Goal: Task Accomplishment & Management: Manage account settings

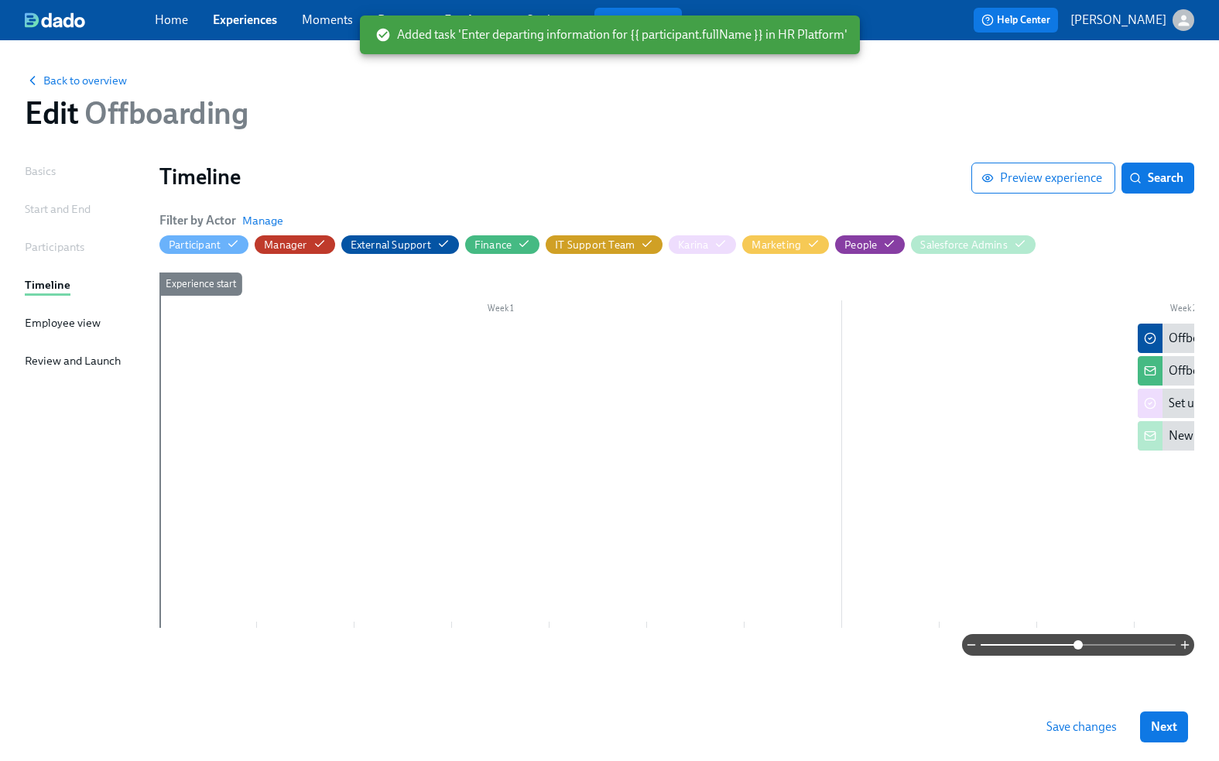
scroll to position [0, 893]
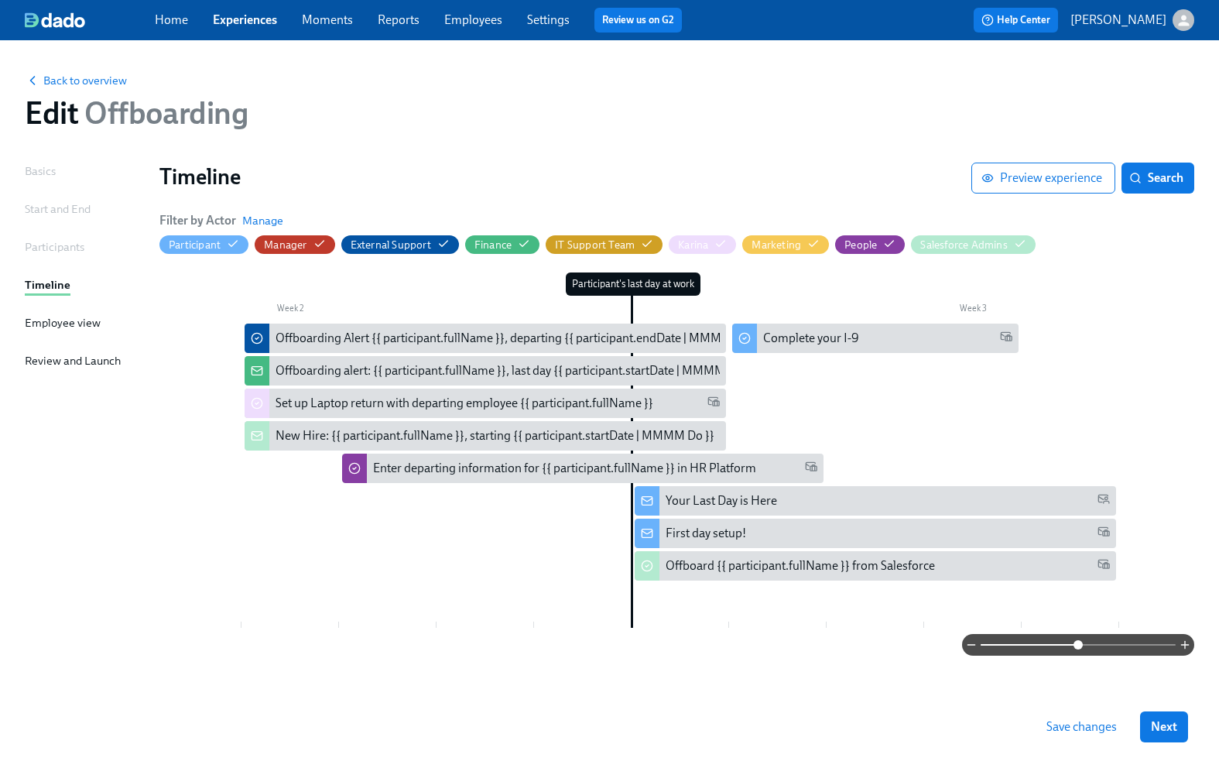
click at [629, 292] on div "Participant's last day at work" at bounding box center [633, 283] width 135 height 23
click at [657, 280] on div "Participant's last day at work" at bounding box center [633, 283] width 135 height 23
click at [639, 283] on div "Participant's last day at work" at bounding box center [633, 283] width 135 height 23
click at [43, 289] on div "Timeline" at bounding box center [48, 284] width 46 height 17
click at [41, 243] on div "Participants" at bounding box center [55, 246] width 60 height 17
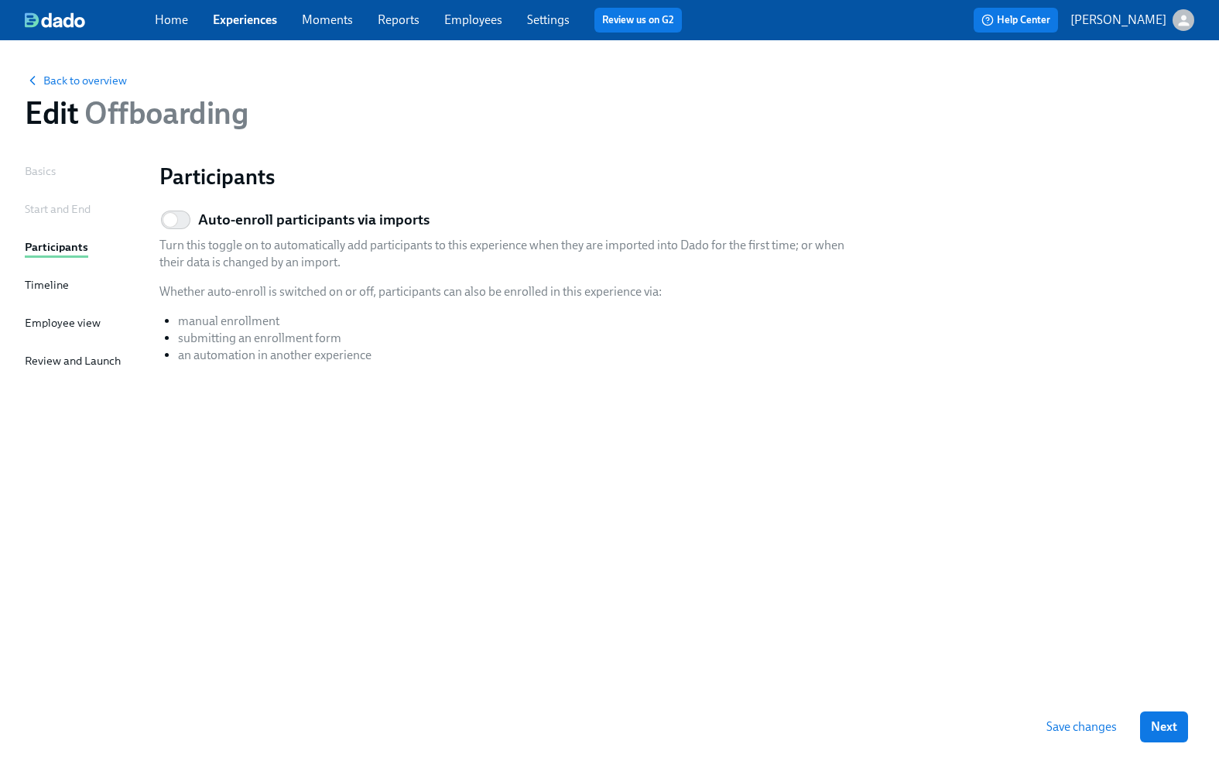
click at [50, 207] on div "Start and End" at bounding box center [58, 208] width 66 height 17
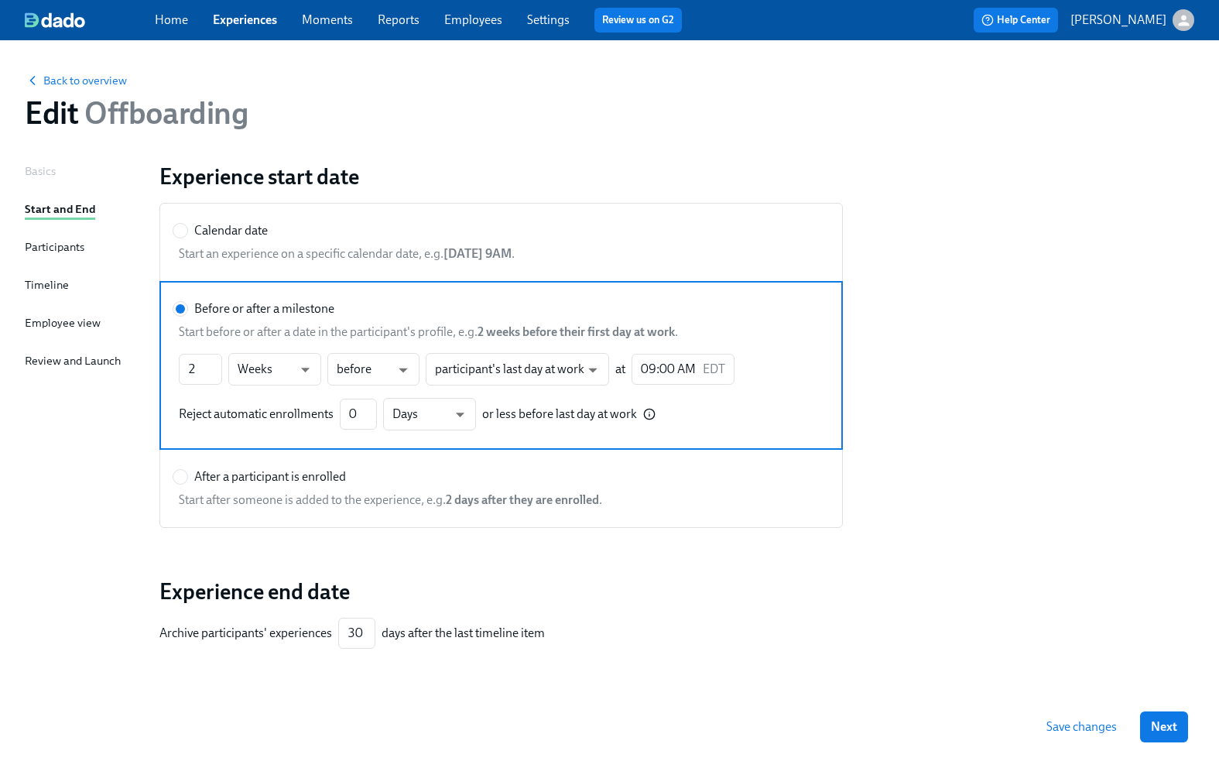
click at [474, 631] on div "days after the last timeline item" at bounding box center [462, 632] width 163 height 17
click at [476, 555] on div "Experience start date Calendar date Start an experience on a specific calendar …" at bounding box center [676, 429] width 1035 height 535
click at [238, 334] on span "Start before or after a date in the participant's profile, e.g. 2 weeks before …" at bounding box center [501, 331] width 645 height 17
click at [187, 316] on input "Before or after a milestone" at bounding box center [180, 309] width 14 height 14
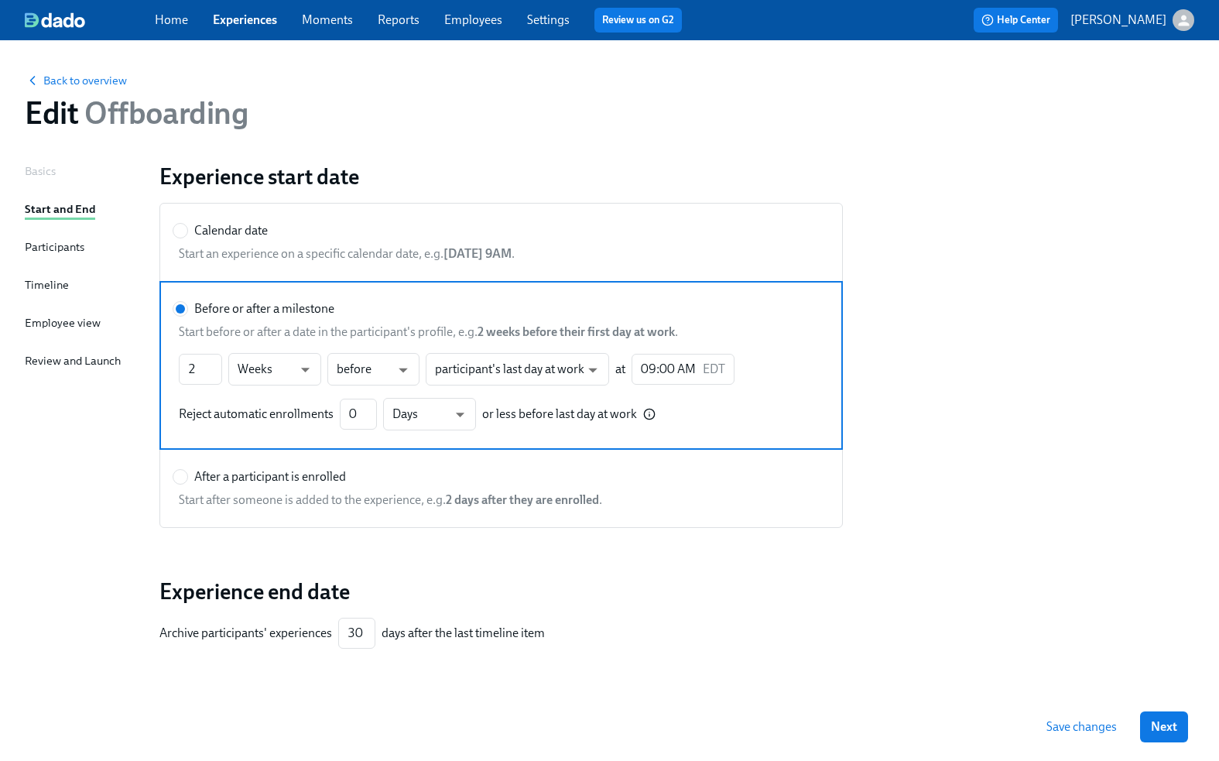
click at [776, 622] on div "Archive participants' experiences 30 ​ days after the last timeline item" at bounding box center [500, 632] width 683 height 31
click at [1161, 723] on span "Next" at bounding box center [1164, 726] width 26 height 15
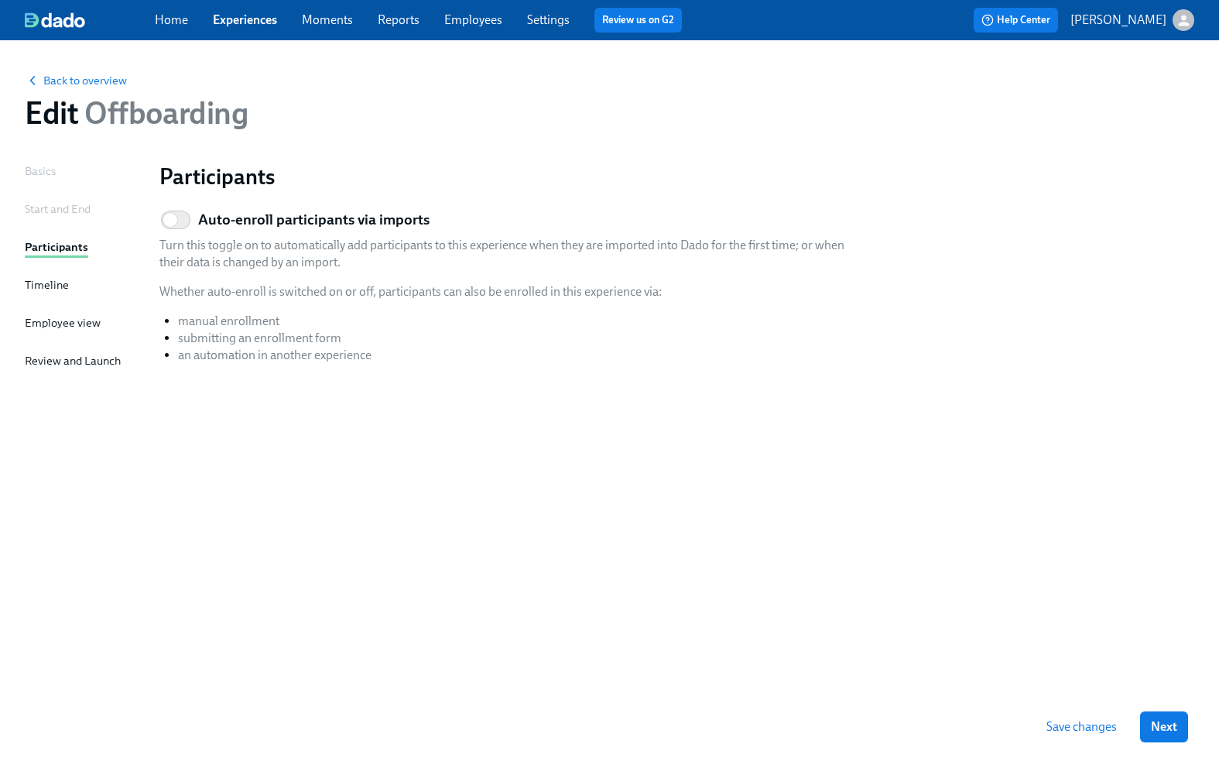
click at [1161, 723] on span "Next" at bounding box center [1164, 726] width 26 height 15
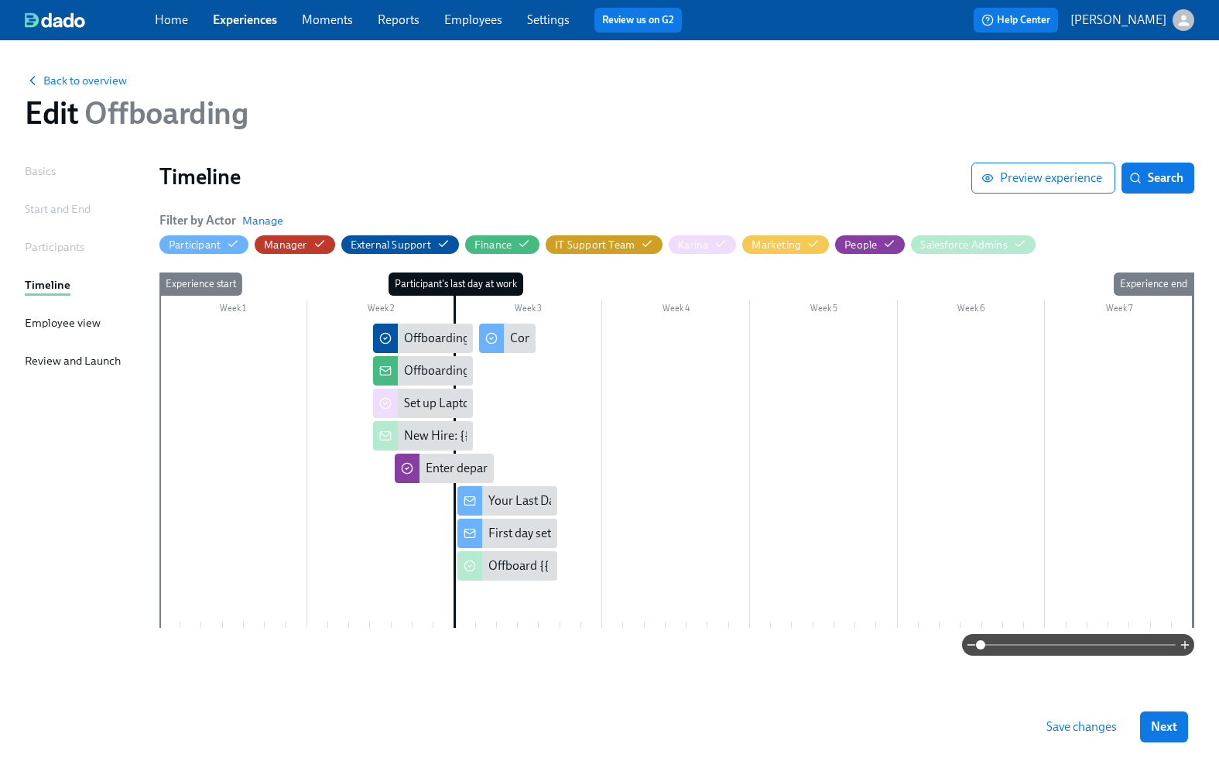
click at [198, 324] on div at bounding box center [675, 475] width 1033 height 304
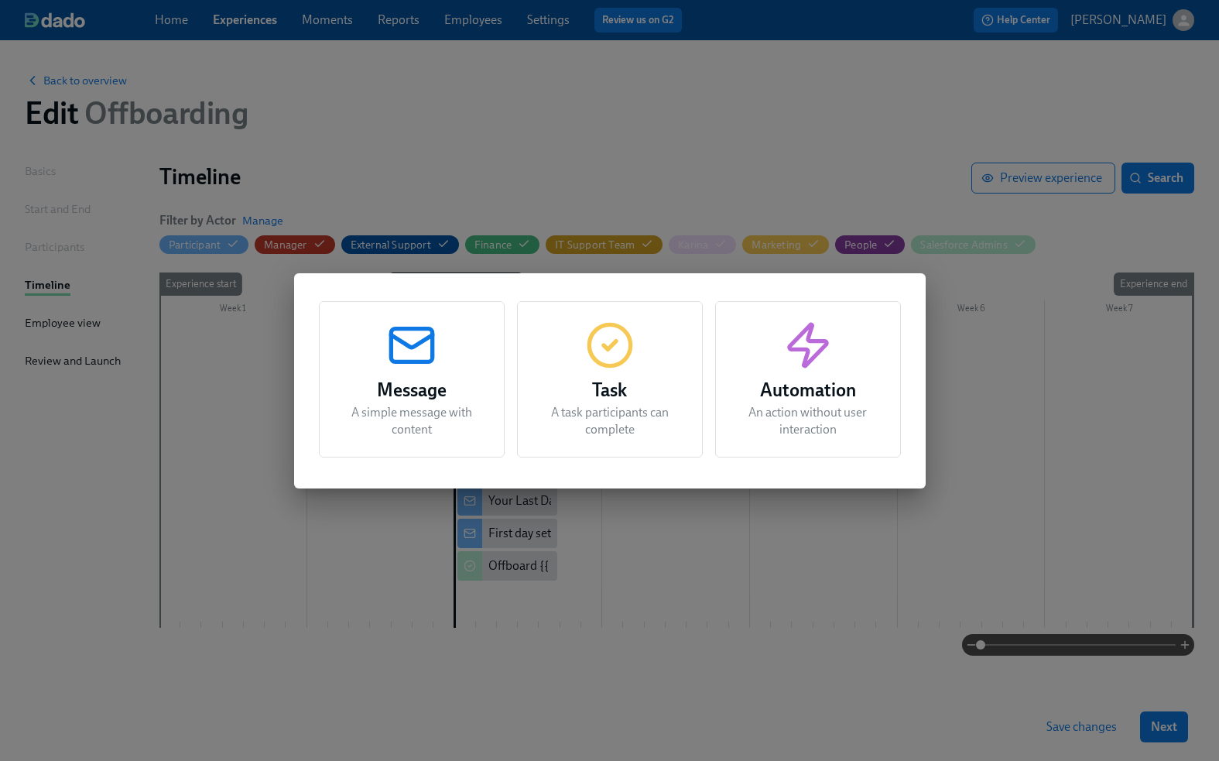
click at [875, 562] on div "Message A simple message with content Task A task participants can complete Aut…" at bounding box center [609, 380] width 1219 height 761
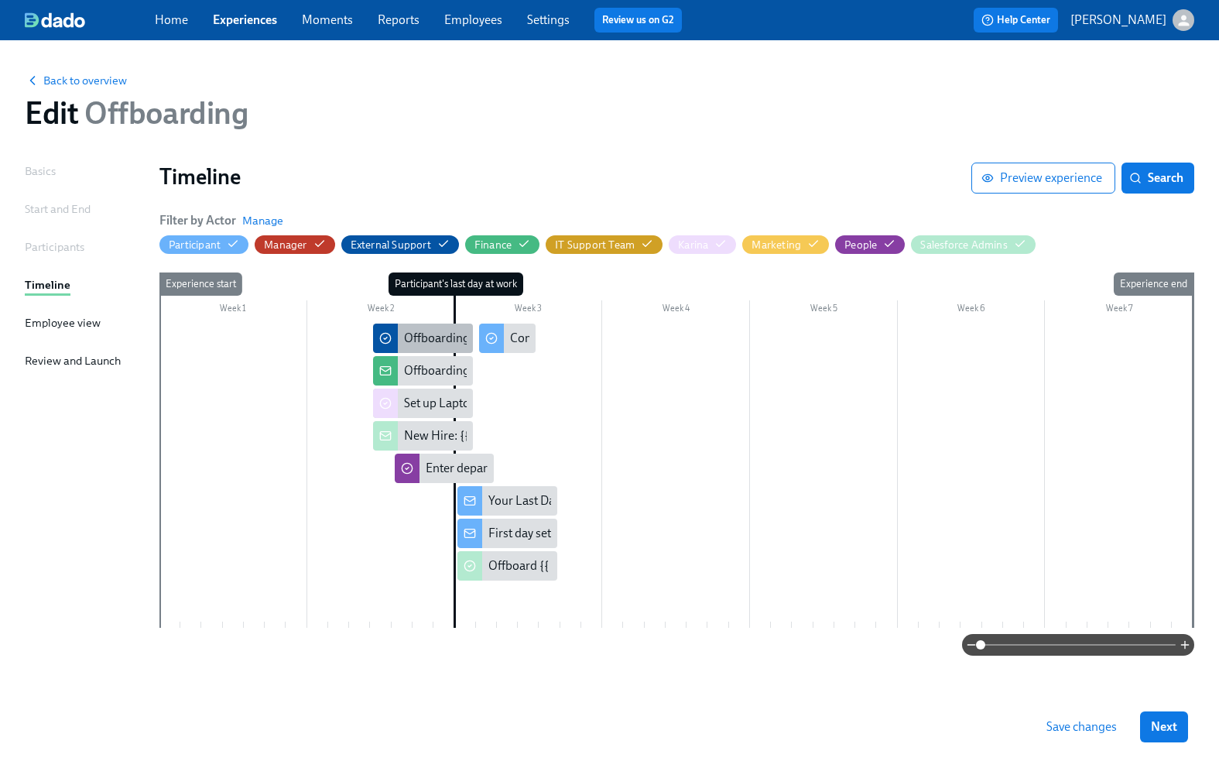
click at [432, 335] on div "Offboarding Alert {{ participant.fullName }}, departing {{ participant.endDate …" at bounding box center [647, 338] width 486 height 17
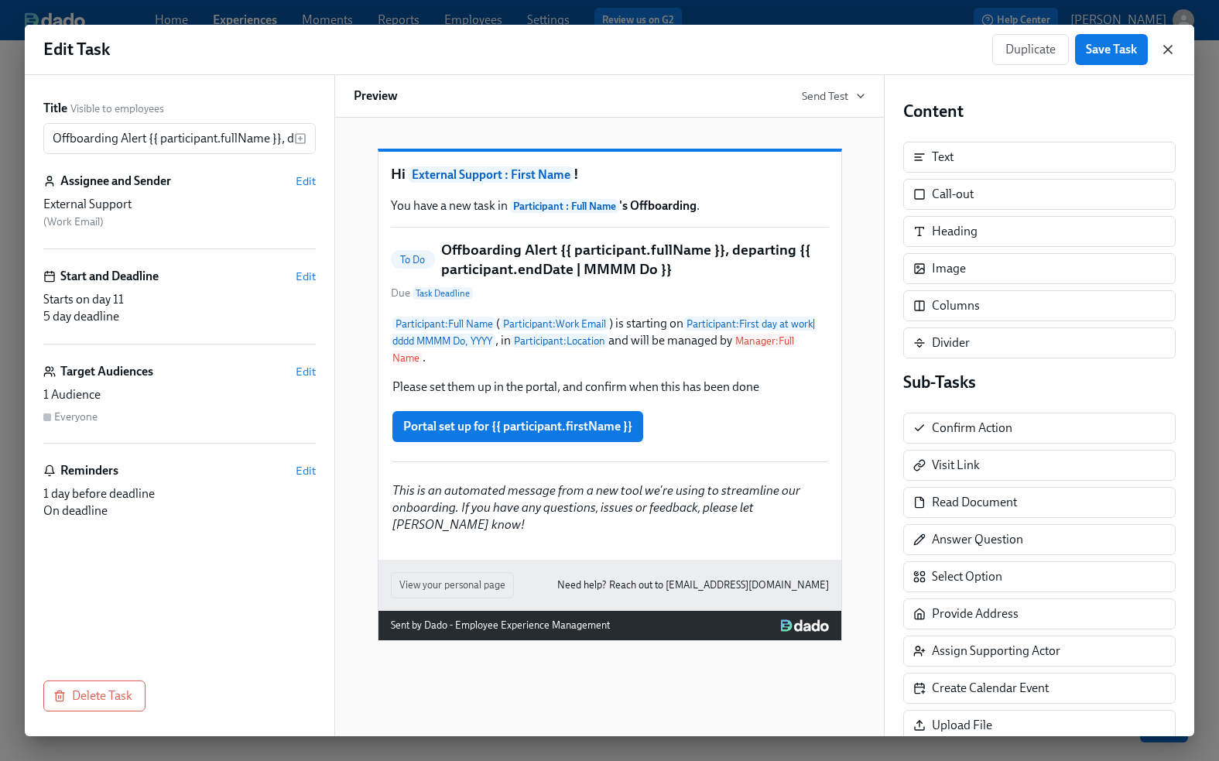
click at [1165, 47] on icon "button" at bounding box center [1168, 50] width 8 height 8
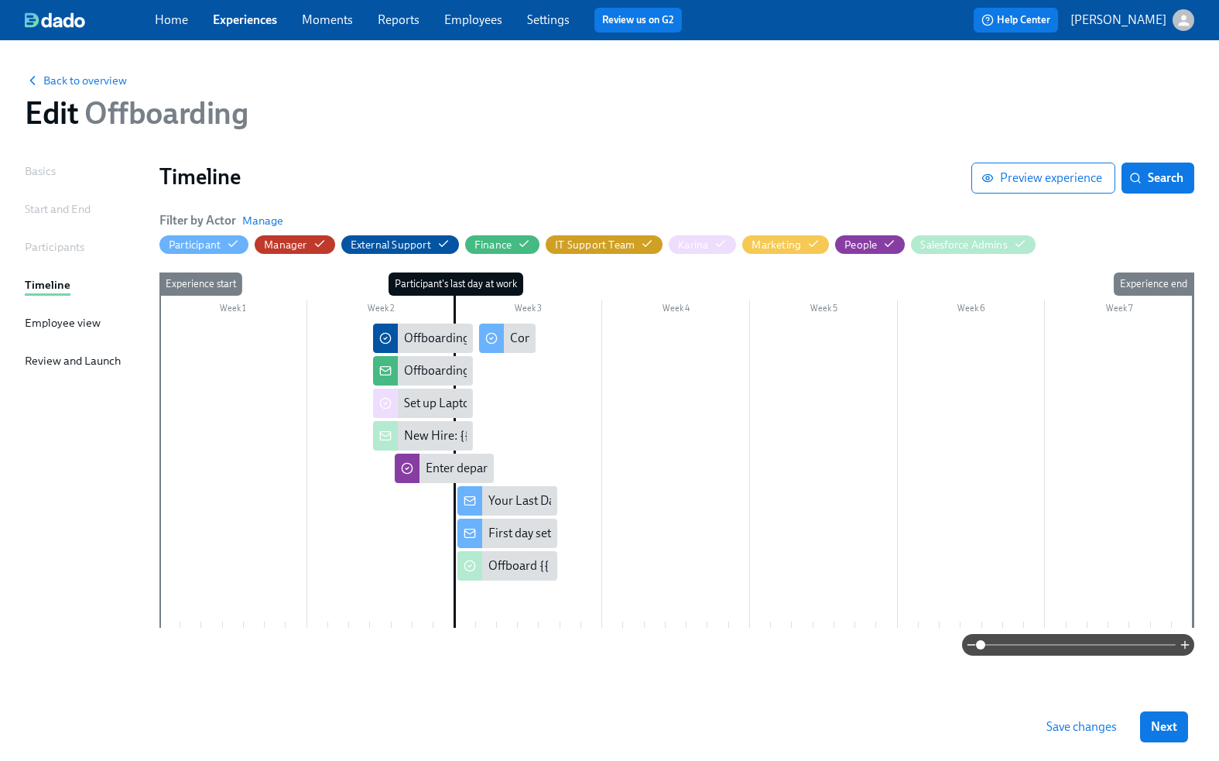
click at [614, 429] on div at bounding box center [675, 475] width 1033 height 304
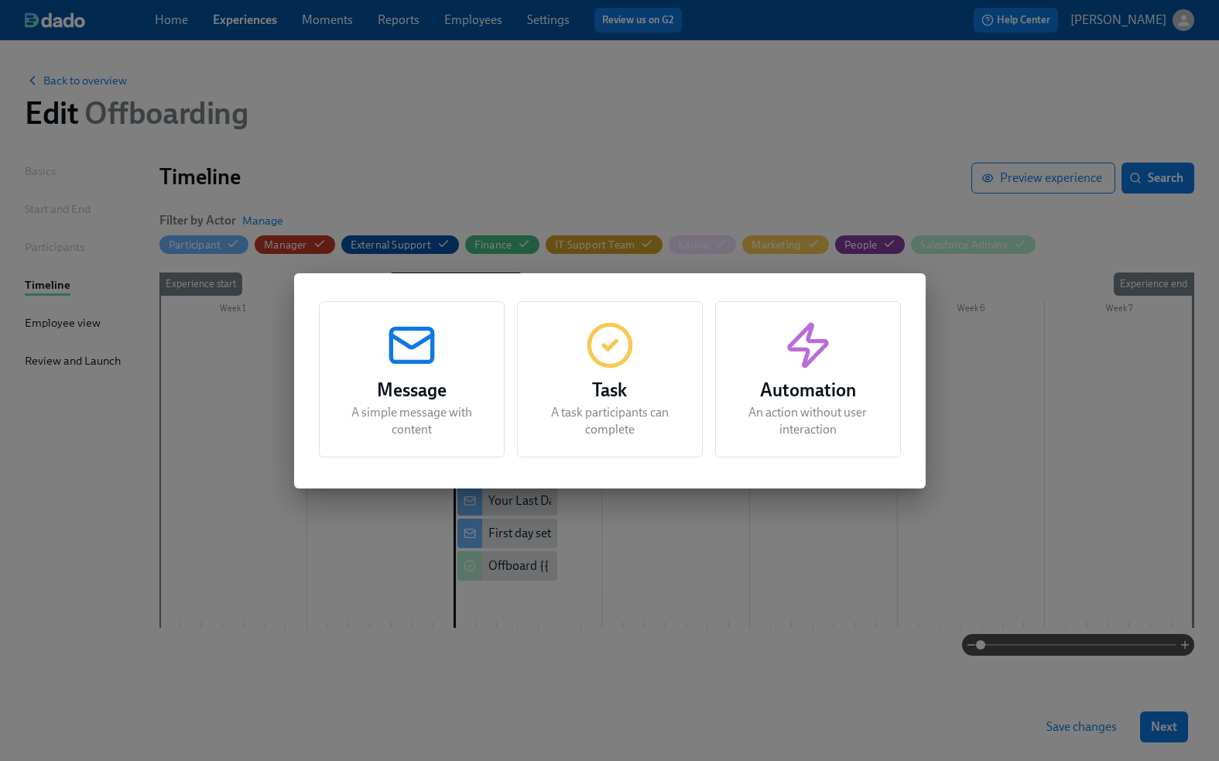
click at [635, 564] on div "Message A simple message with content Task A task participants can complete Aut…" at bounding box center [609, 380] width 1219 height 761
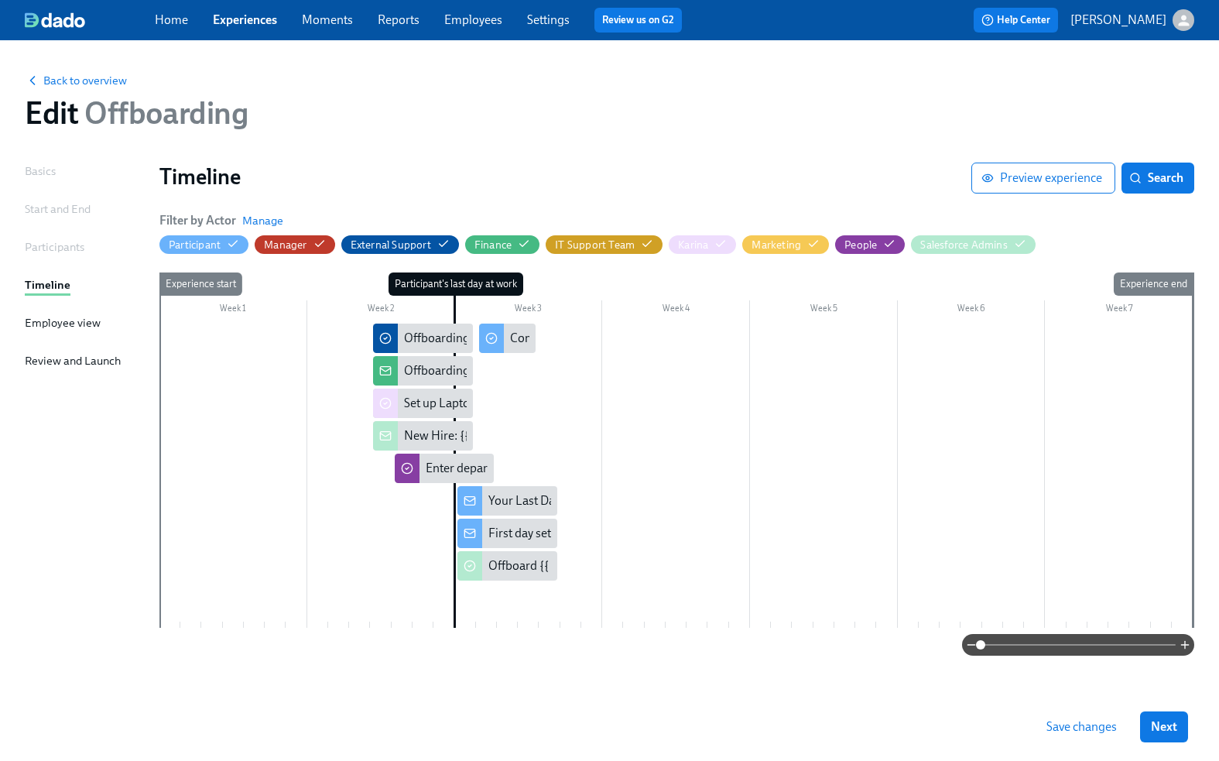
click at [1027, 638] on span at bounding box center [1077, 645] width 195 height 22
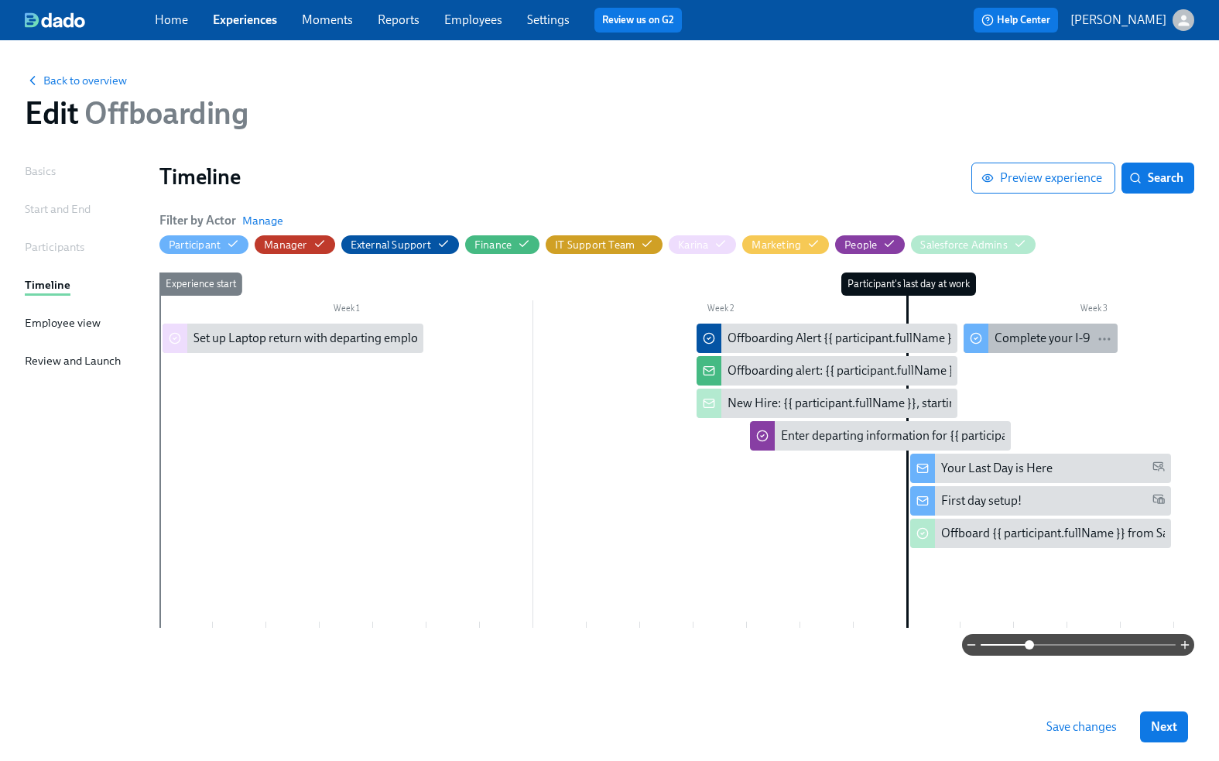
click at [1016, 333] on div "Complete your I-9" at bounding box center [1042, 338] width 96 height 17
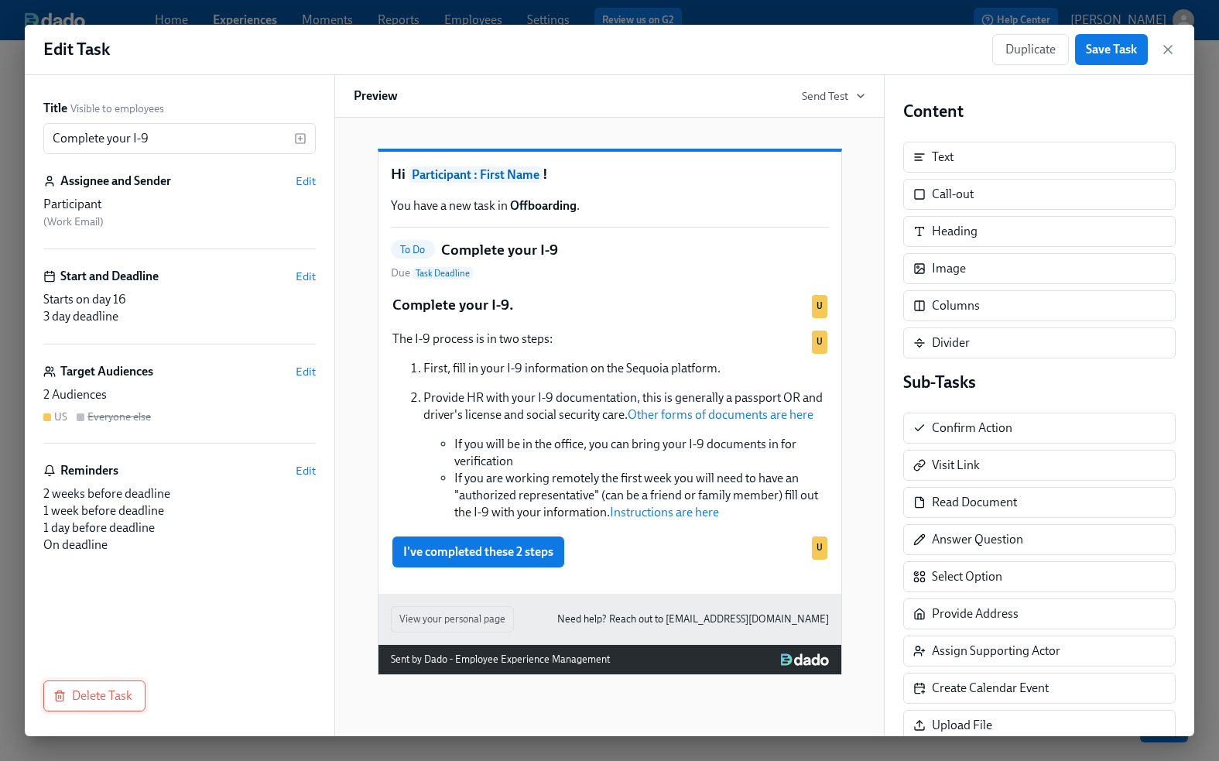
click at [91, 693] on span "Delete Task" at bounding box center [94, 695] width 76 height 15
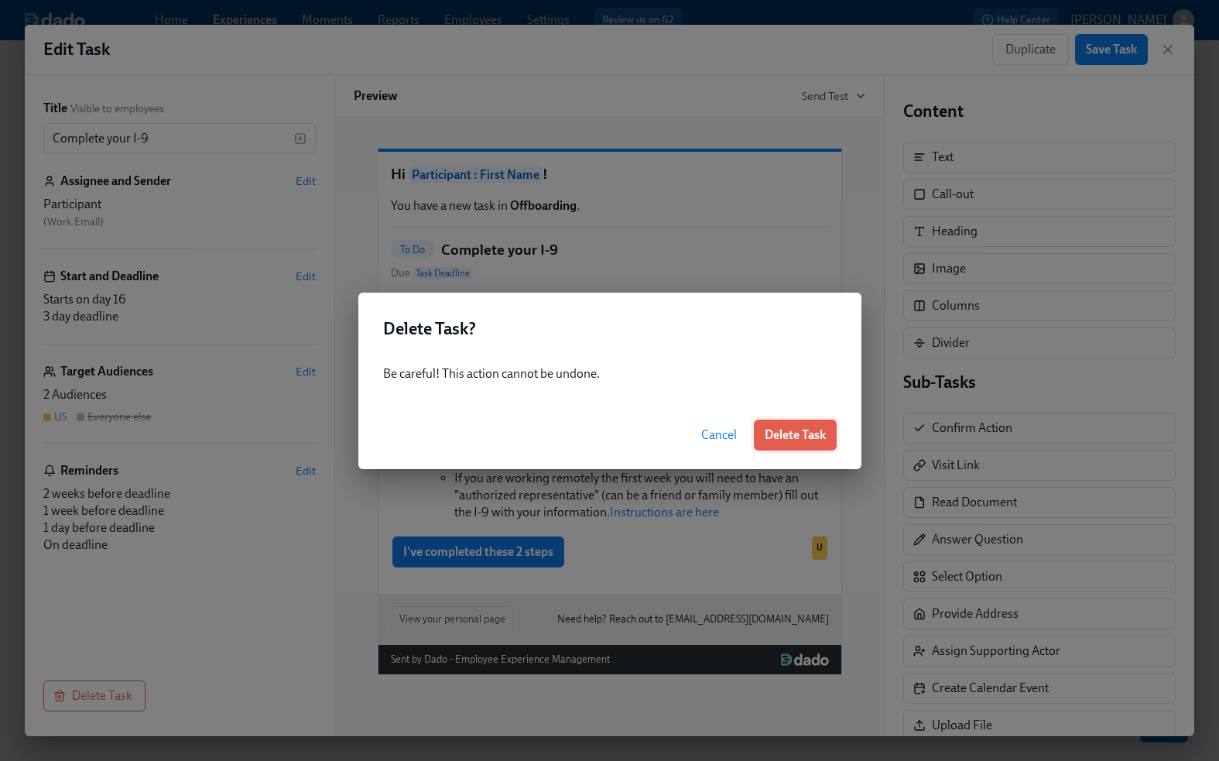
click at [805, 436] on span "Delete Task" at bounding box center [795, 434] width 61 height 15
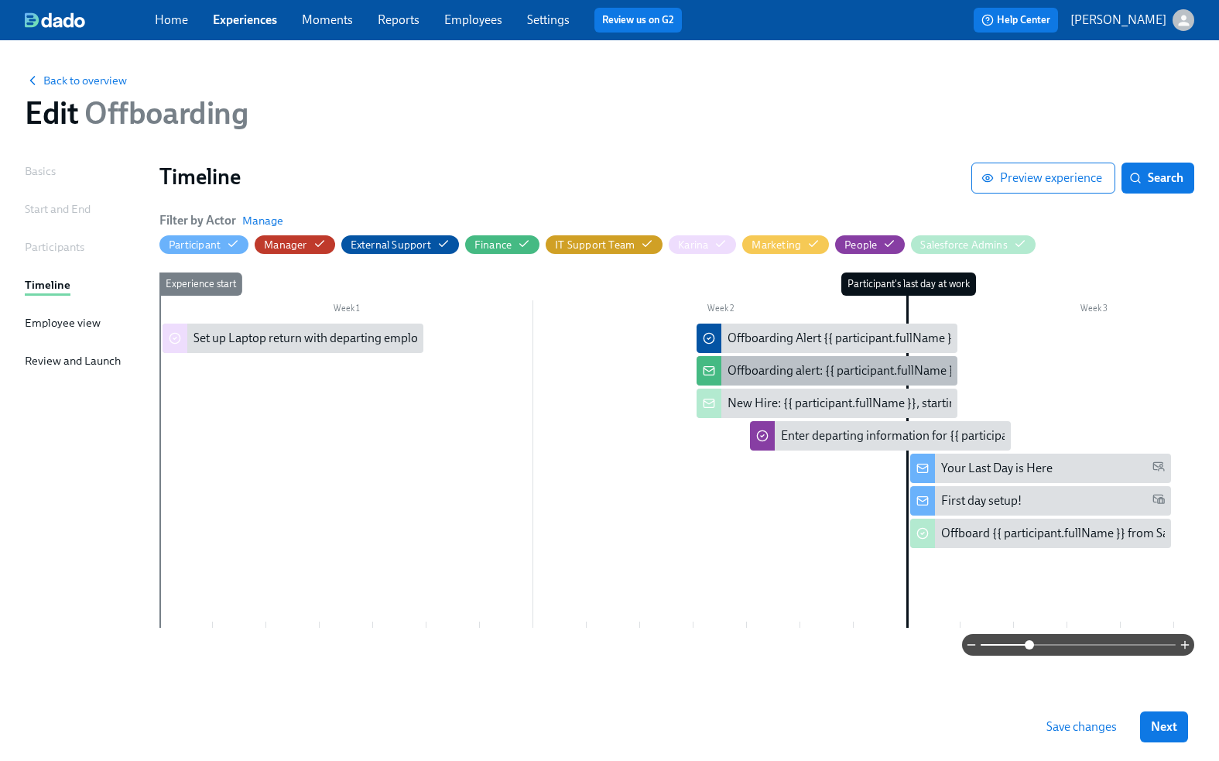
click at [793, 372] on div "Offboarding alert: {{ participant.fullName }}, last day {{ participant.startDat…" at bounding box center [966, 370] width 479 height 17
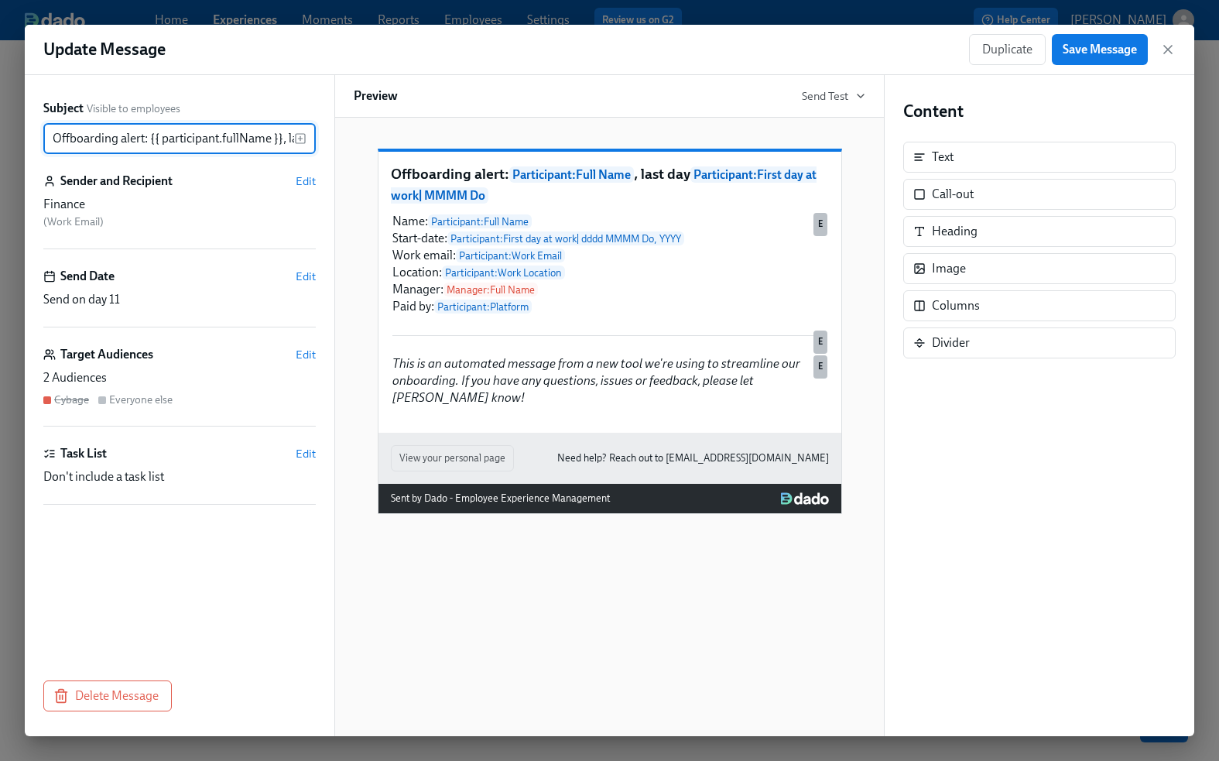
scroll to position [0, 239]
click at [308, 352] on span "Edit" at bounding box center [306, 354] width 20 height 15
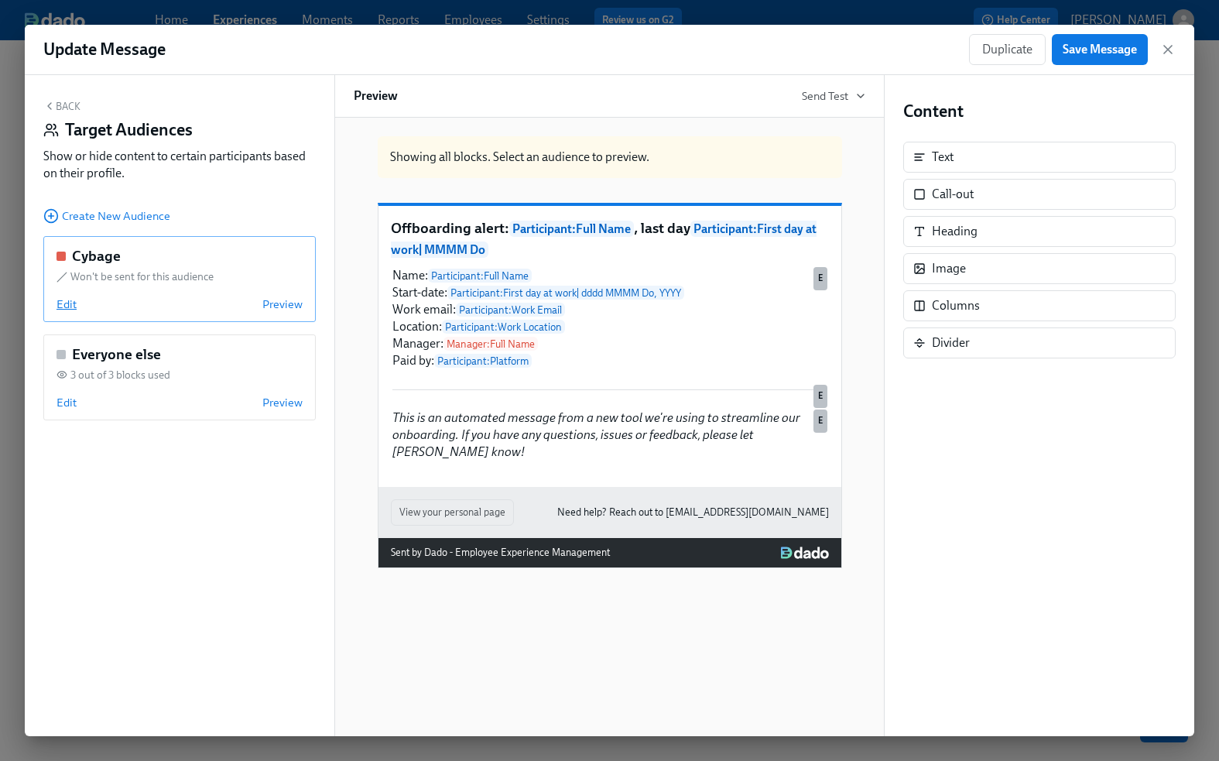
click at [57, 296] on span "Edit" at bounding box center [66, 303] width 20 height 15
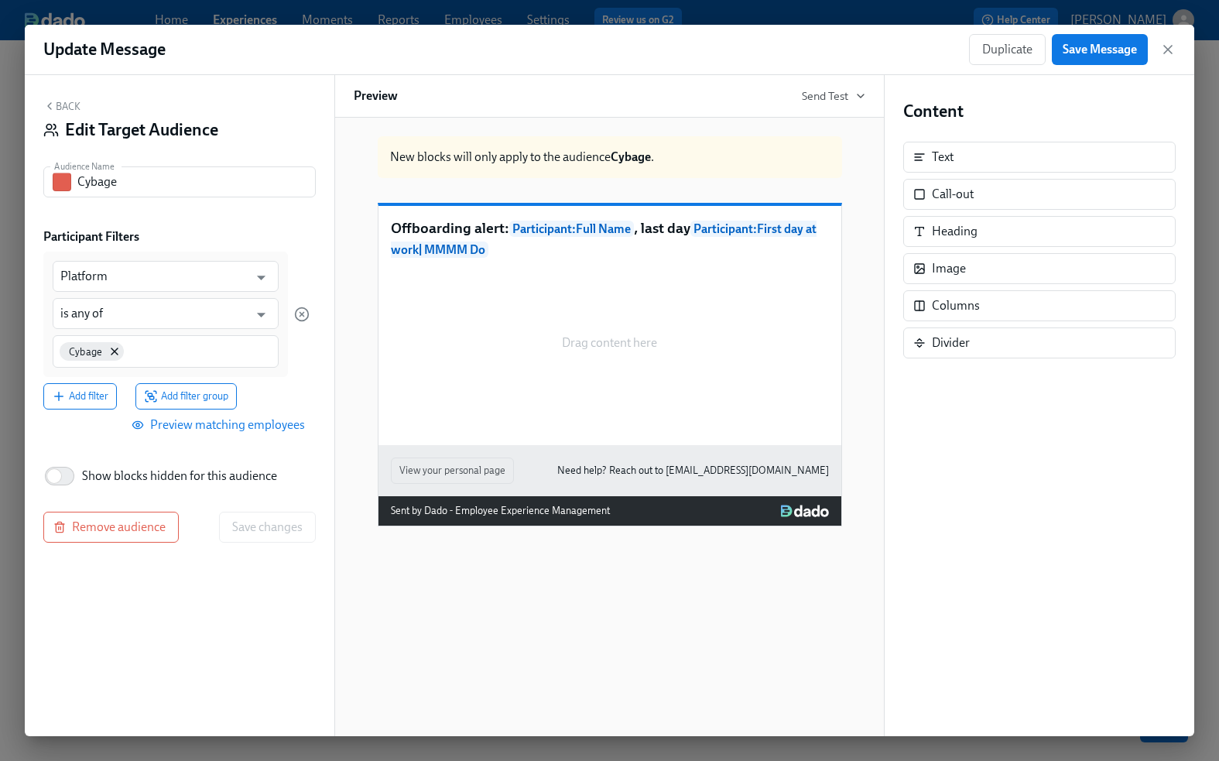
click at [60, 102] on button "Back" at bounding box center [61, 106] width 37 height 12
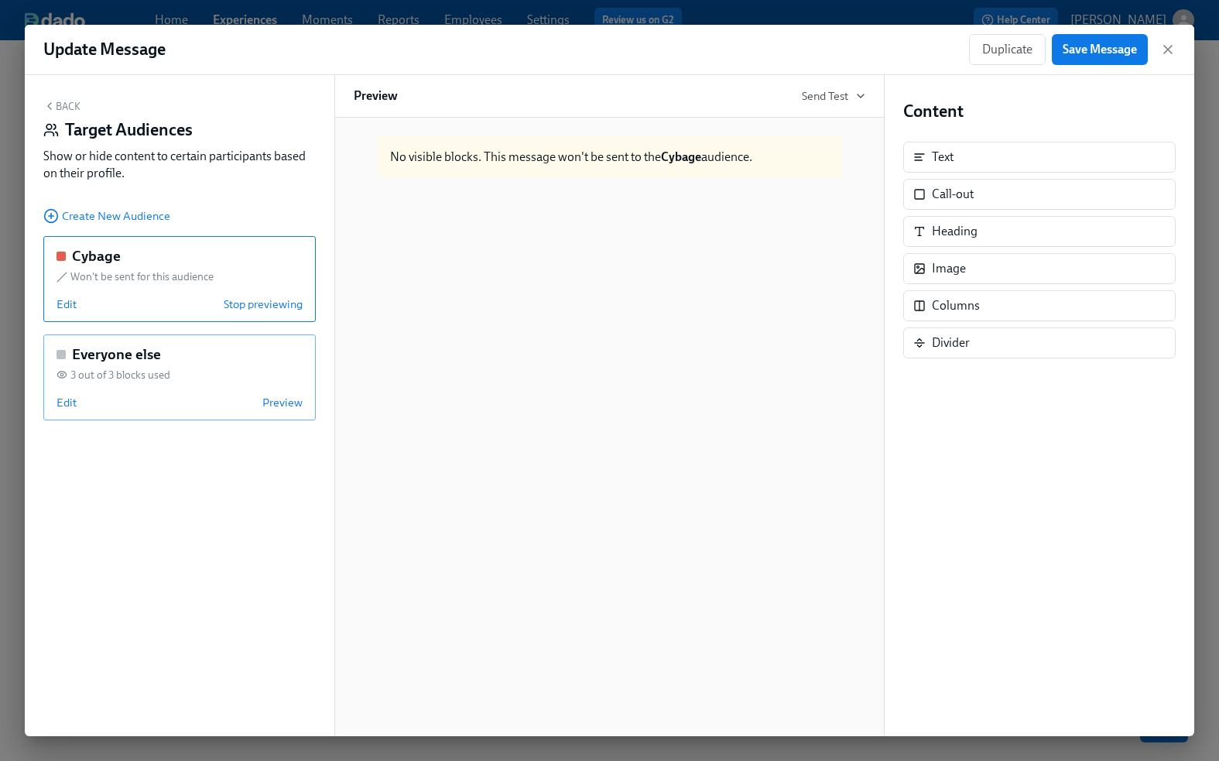
click at [159, 395] on div "Edit Preview" at bounding box center [179, 402] width 246 height 15
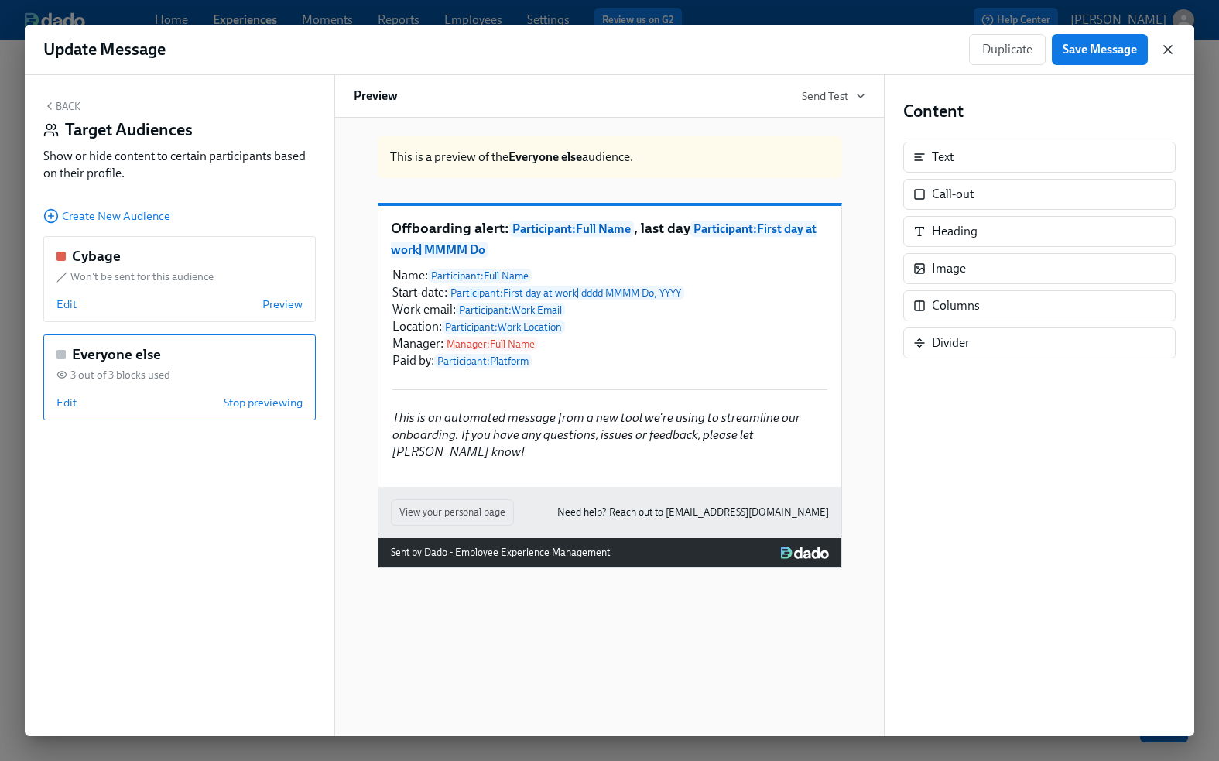
click at [1168, 46] on icon "button" at bounding box center [1167, 49] width 15 height 15
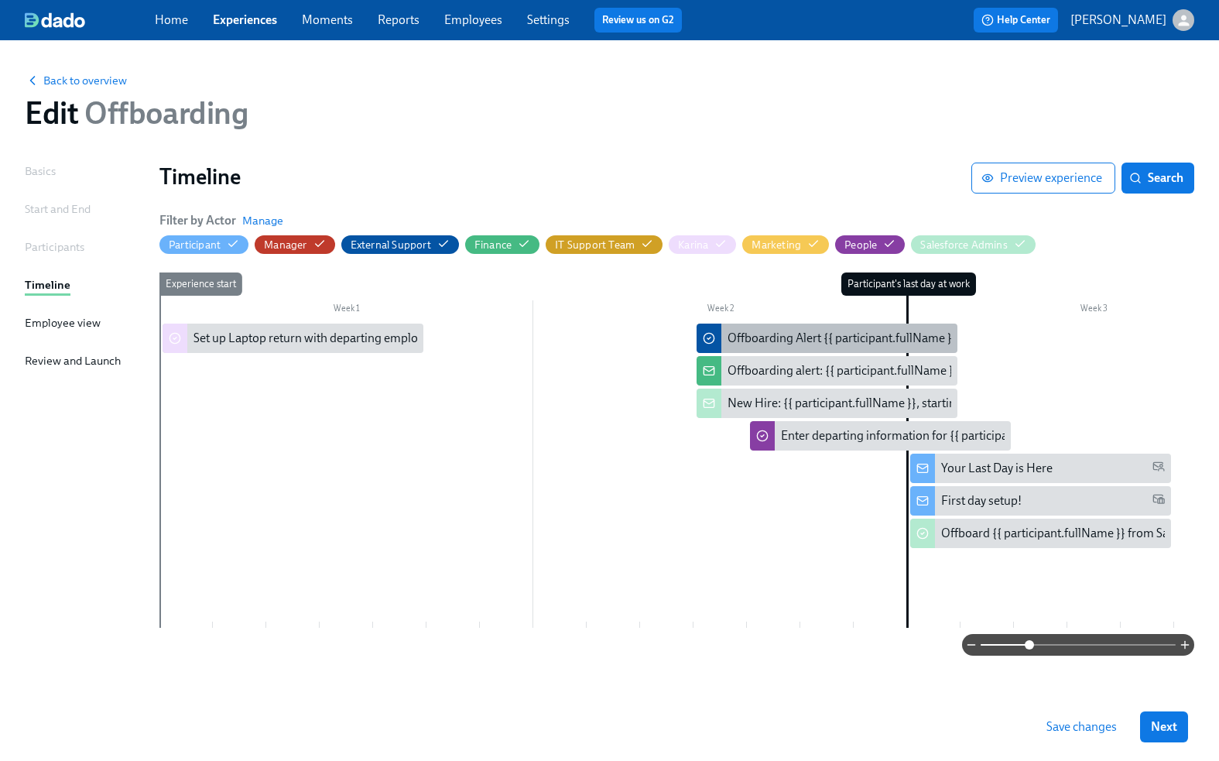
click at [707, 337] on icon at bounding box center [709, 338] width 12 height 12
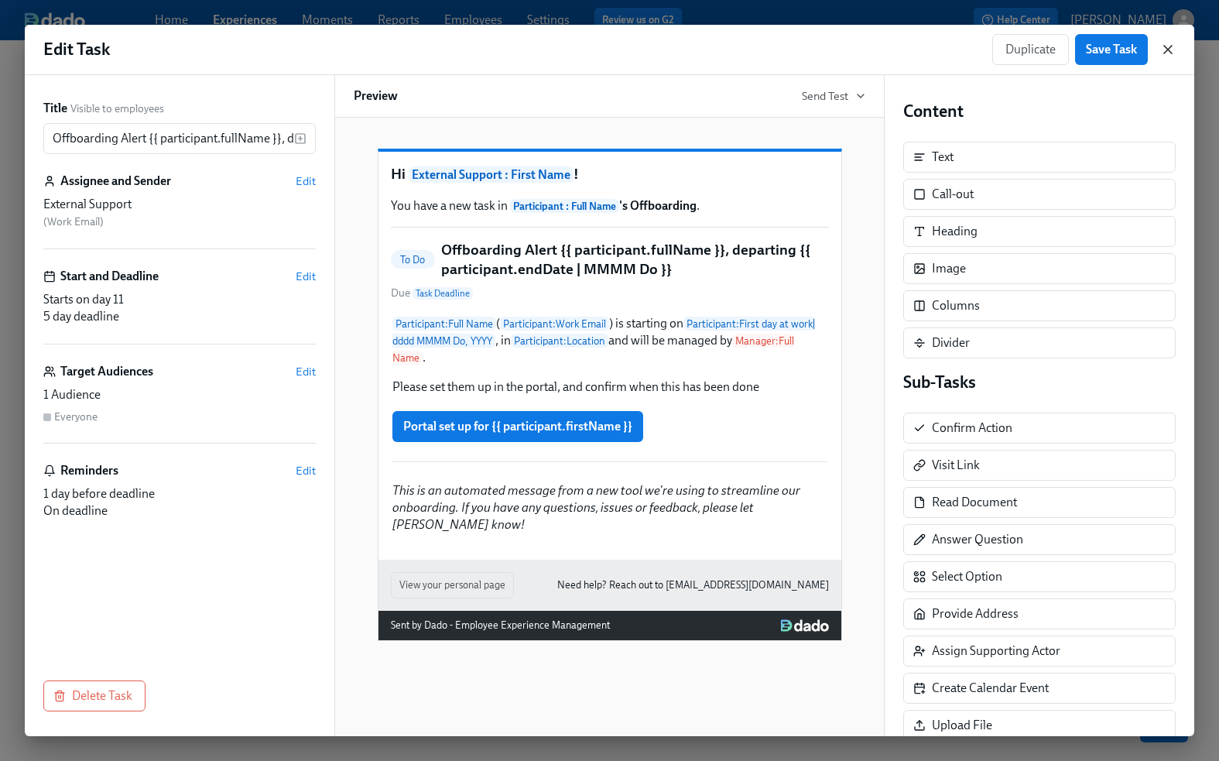
click at [1168, 54] on icon "button" at bounding box center [1167, 49] width 15 height 15
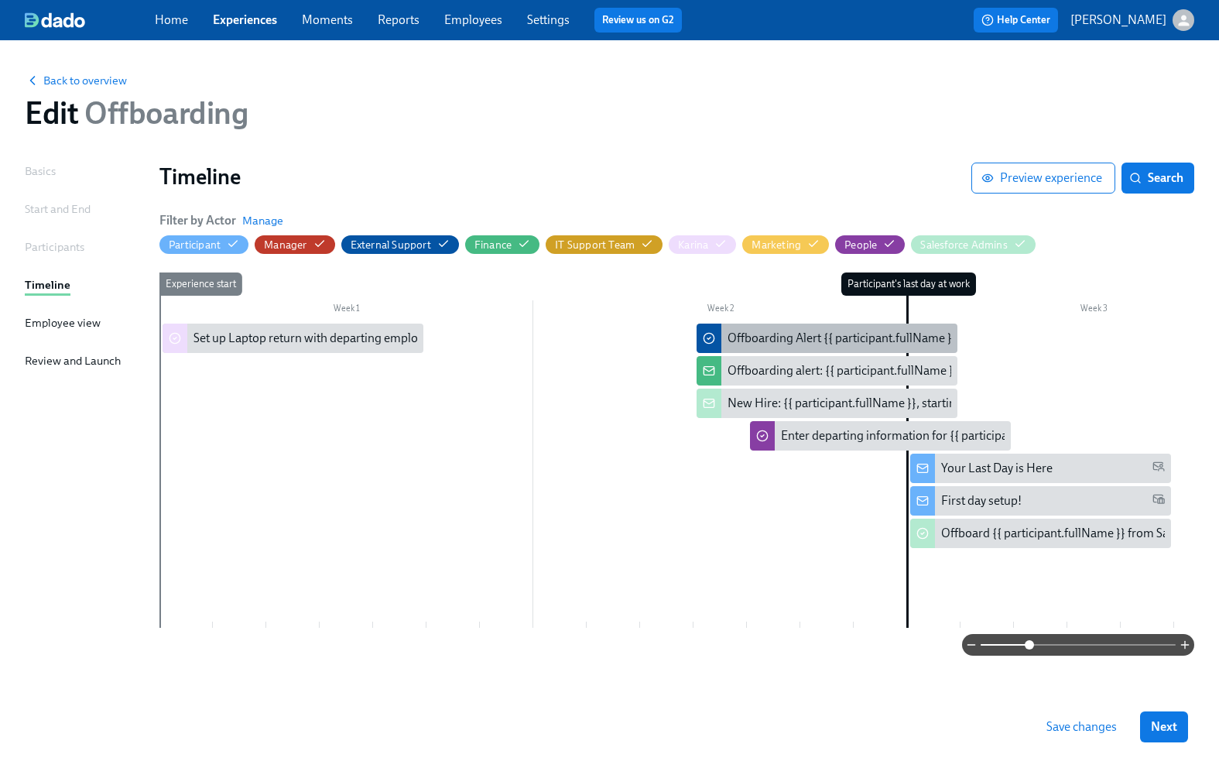
click at [769, 334] on div "Offboarding Alert {{ participant.fullName }}, departing {{ participant.endDate …" at bounding box center [970, 338] width 486 height 17
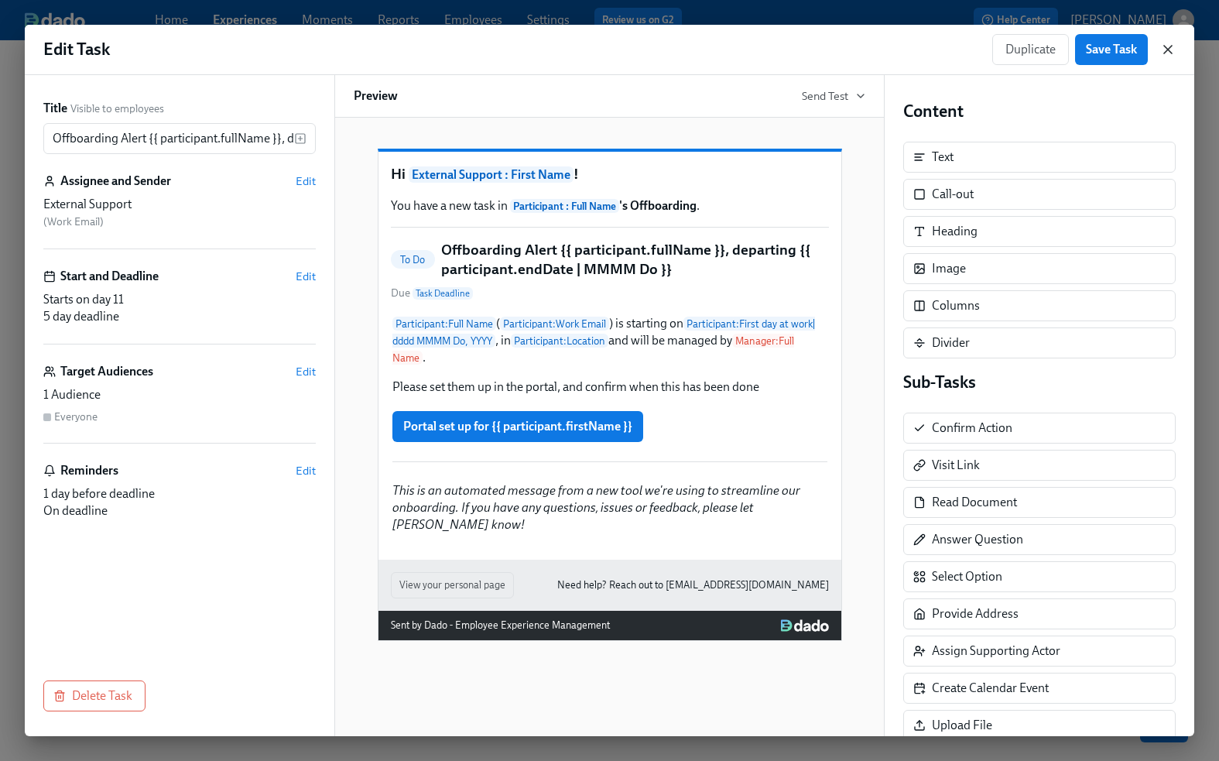
click at [1170, 48] on icon "button" at bounding box center [1167, 49] width 15 height 15
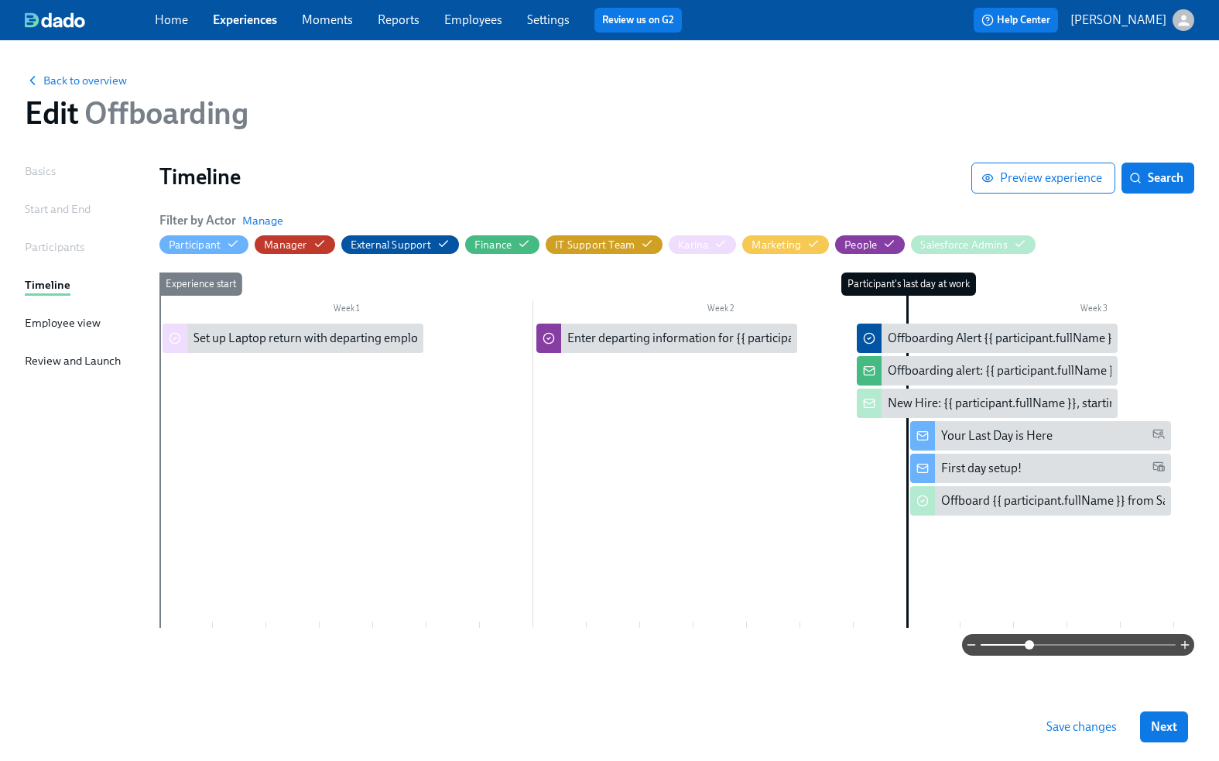
click at [1090, 727] on span "Save changes" at bounding box center [1081, 726] width 70 height 15
click at [1078, 723] on span "Save changes" at bounding box center [1081, 726] width 70 height 15
click at [73, 80] on span "Back to overview" at bounding box center [76, 80] width 102 height 15
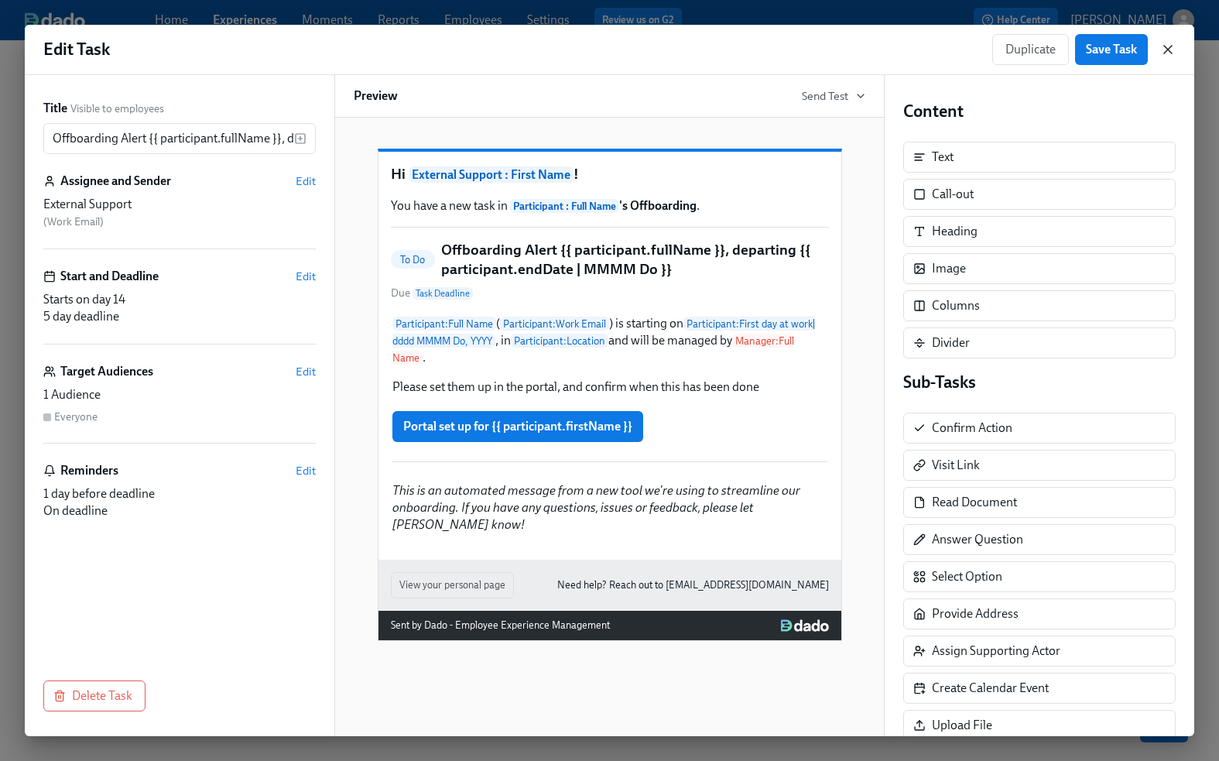
click at [1165, 48] on icon "button" at bounding box center [1168, 50] width 8 height 8
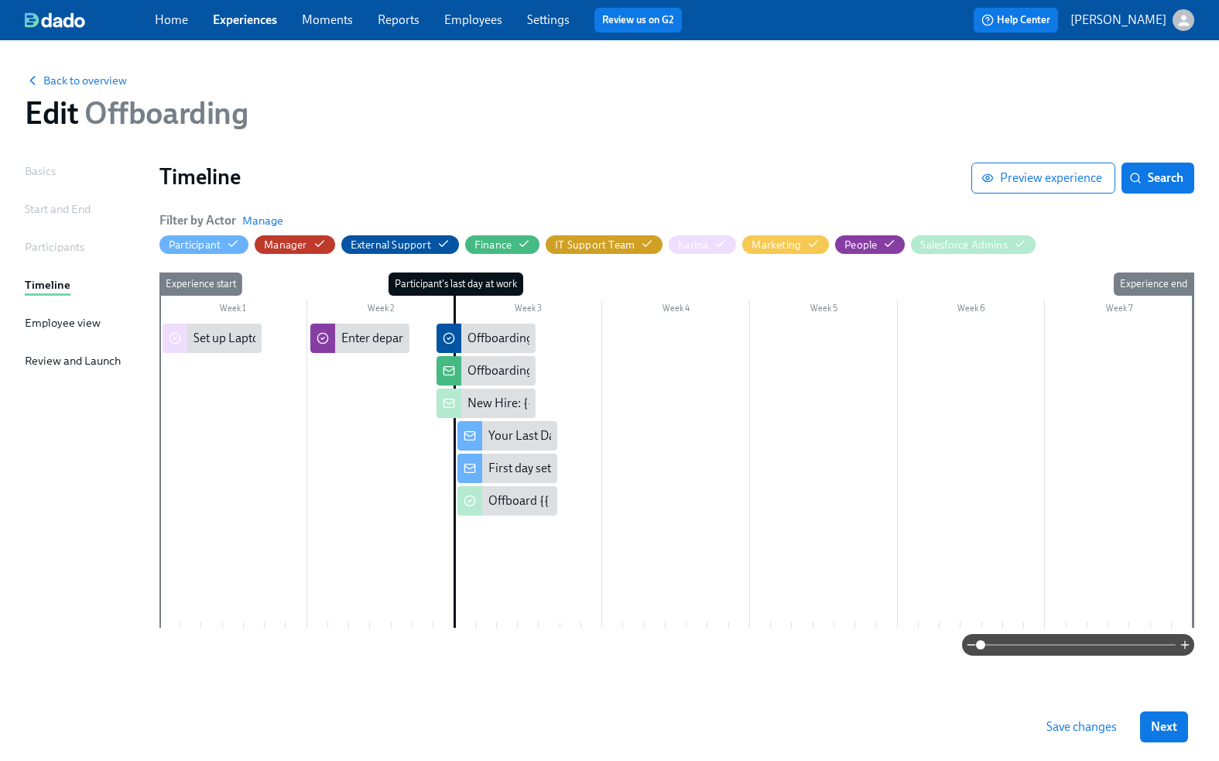
click at [247, 9] on div "Home Experiences Moments Reports Employees Settings Review us on G2" at bounding box center [424, 20] width 539 height 25
click at [1089, 723] on span "Save changes" at bounding box center [1081, 726] width 70 height 15
click at [252, 15] on link "Experiences" at bounding box center [245, 19] width 64 height 15
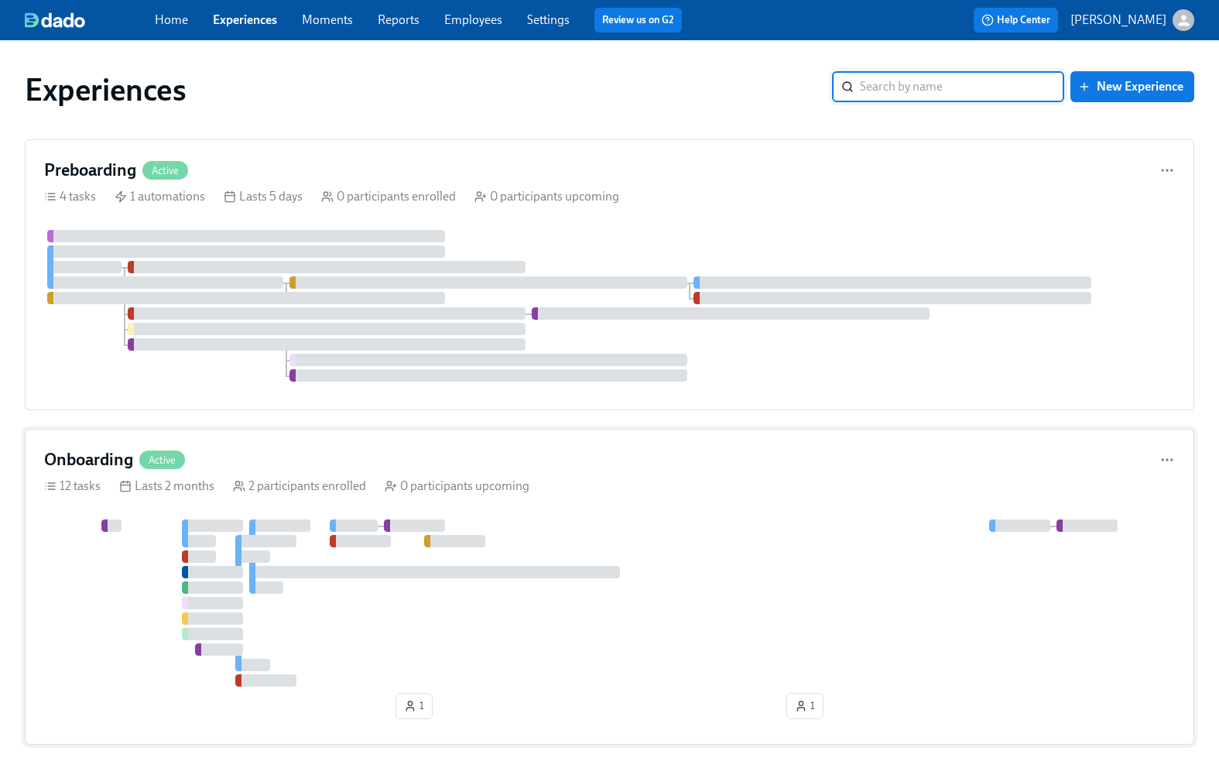
click at [628, 491] on div "12 tasks Lasts 2 months 2 participants enrolled 0 participants upcoming" at bounding box center [609, 485] width 1131 height 17
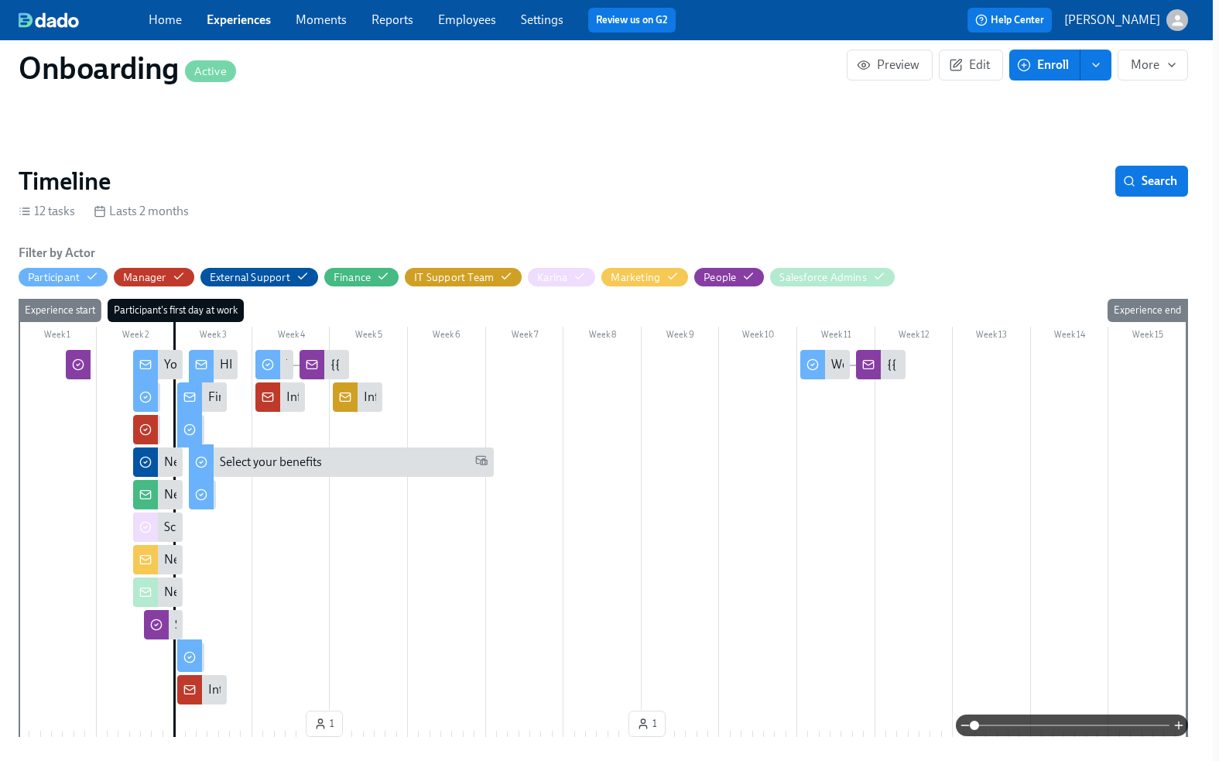
scroll to position [241, 6]
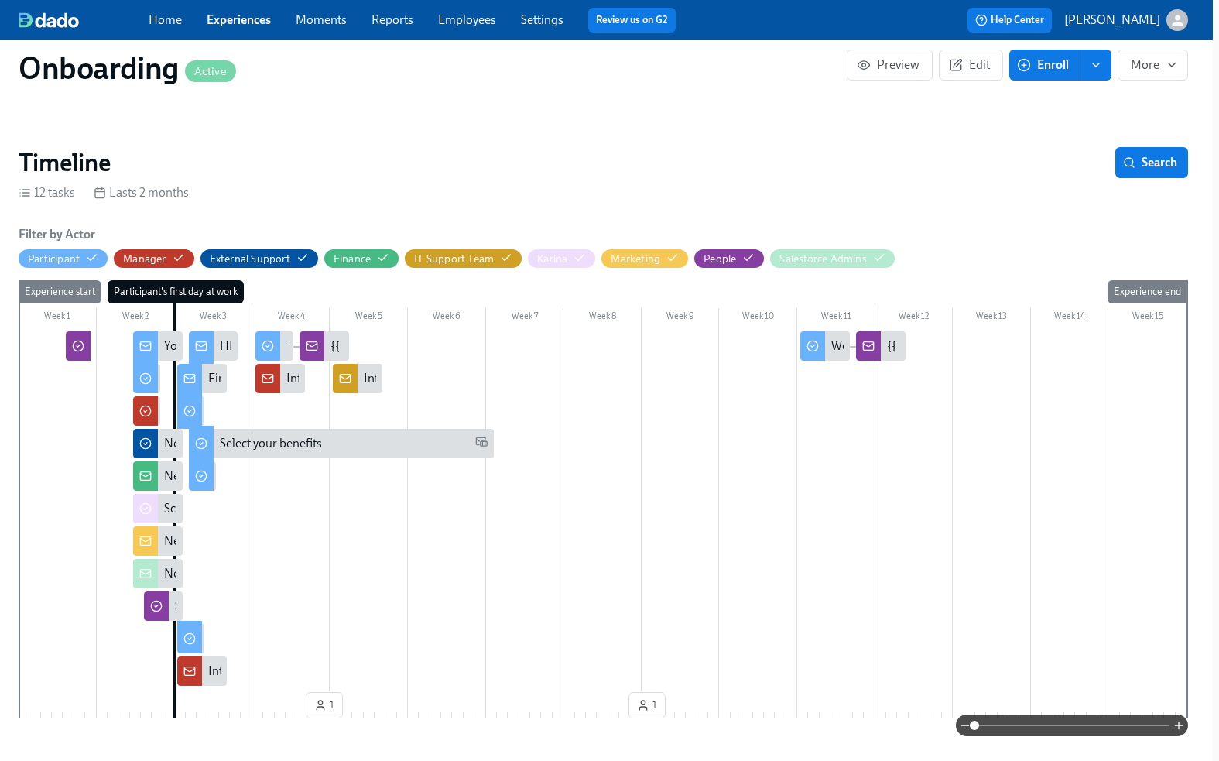
click at [993, 725] on span at bounding box center [1071, 725] width 195 height 22
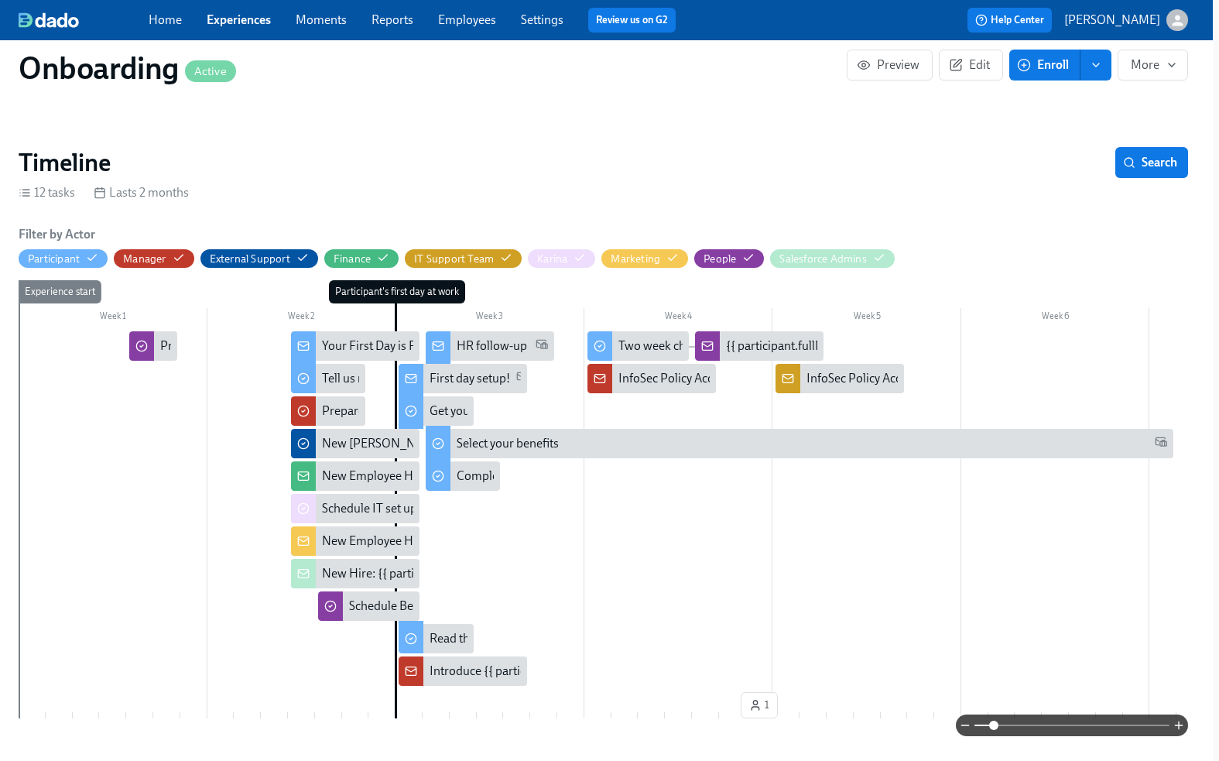
scroll to position [241, 0]
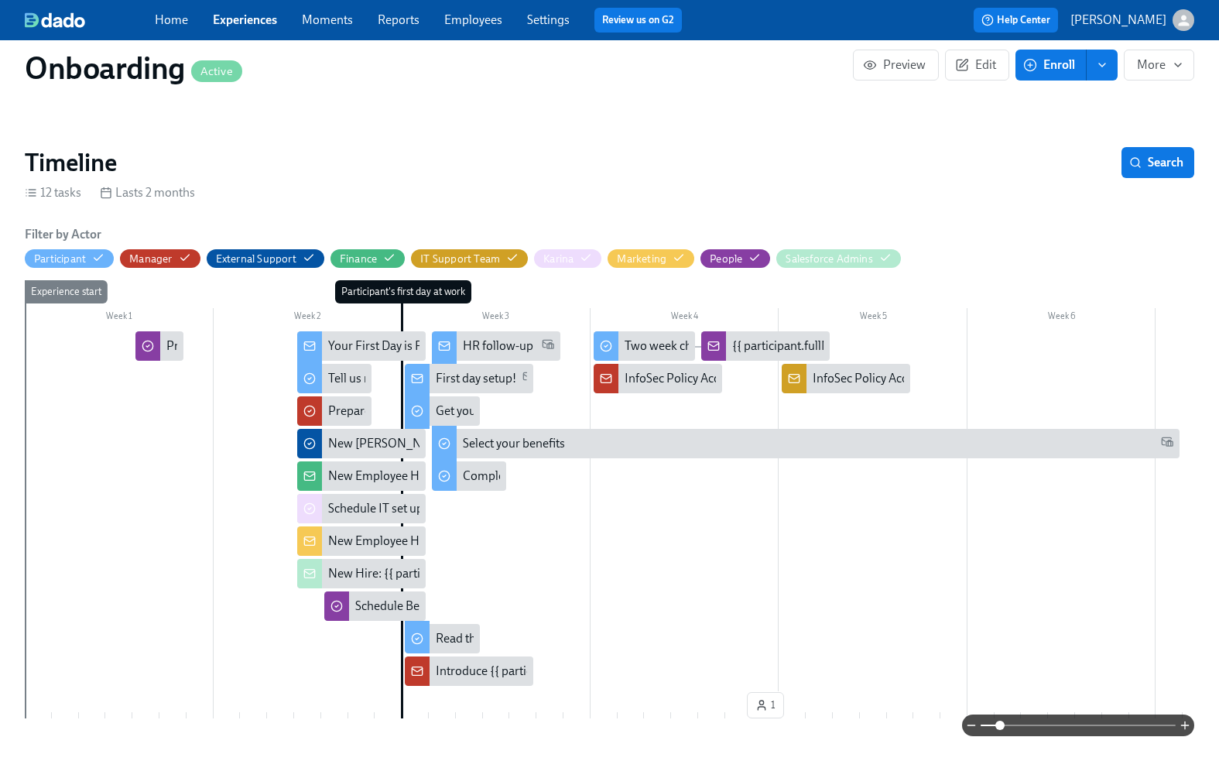
click at [355, 342] on div "Your First Day is Fast Approaching!" at bounding box center [420, 345] width 184 height 17
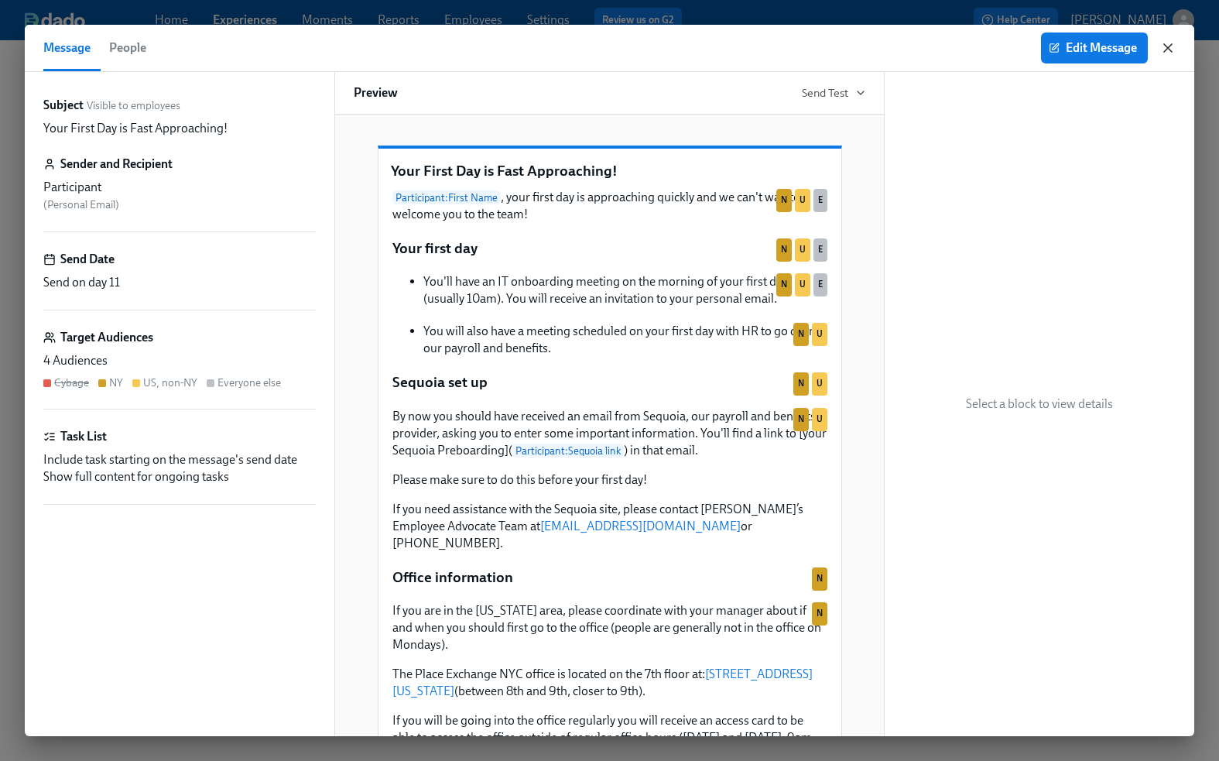
click at [1169, 42] on icon "button" at bounding box center [1167, 47] width 15 height 15
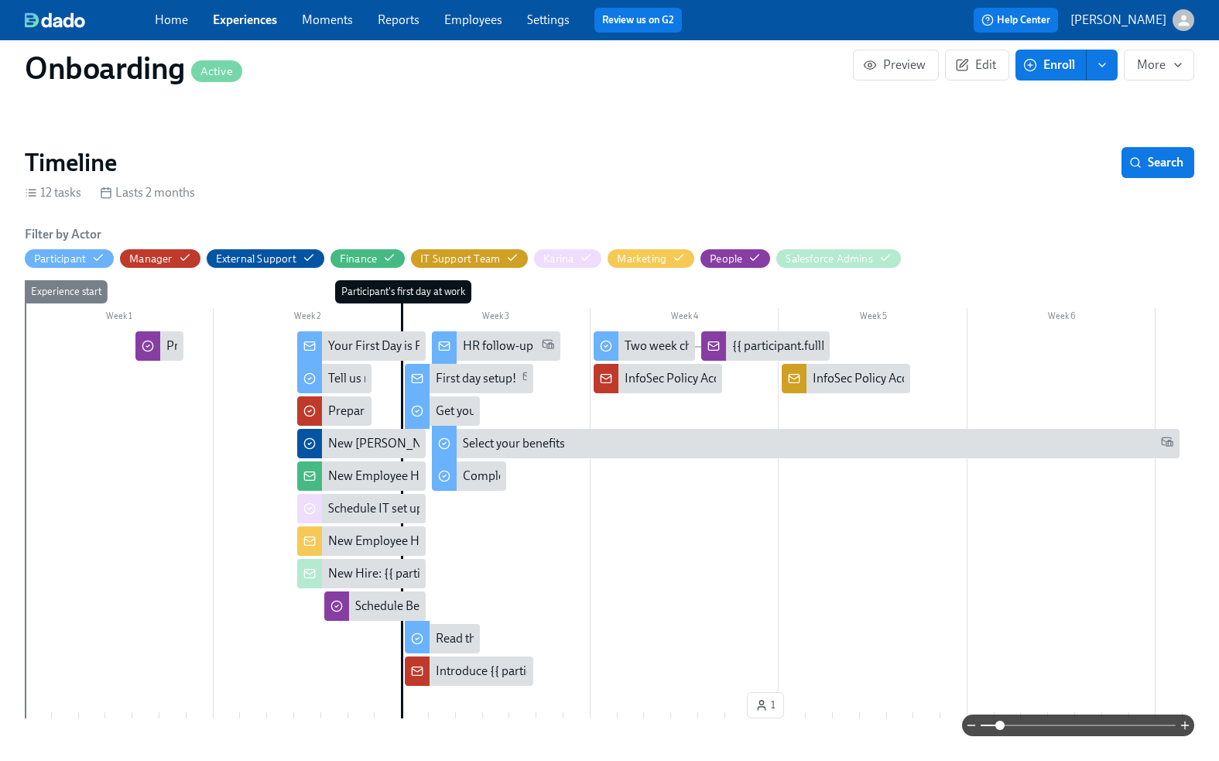
click at [334, 474] on div "New Employee Hire: {{ participant.fullName }}, starting {{ participant.startDat…" at bounding box center [575, 475] width 494 height 17
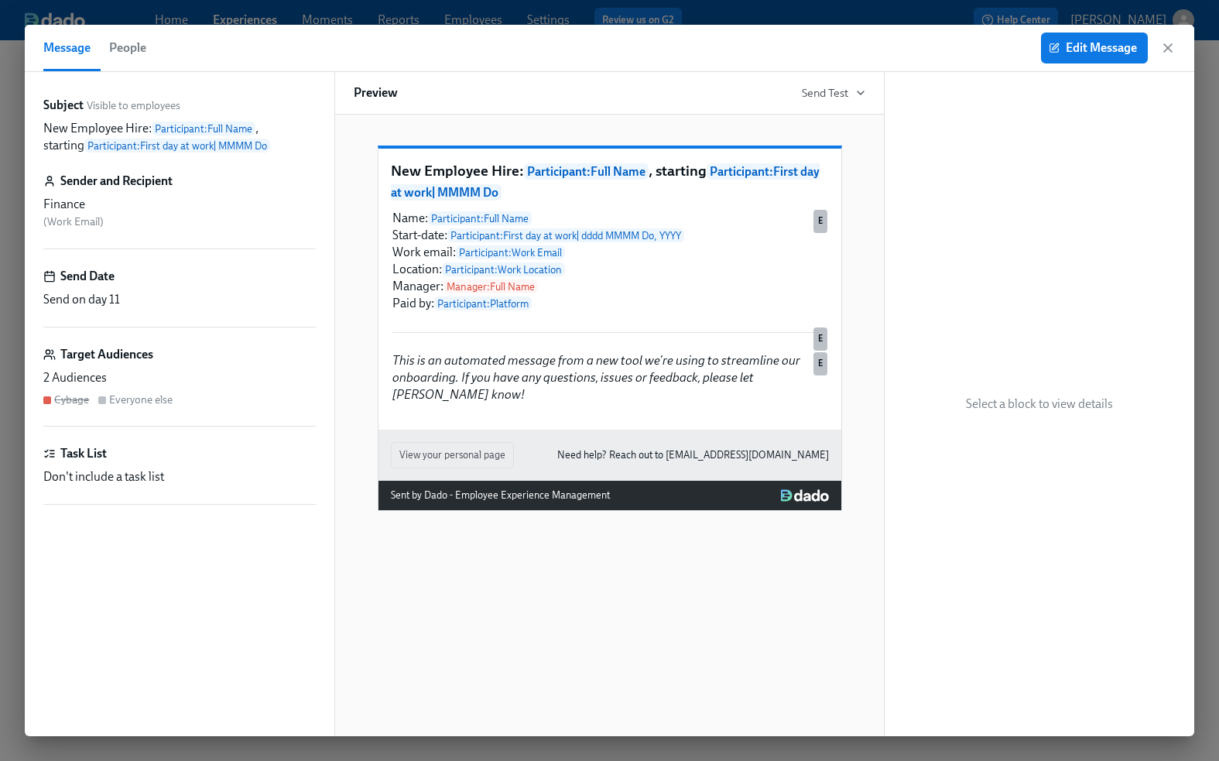
click at [248, 511] on div "Subject Visible to employees New Employee Hire: Participant : Full Name , start…" at bounding box center [179, 404] width 272 height 614
click at [1172, 50] on icon "button" at bounding box center [1167, 47] width 15 height 15
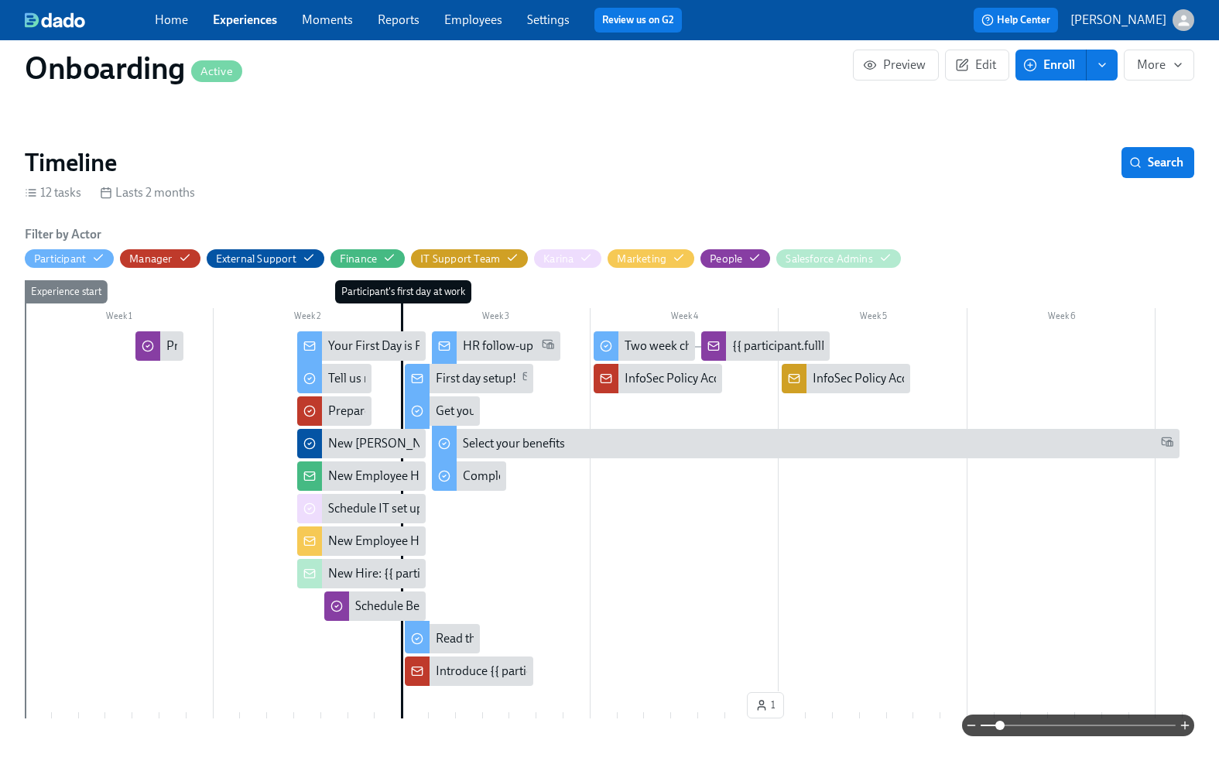
click at [359, 472] on div "New Employee Hire: {{ participant.fullName }}, starting {{ participant.startDat…" at bounding box center [575, 475] width 494 height 17
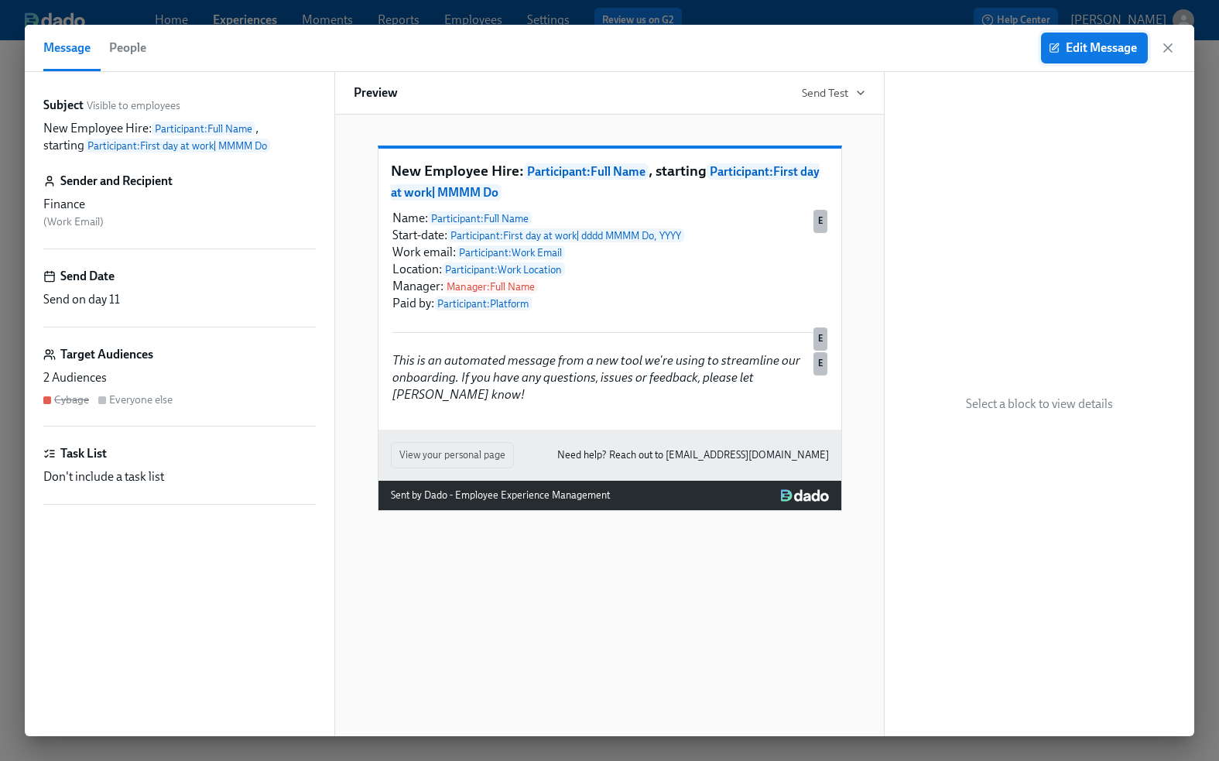
click at [1112, 44] on span "Edit Message" at bounding box center [1094, 47] width 85 height 15
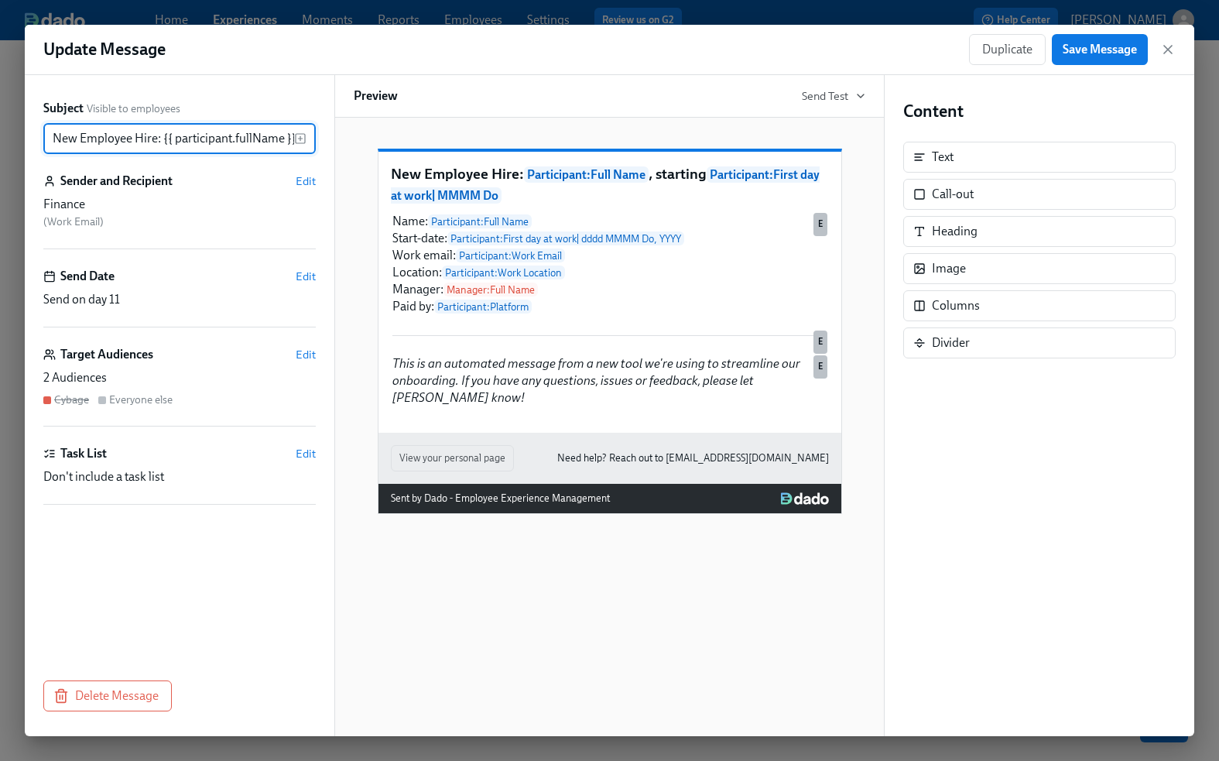
scroll to position [0, 254]
click at [1011, 46] on span "Duplicate" at bounding box center [1007, 49] width 50 height 15
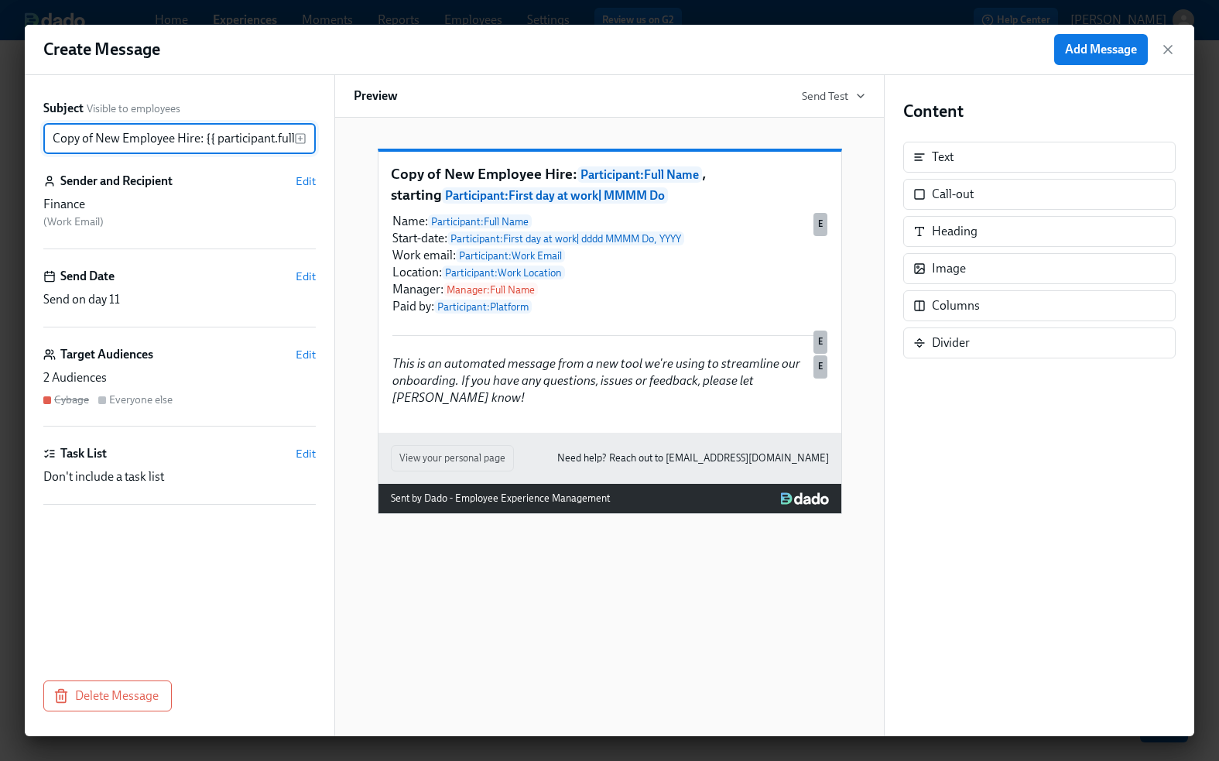
scroll to position [0, 296]
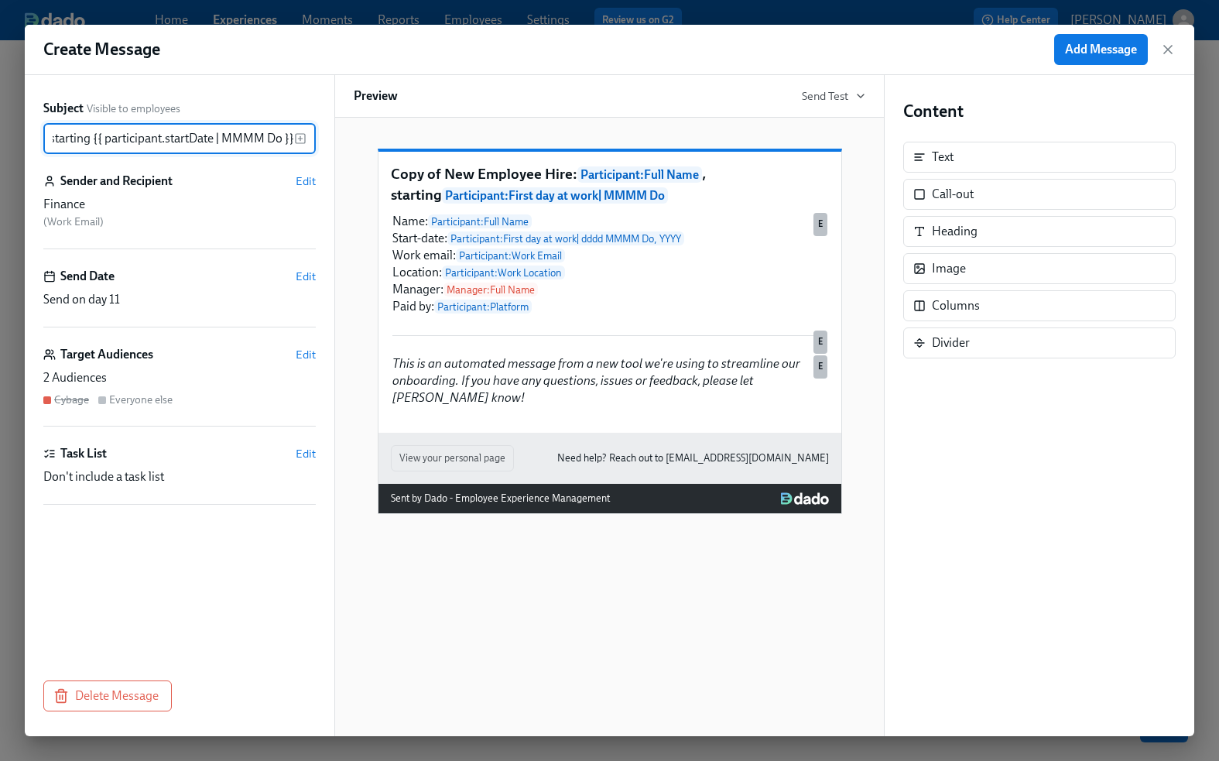
click at [424, 197] on p "Copy of New Employee Hire: Participant : Full Name , starting Participant : Fir…" at bounding box center [610, 184] width 438 height 41
click at [1168, 47] on icon "button" at bounding box center [1168, 50] width 8 height 8
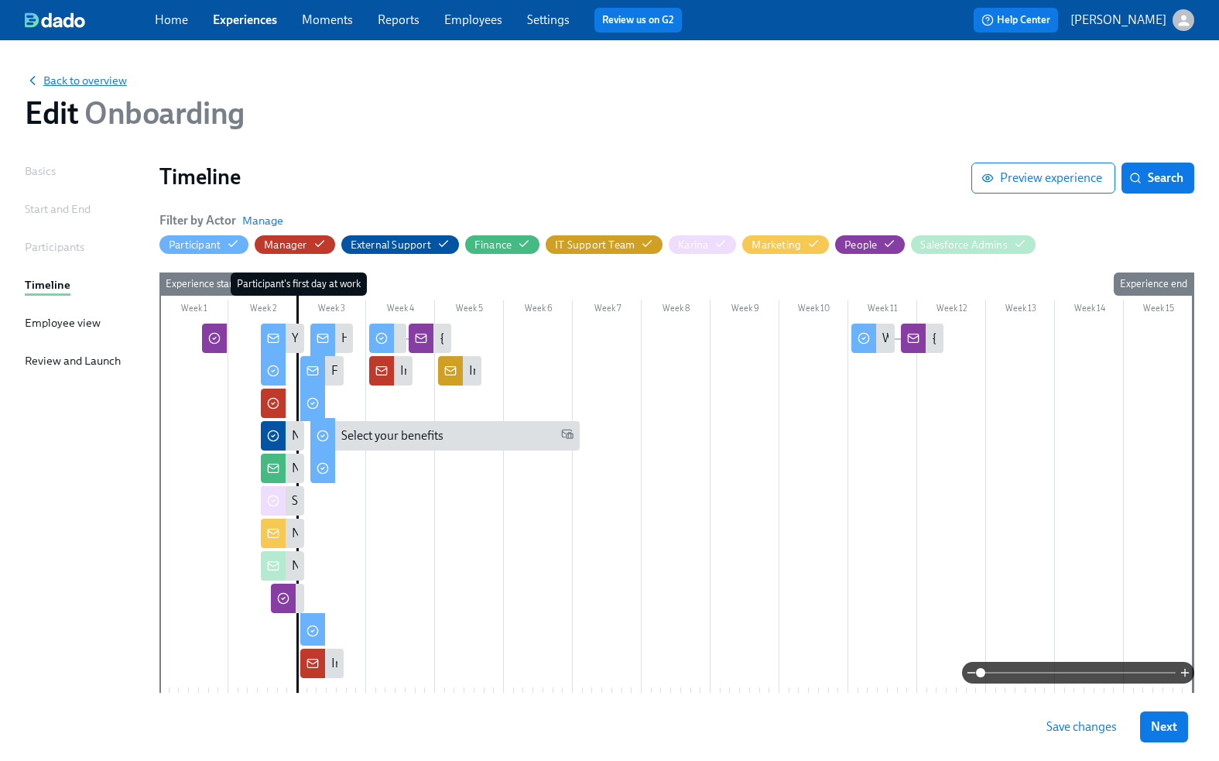
click at [66, 73] on span "Back to overview" at bounding box center [76, 80] width 102 height 15
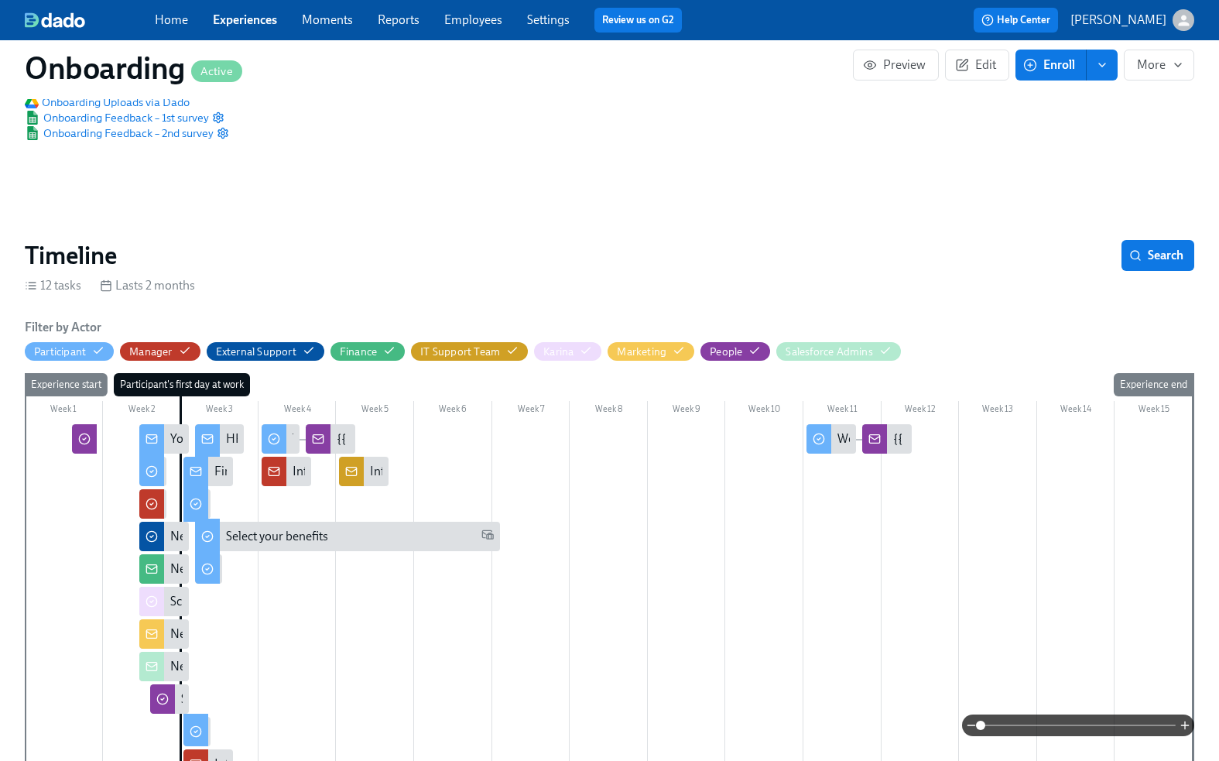
scroll to position [156, 0]
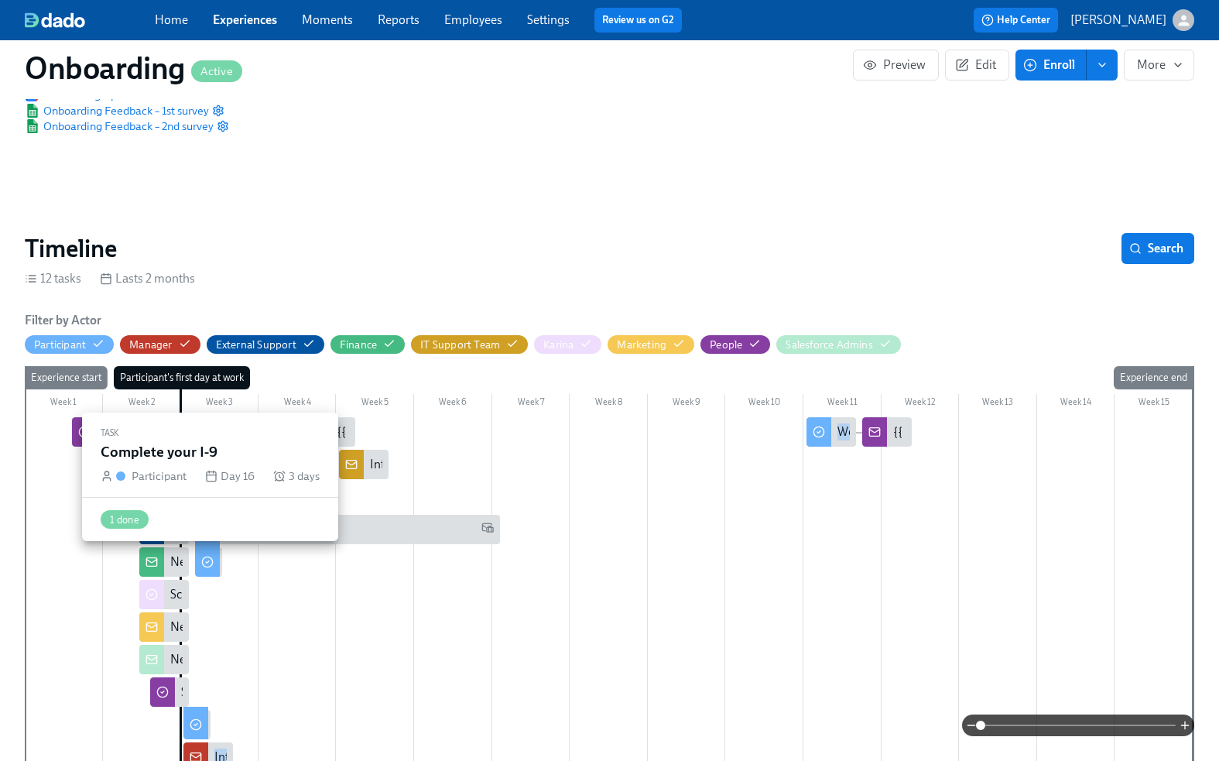
drag, startPoint x: 160, startPoint y: 559, endPoint x: 198, endPoint y: 559, distance: 37.9
click at [200, 559] on div "Week 1 Week 2 Week 3 Week 4 Week 5 Week 6 Week 7 Week 8 Week 9 Week 10 Week 11 …" at bounding box center [609, 588] width 1169 height 444
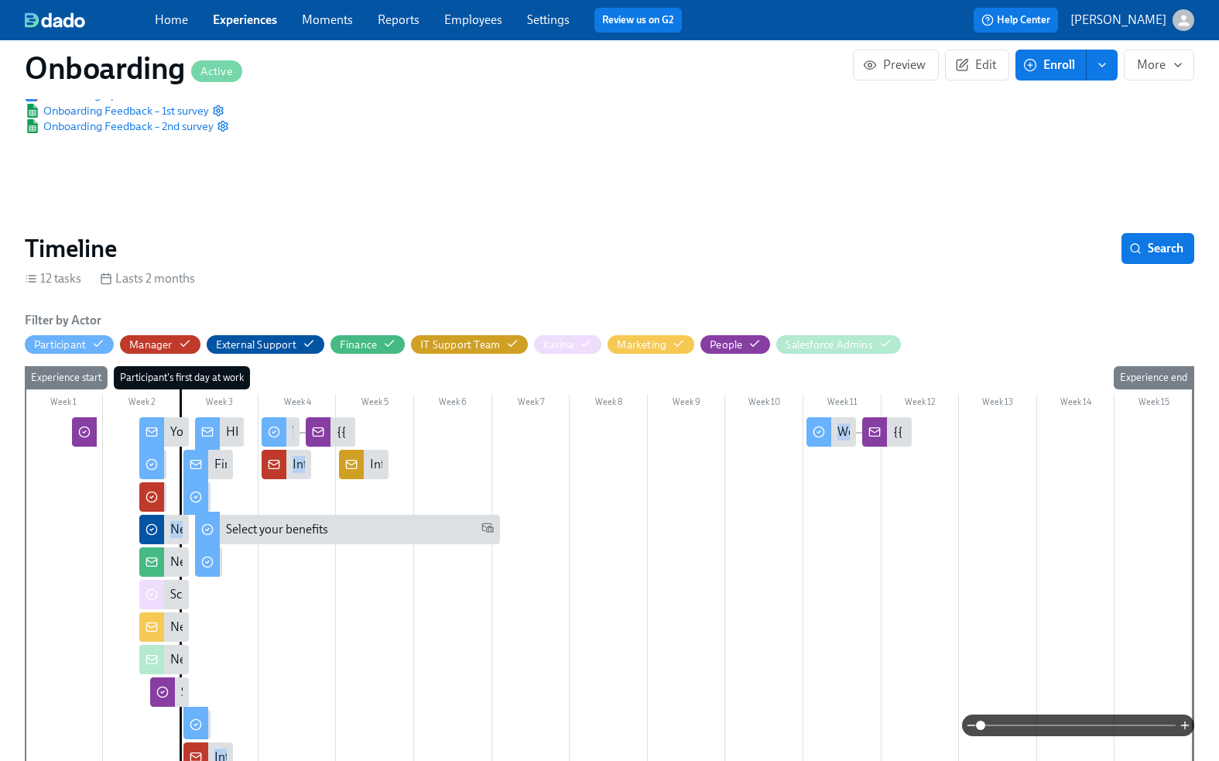
click at [153, 559] on icon at bounding box center [151, 562] width 12 height 12
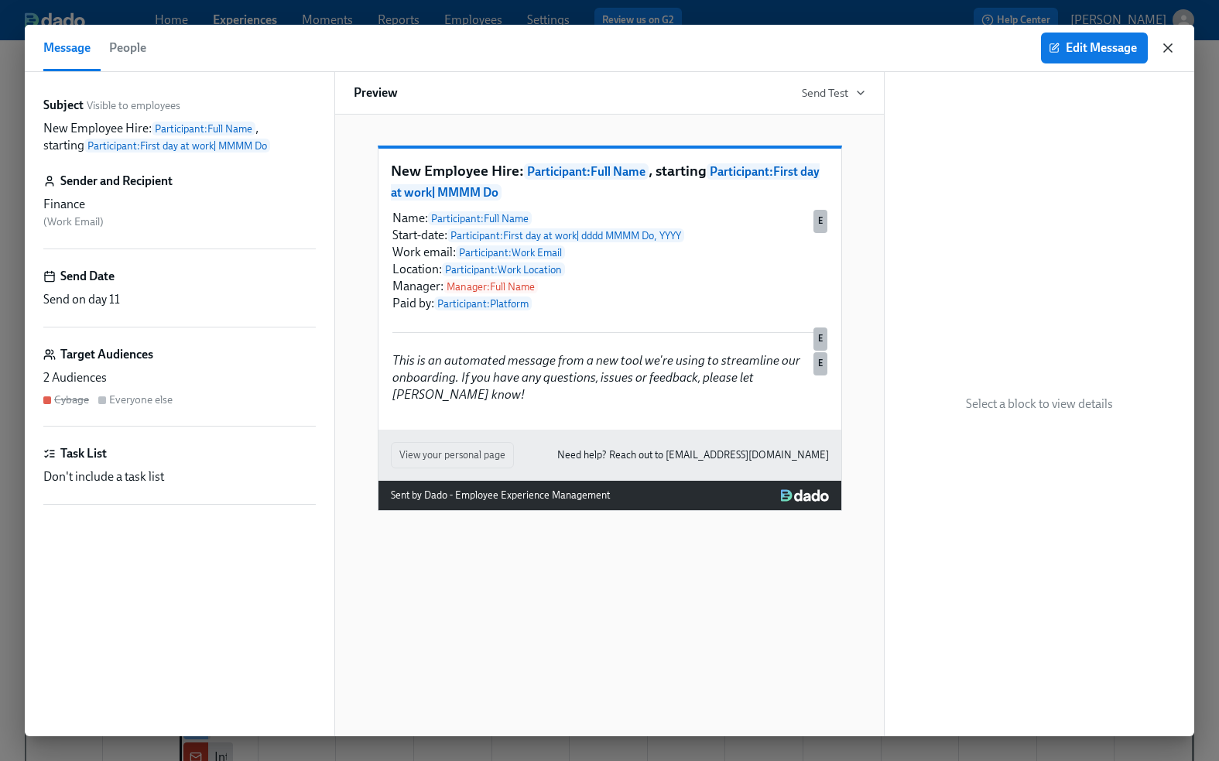
click at [1171, 50] on icon "button" at bounding box center [1167, 47] width 15 height 15
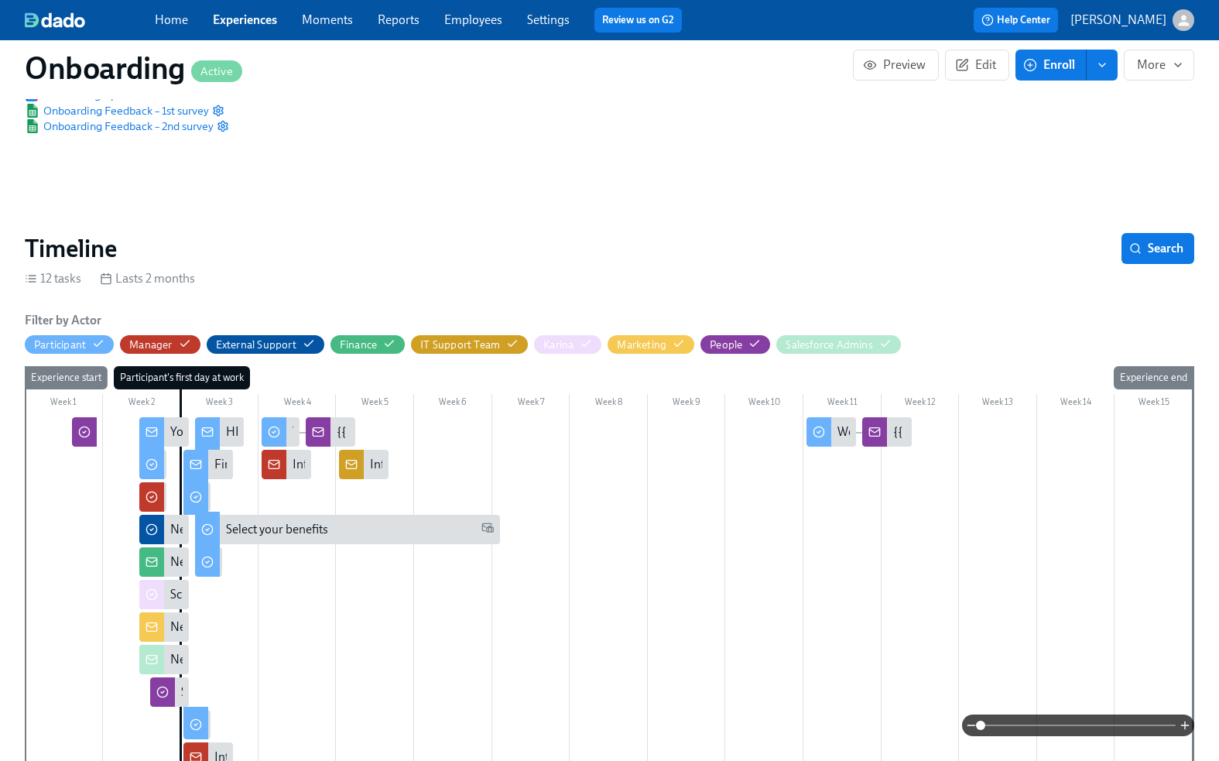
drag, startPoint x: 174, startPoint y: 557, endPoint x: 166, endPoint y: 561, distance: 9.3
click at [166, 561] on div "New Employee Hire: {{ participant.fullName }}, starting {{ participant.startDat…" at bounding box center [164, 561] width 50 height 29
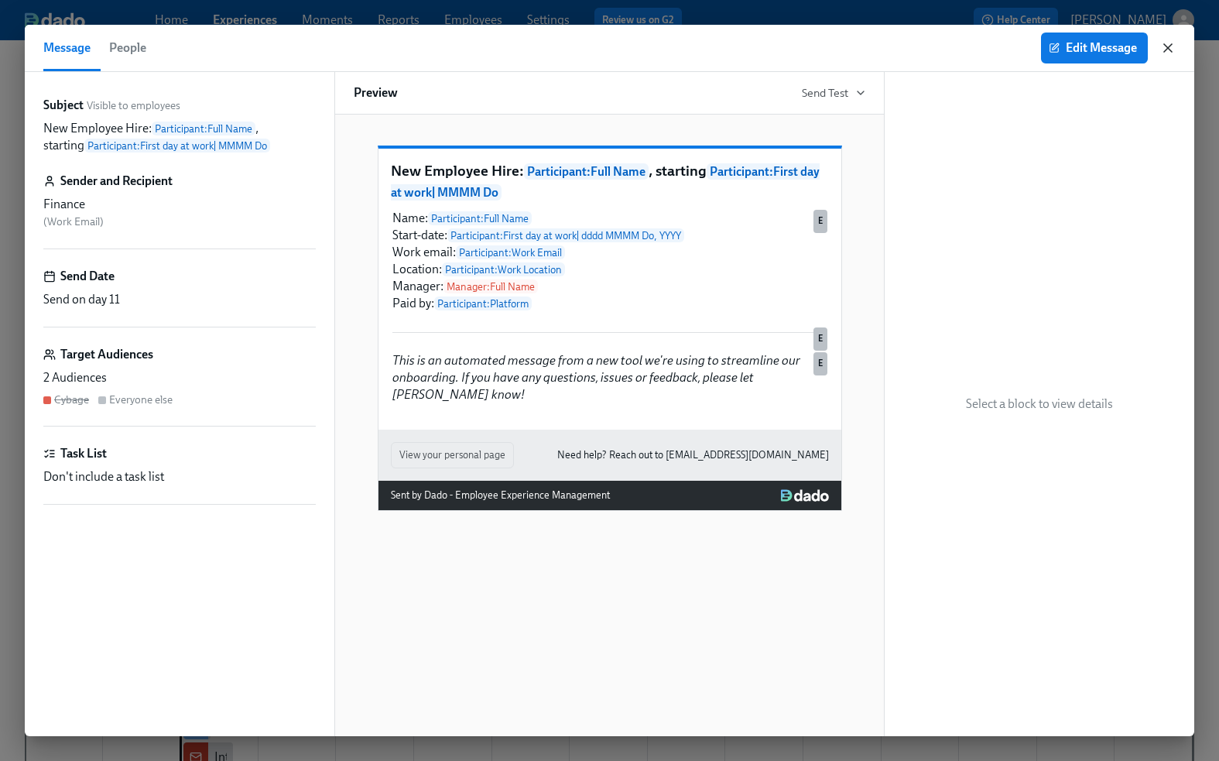
click at [1168, 46] on icon "button" at bounding box center [1168, 48] width 8 height 8
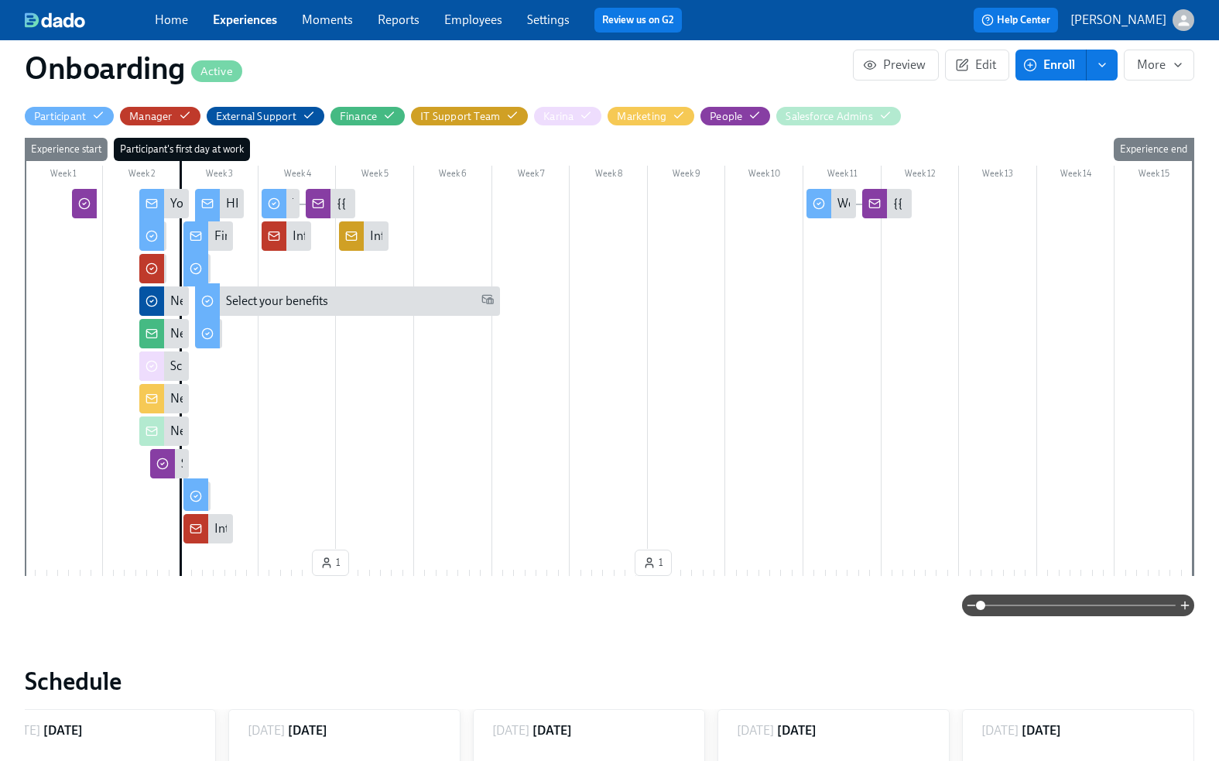
scroll to position [389, 0]
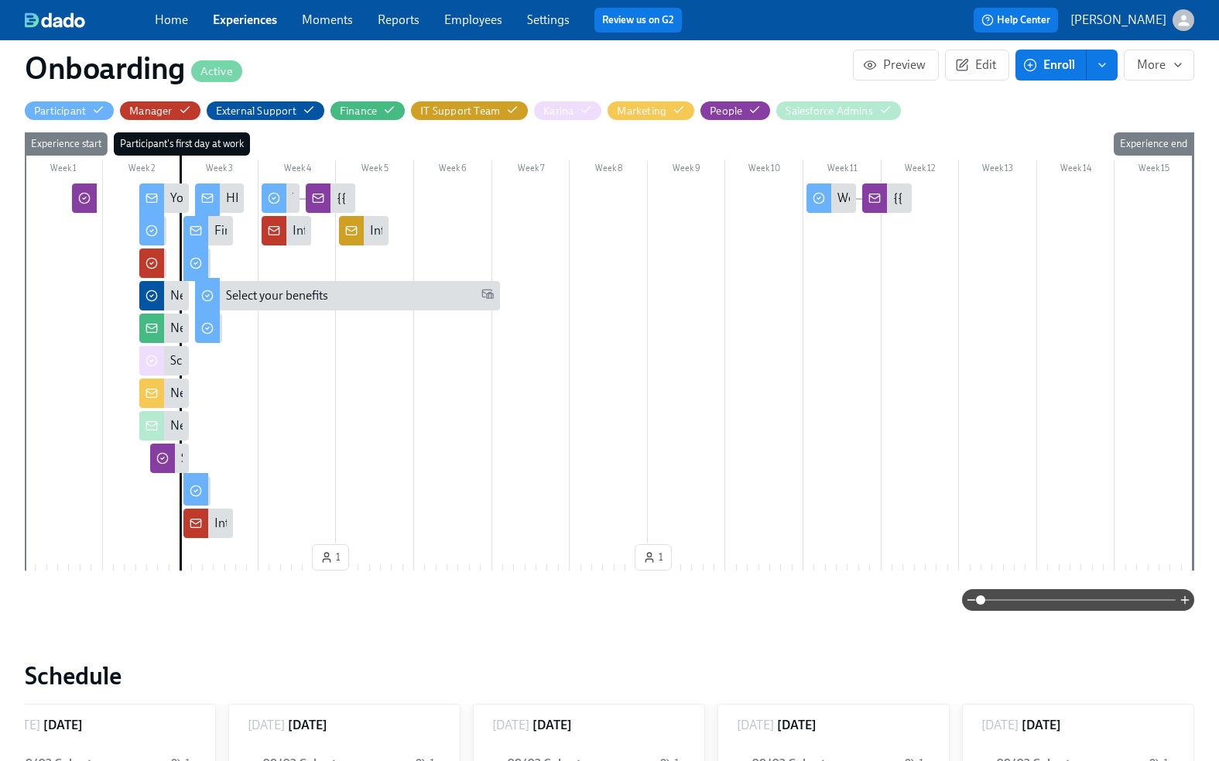
click at [1013, 597] on span at bounding box center [1077, 600] width 195 height 22
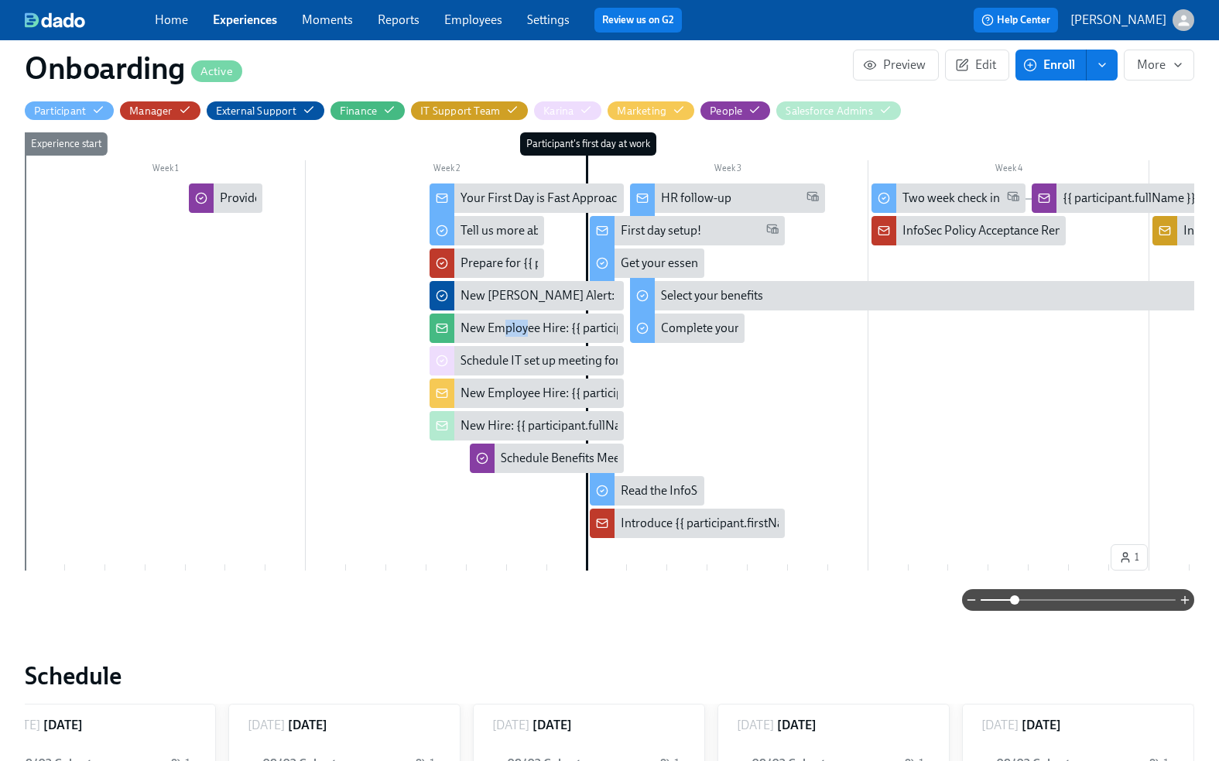
drag, startPoint x: 525, startPoint y: 327, endPoint x: 501, endPoint y: 320, distance: 24.8
click at [501, 320] on div "New Employee Hire: {{ participant.fullName }}, starting {{ participant.startDat…" at bounding box center [707, 328] width 494 height 17
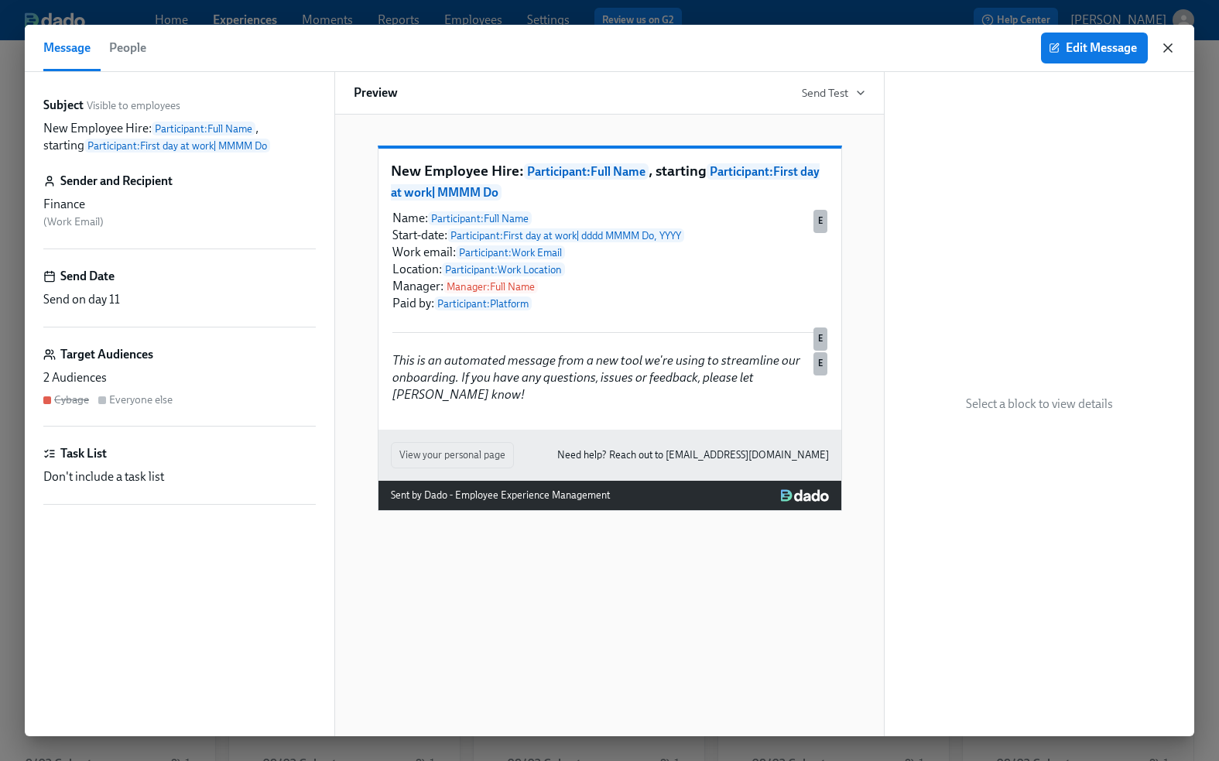
click at [1168, 47] on icon "button" at bounding box center [1168, 48] width 8 height 8
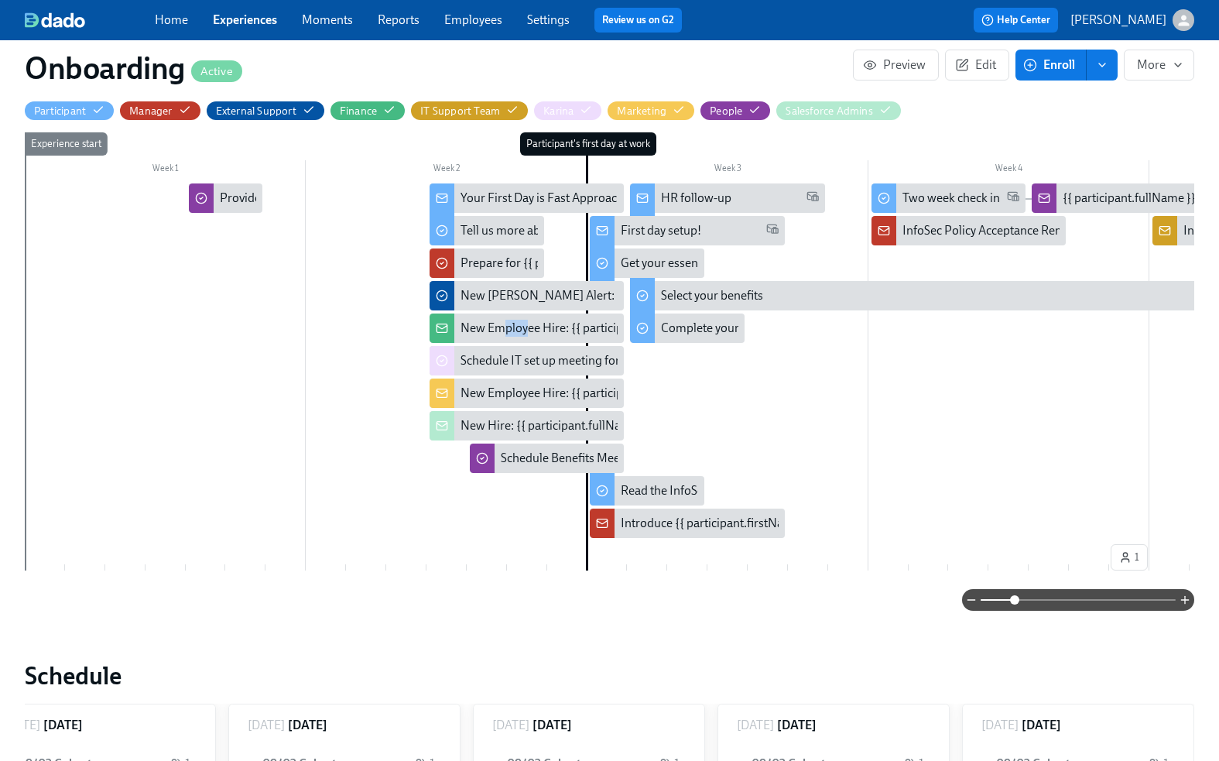
click at [440, 328] on icon at bounding box center [441, 327] width 10 height 3
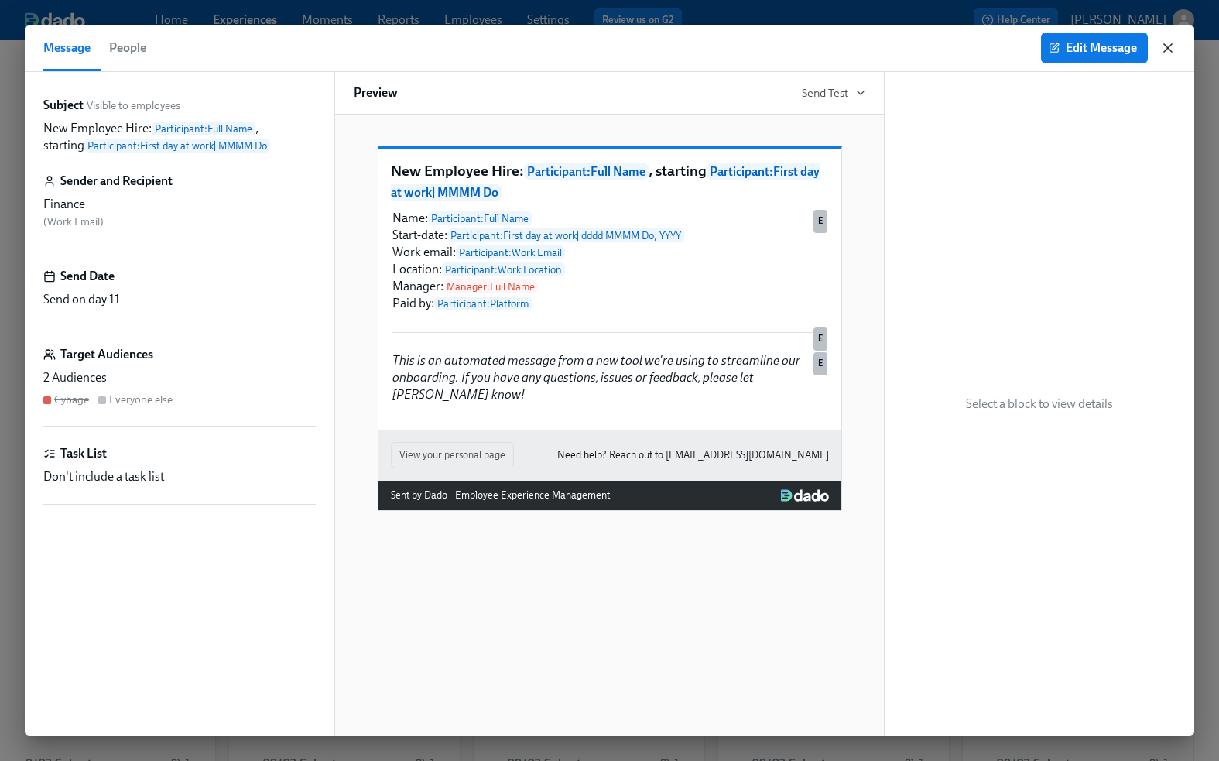
click at [1162, 45] on icon "button" at bounding box center [1167, 47] width 15 height 15
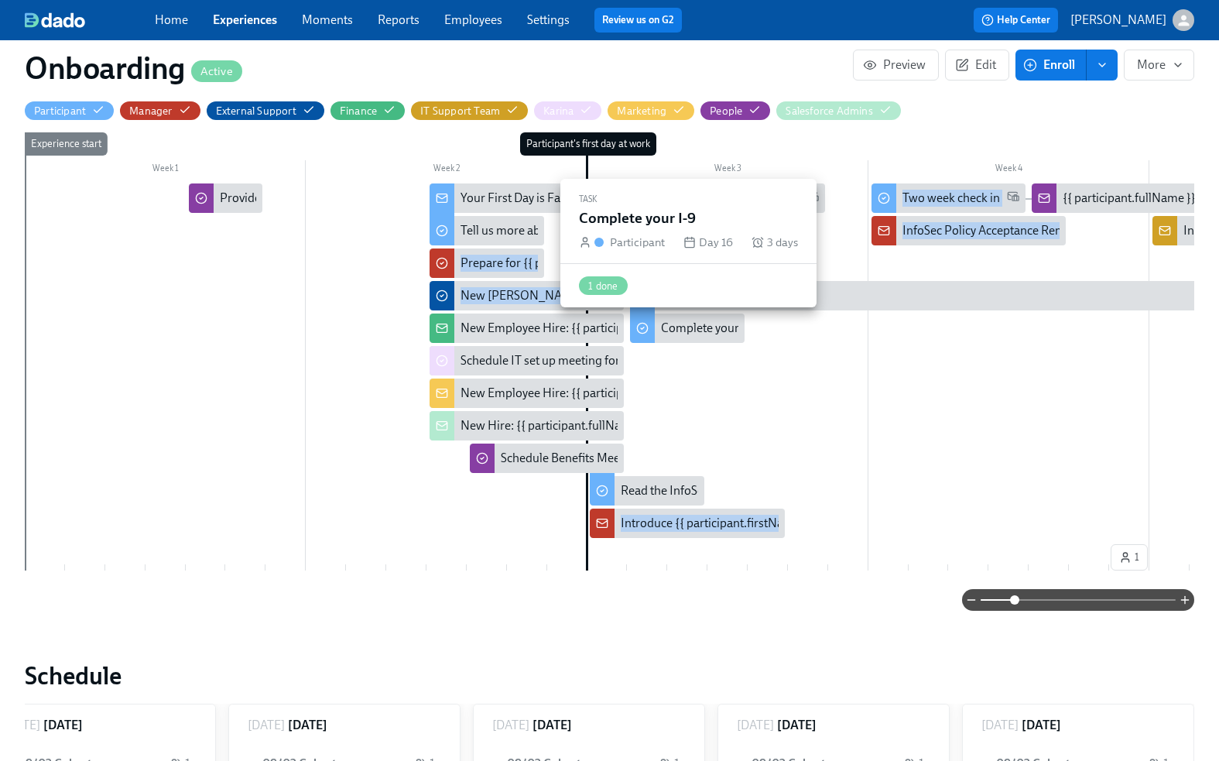
drag, startPoint x: 443, startPoint y: 322, endPoint x: 711, endPoint y: 342, distance: 268.5
click at [711, 342] on div "Week 1 Week 2 Week 3 Week 4 Week 5 Week 6 Week 7 Week 8 Week 9 Week 10 Week 11 …" at bounding box center [609, 354] width 1169 height 444
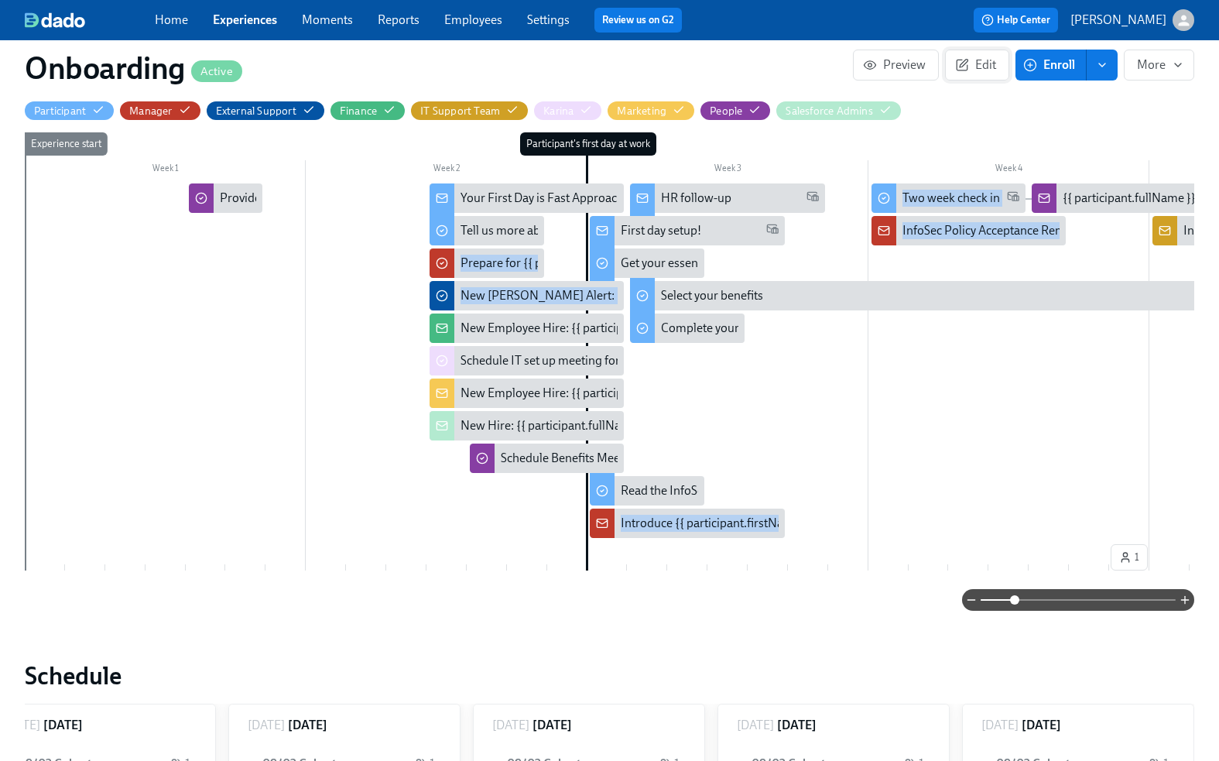
click at [993, 57] on span "Edit" at bounding box center [977, 64] width 38 height 15
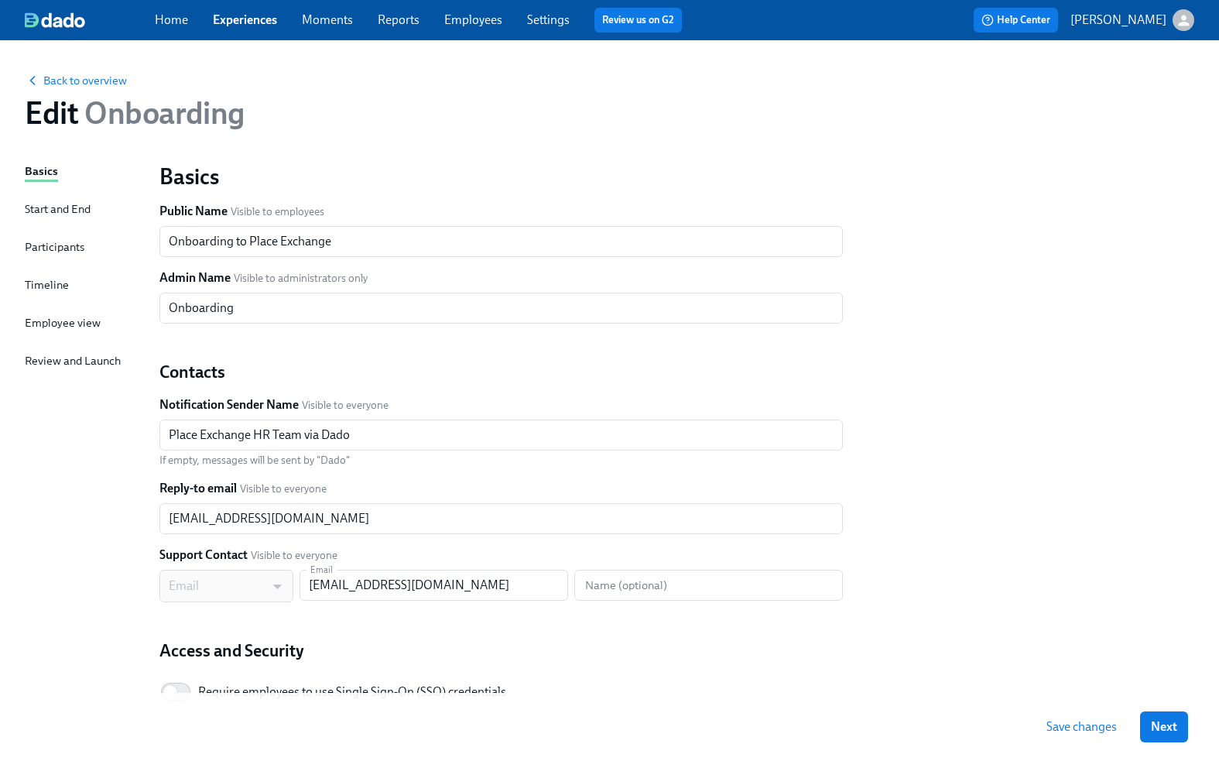
click at [50, 271] on div "Basics Start and End Participants Timeline Employee view Review and Launch" at bounding box center [83, 472] width 116 height 621
click at [43, 285] on div "Timeline" at bounding box center [47, 284] width 44 height 17
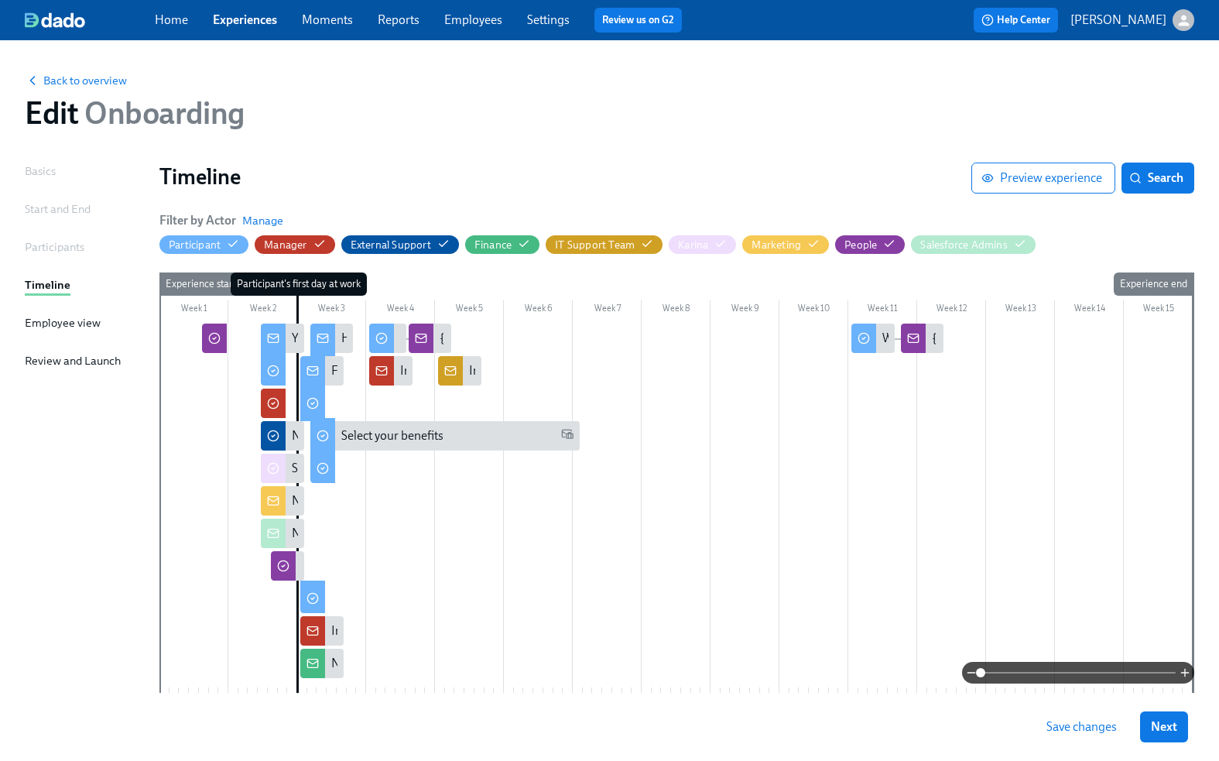
click at [1089, 721] on span "Save changes" at bounding box center [1081, 726] width 70 height 15
click at [1100, 727] on span "Save changes" at bounding box center [1081, 726] width 70 height 15
click at [1168, 724] on span "Next" at bounding box center [1164, 726] width 26 height 15
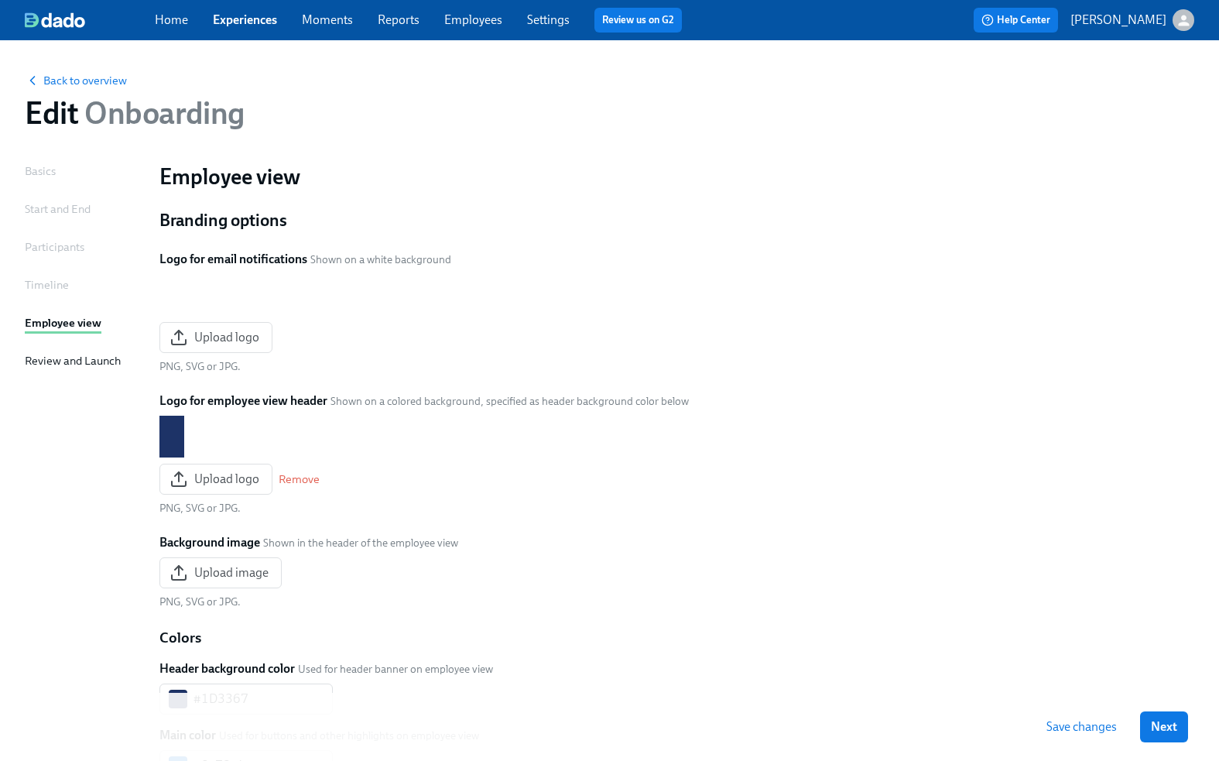
click at [1065, 713] on button "Save changes" at bounding box center [1081, 726] width 92 height 31
click at [257, 14] on link "Experiences" at bounding box center [245, 19] width 64 height 15
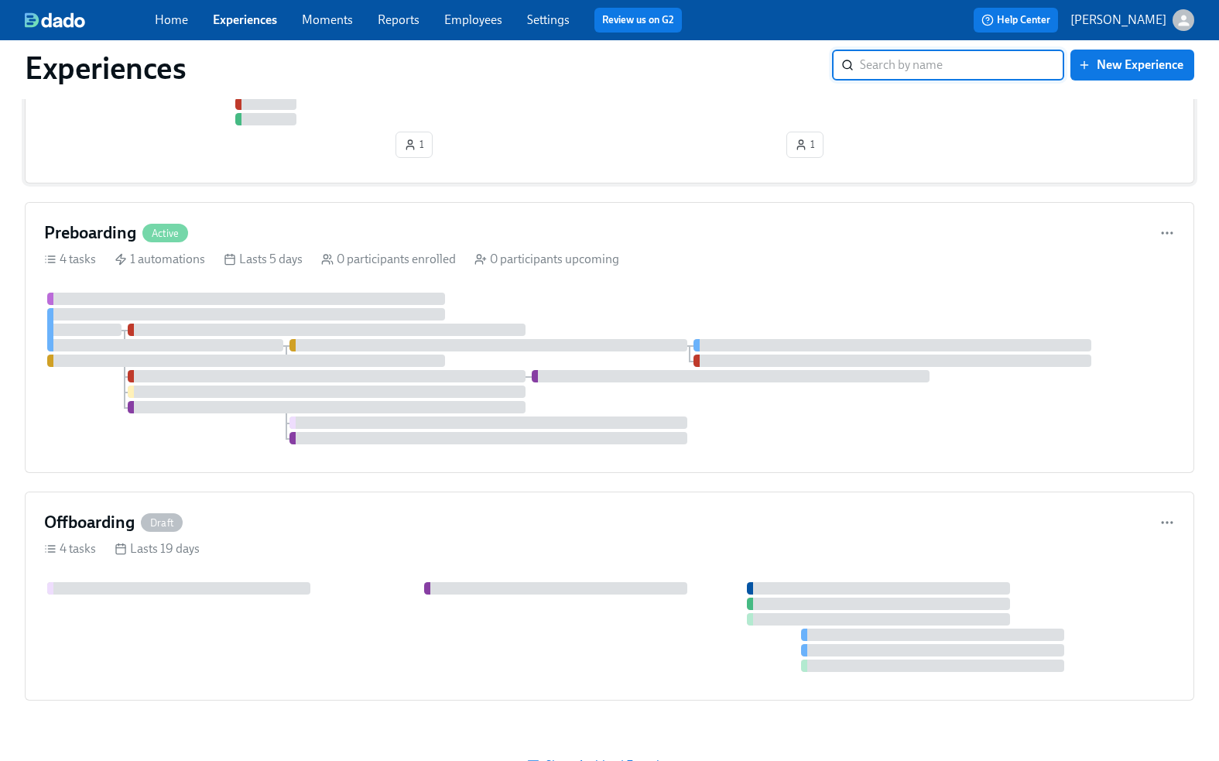
scroll to position [286, 0]
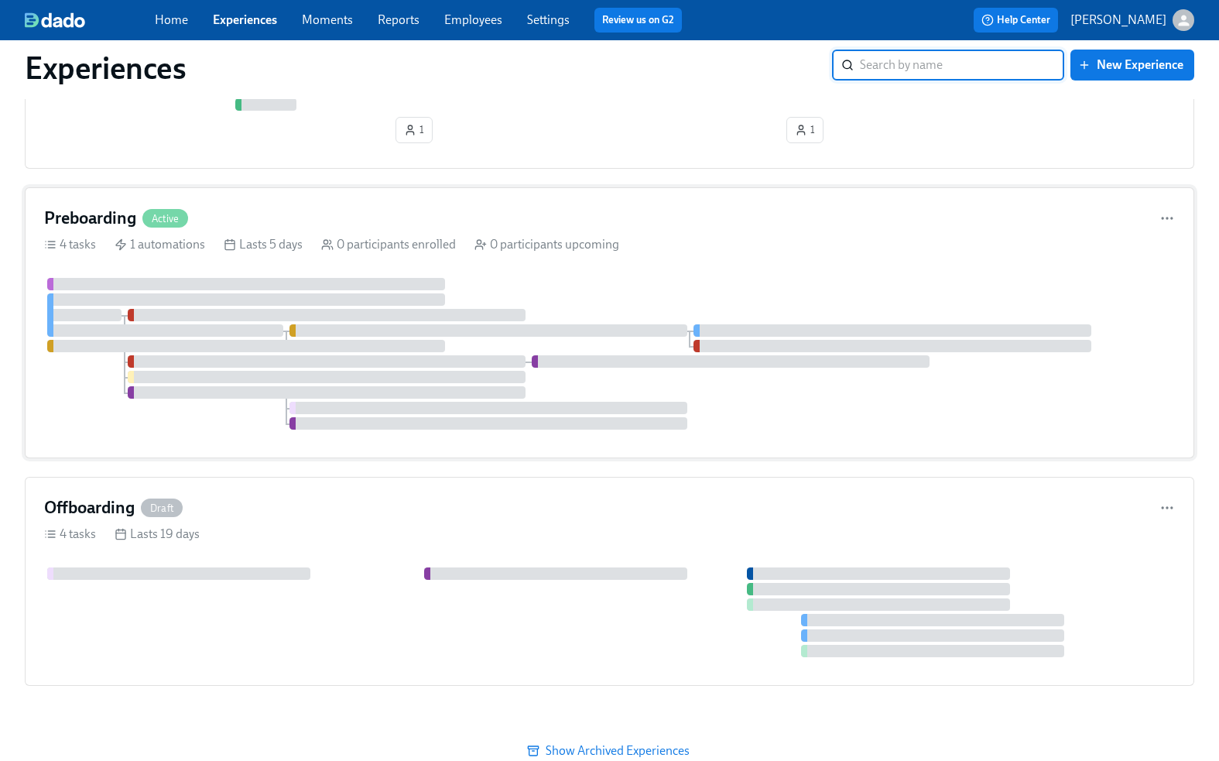
click at [687, 237] on div "4 tasks 1 automations Lasts 5 days 0 participants enrolled 0 participants upcom…" at bounding box center [609, 244] width 1131 height 17
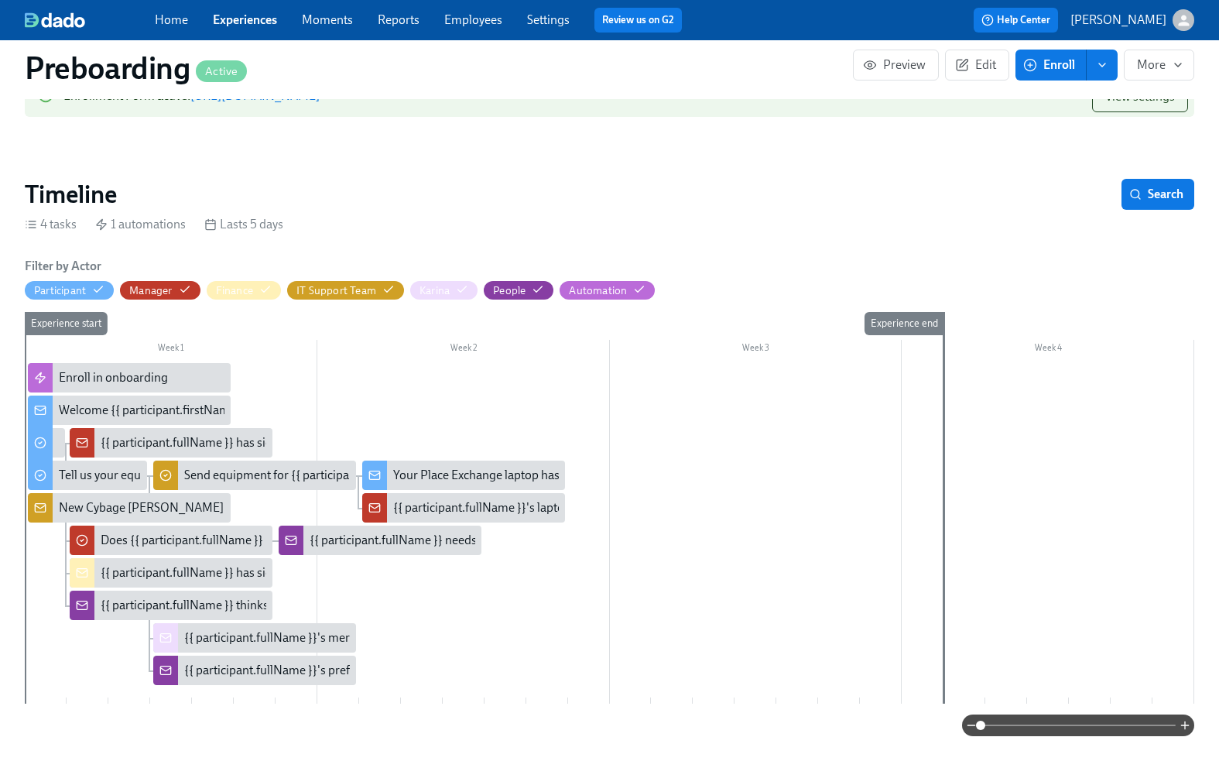
scroll to position [273, 0]
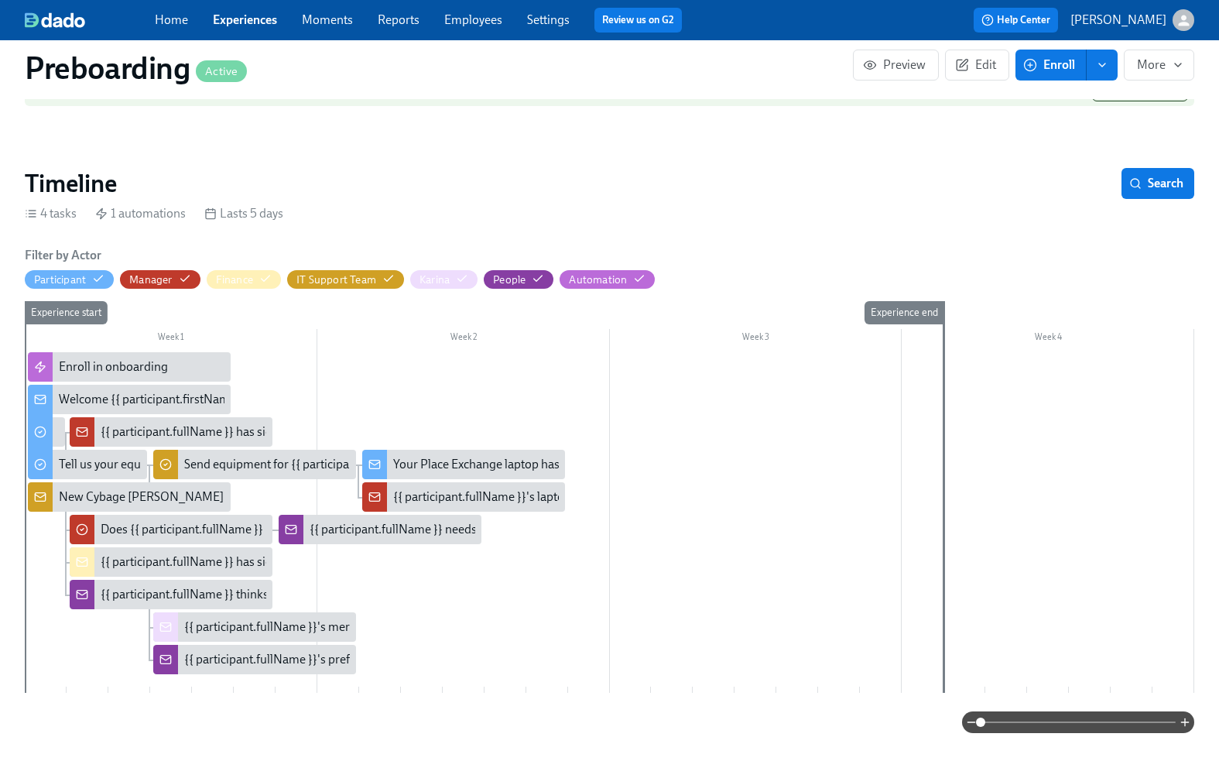
click at [139, 558] on div "{{ participant.fullName }} has signed their offer!" at bounding box center [226, 561] width 251 height 17
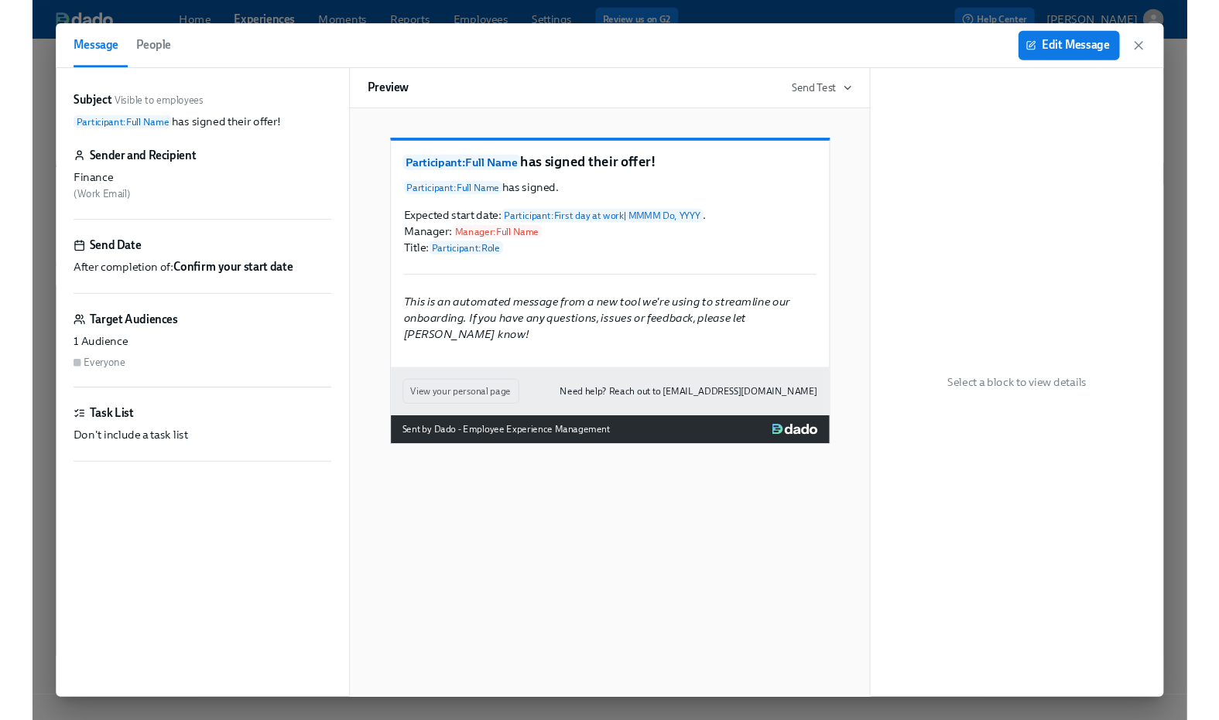
scroll to position [272, 0]
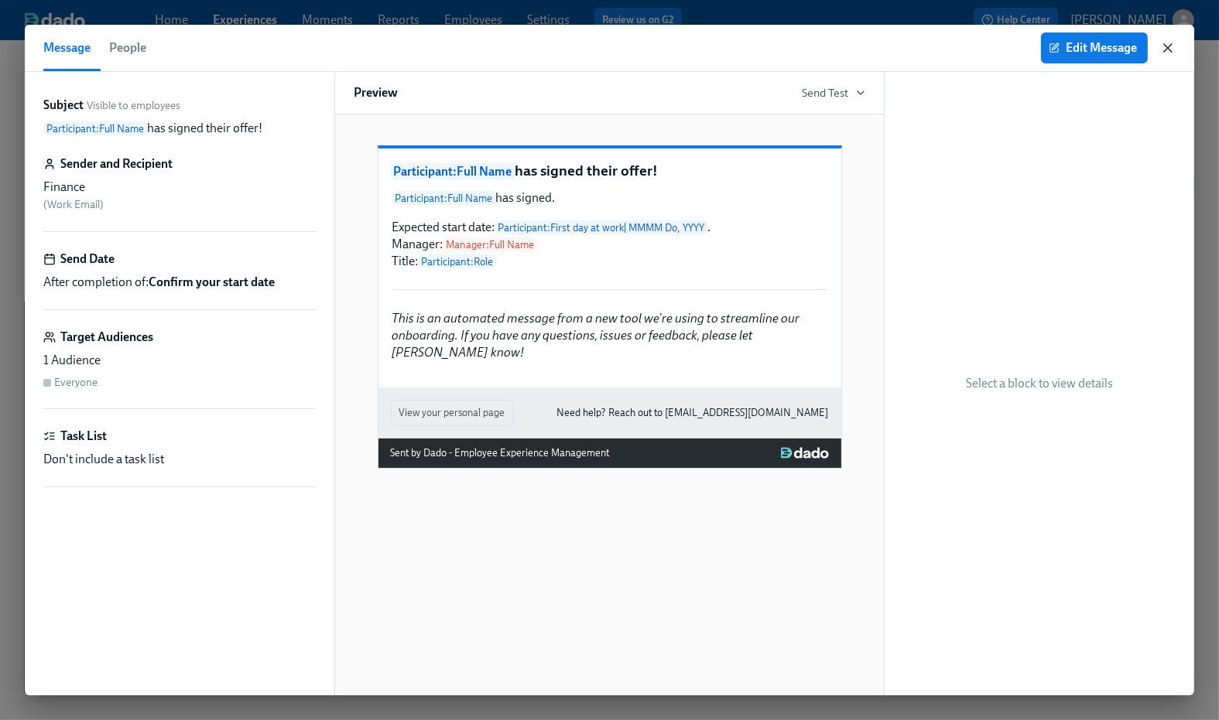
click at [1170, 47] on icon "button" at bounding box center [1167, 47] width 15 height 15
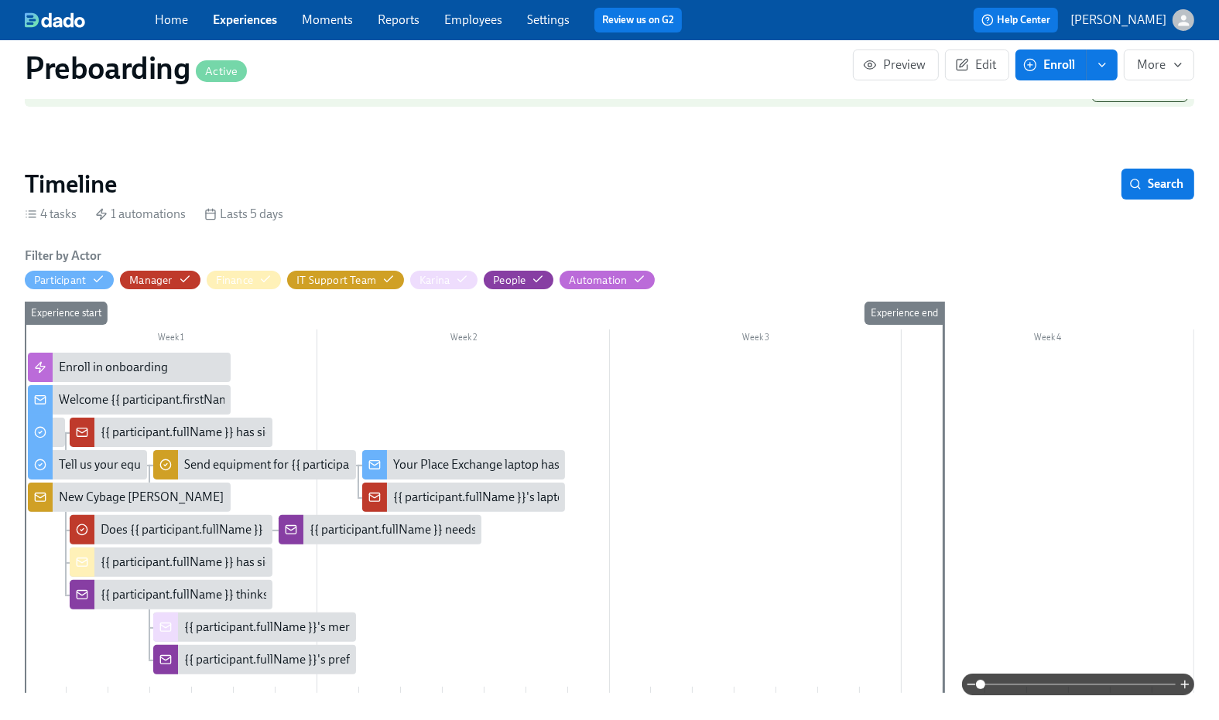
click at [479, 16] on link "Employees" at bounding box center [473, 19] width 58 height 15
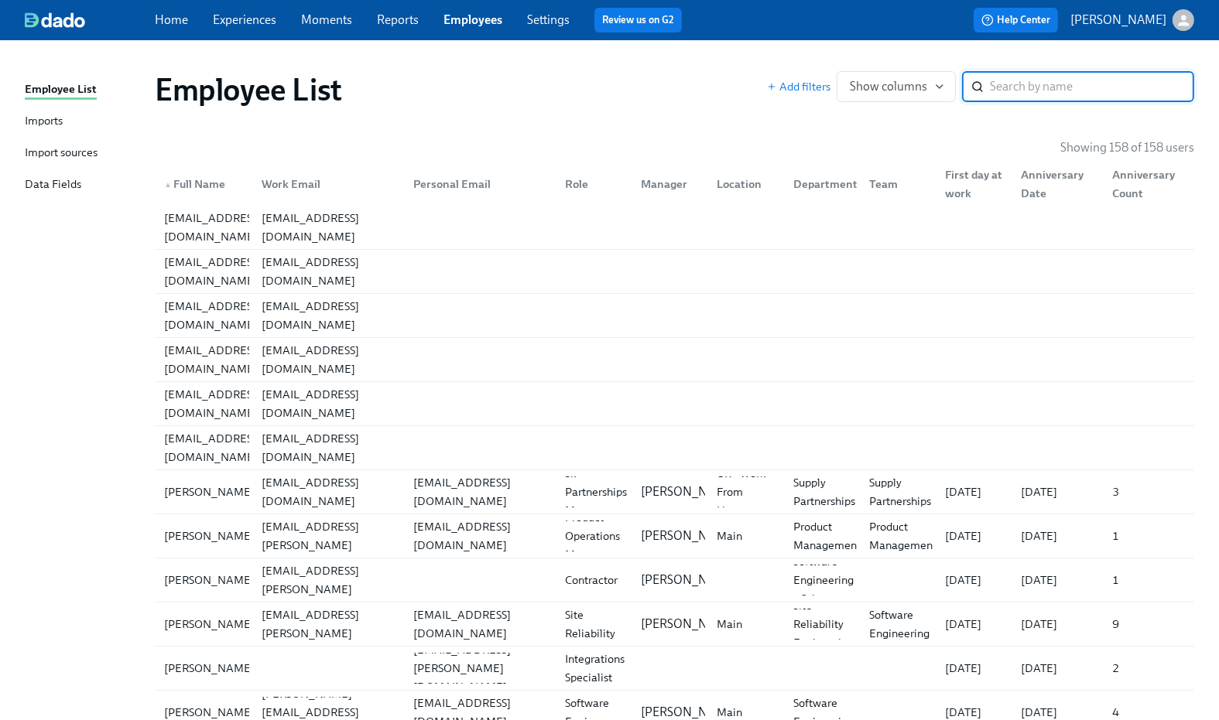
click at [51, 149] on div "Import sources" at bounding box center [61, 153] width 73 height 19
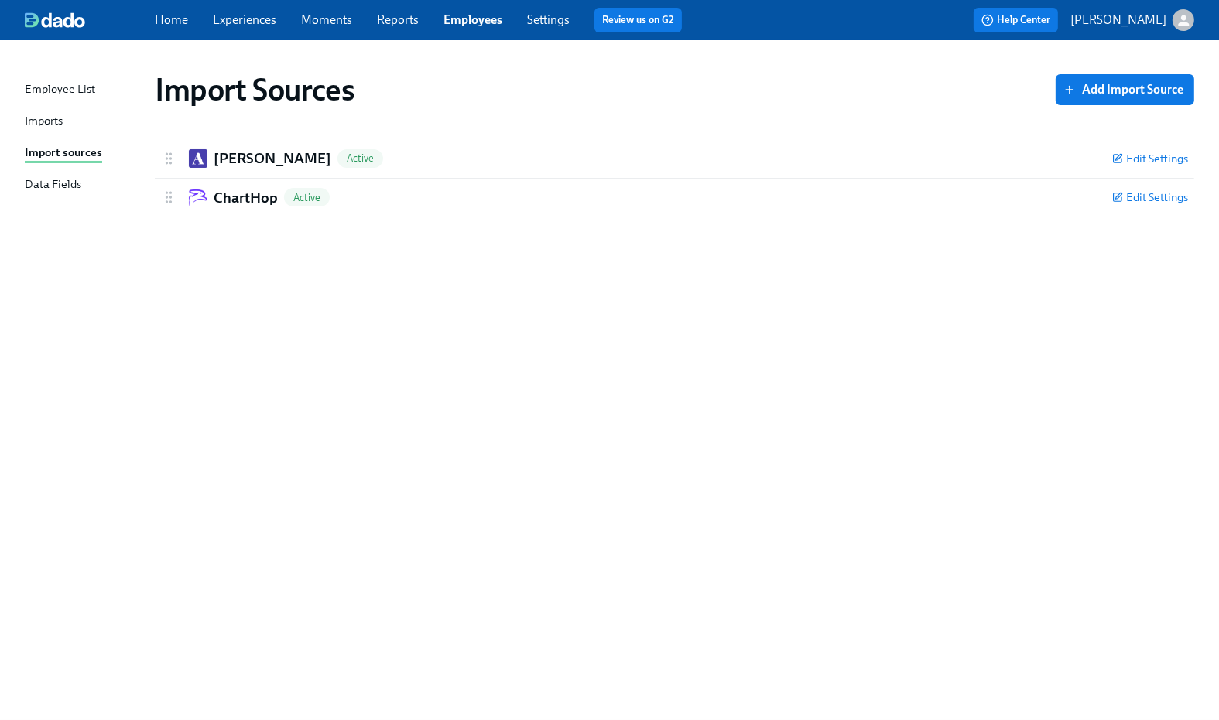
click at [46, 121] on div "Imports" at bounding box center [44, 121] width 38 height 19
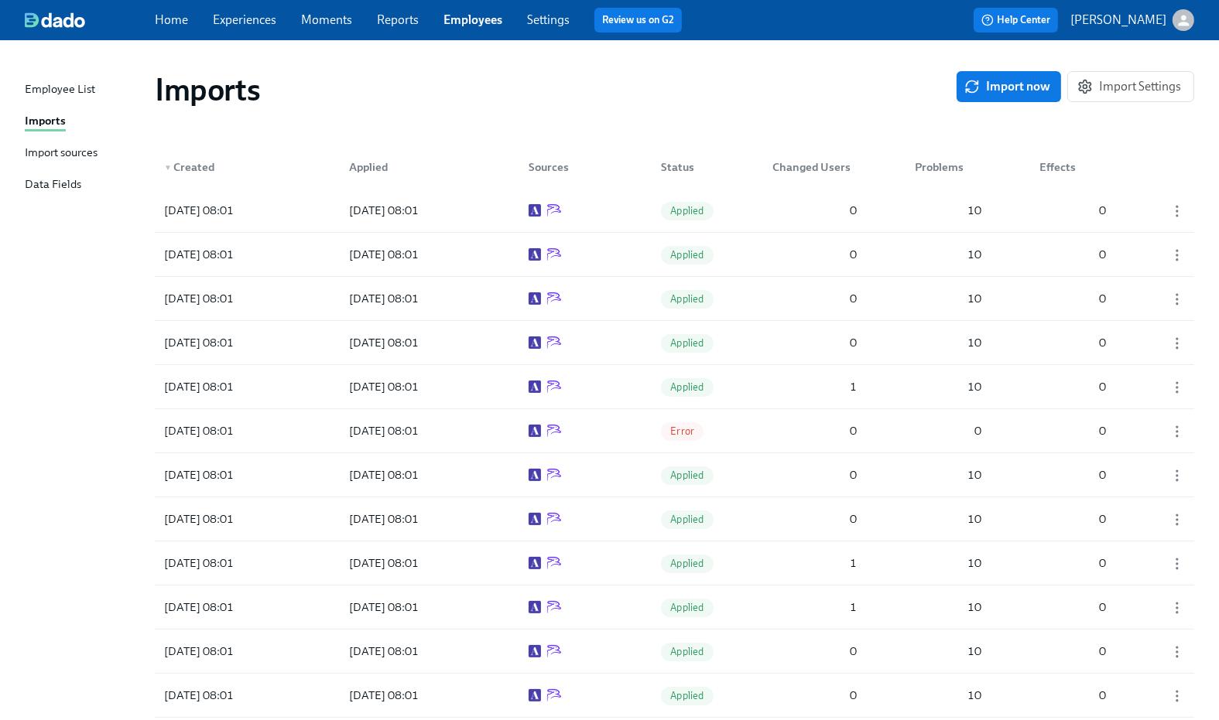
click at [52, 152] on div "Import sources" at bounding box center [61, 153] width 73 height 19
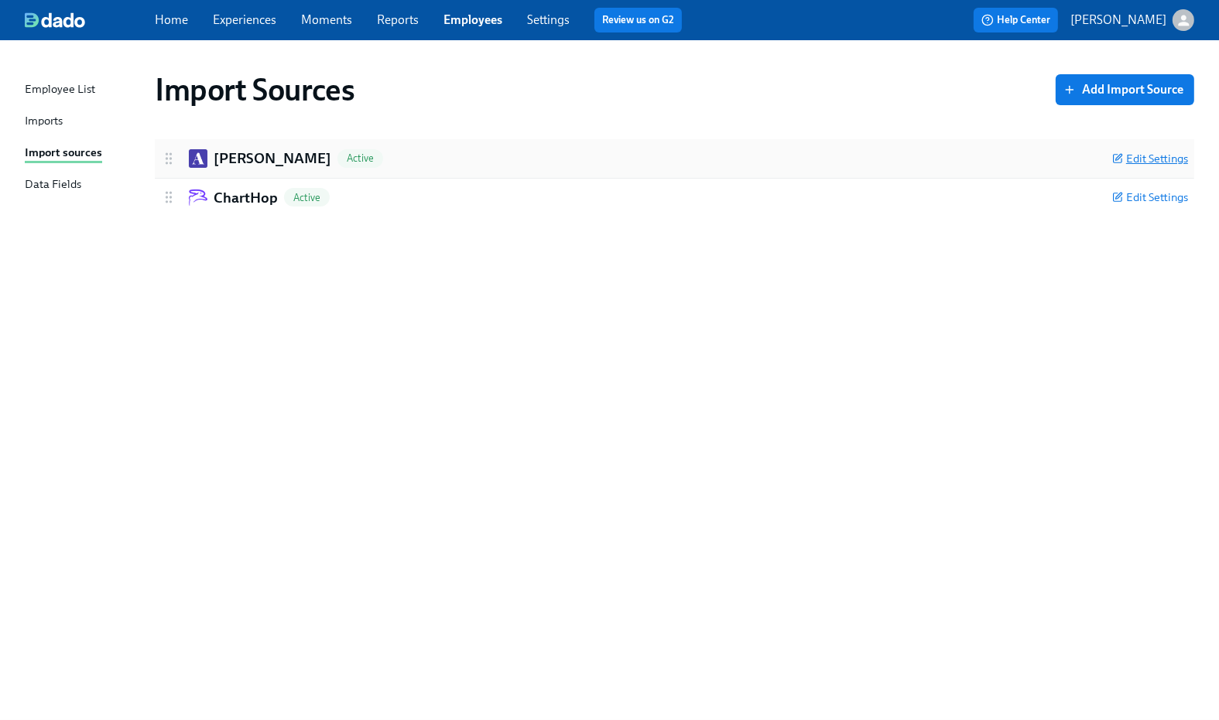
click at [1158, 156] on span "Edit Settings" at bounding box center [1150, 158] width 76 height 15
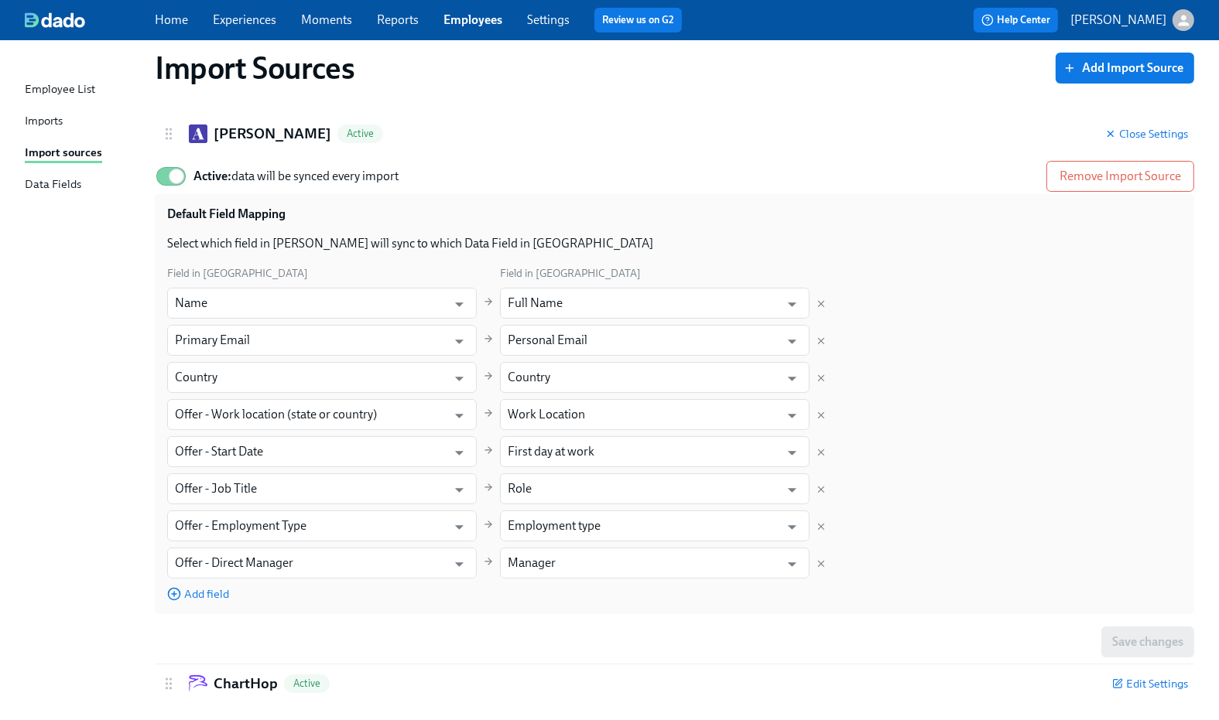
scroll to position [43, 0]
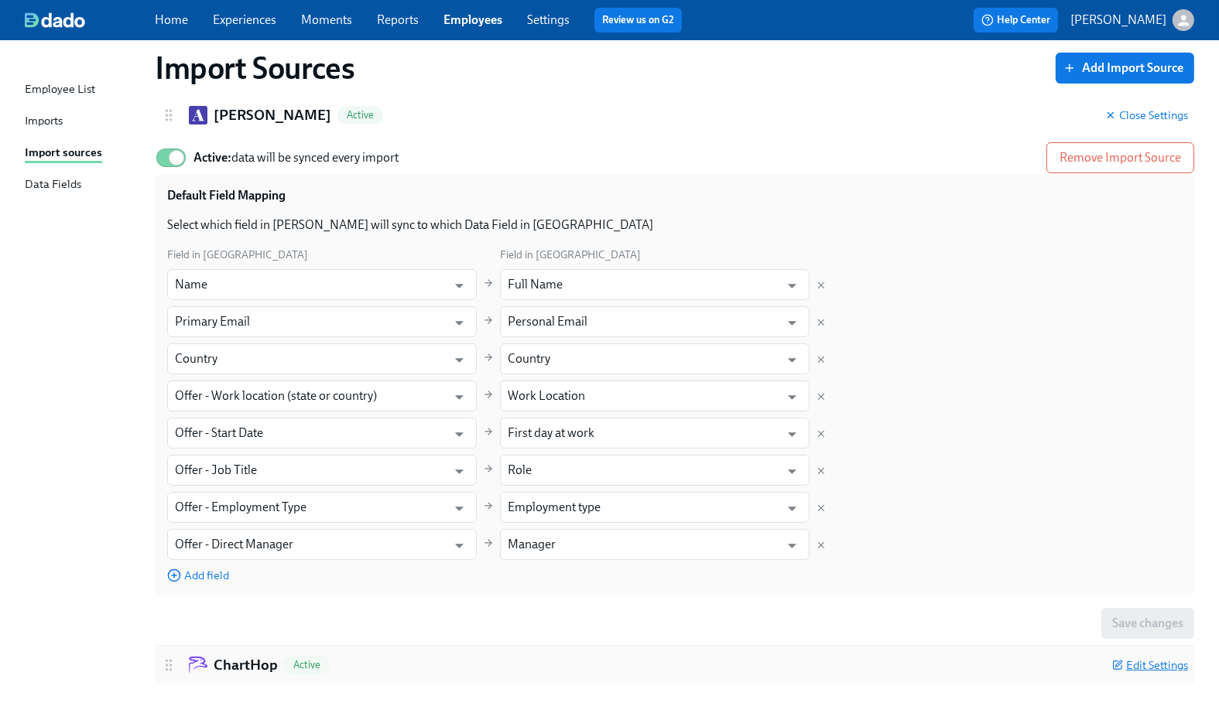
click at [1146, 663] on span "Edit Settings" at bounding box center [1150, 665] width 76 height 15
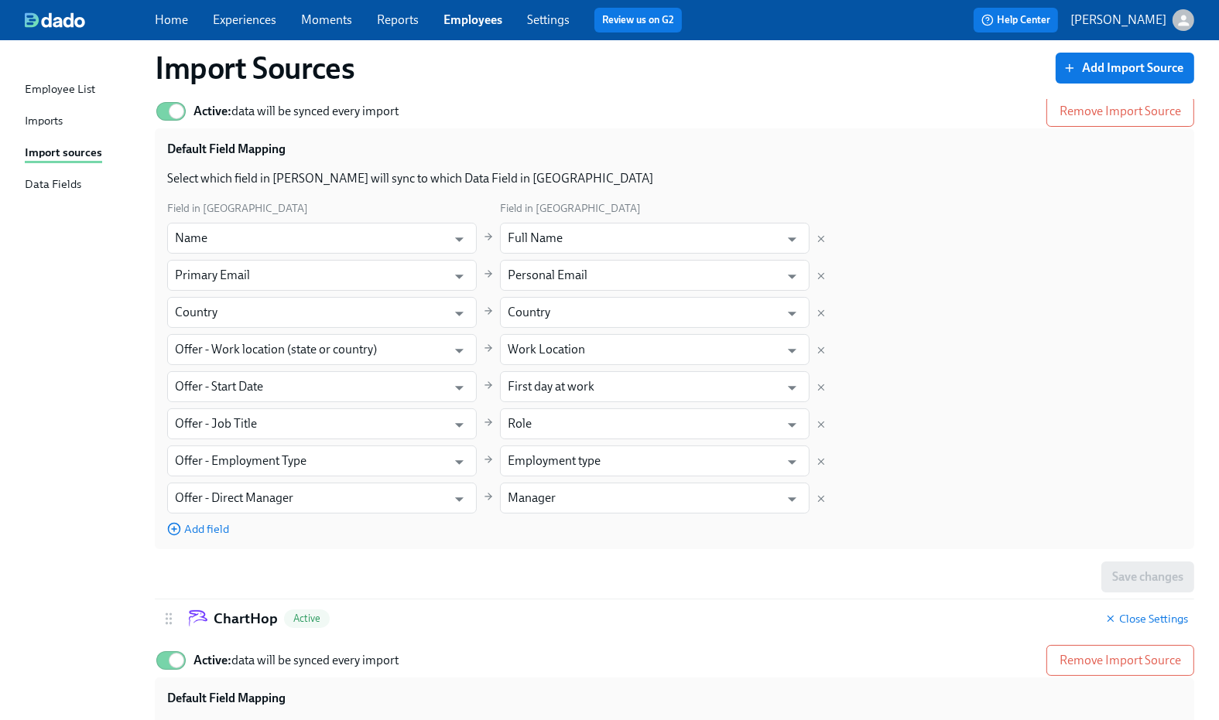
scroll to position [126, 0]
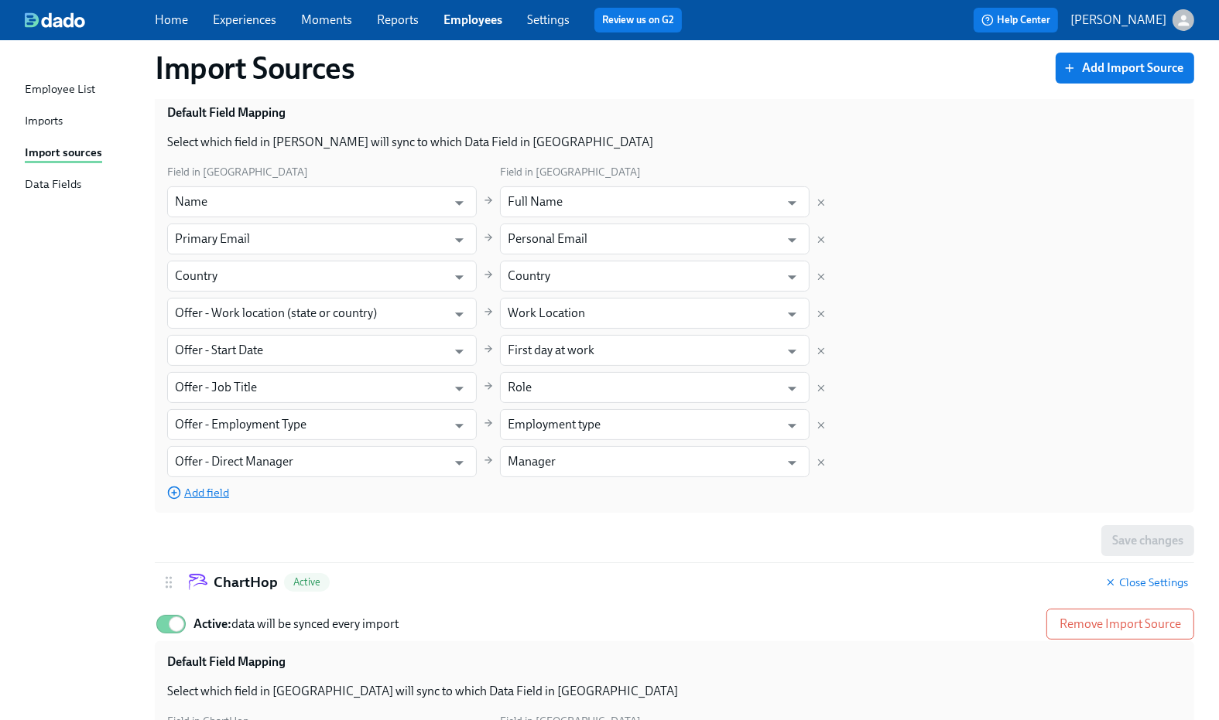
click at [204, 492] on span "Add field" at bounding box center [198, 492] width 62 height 15
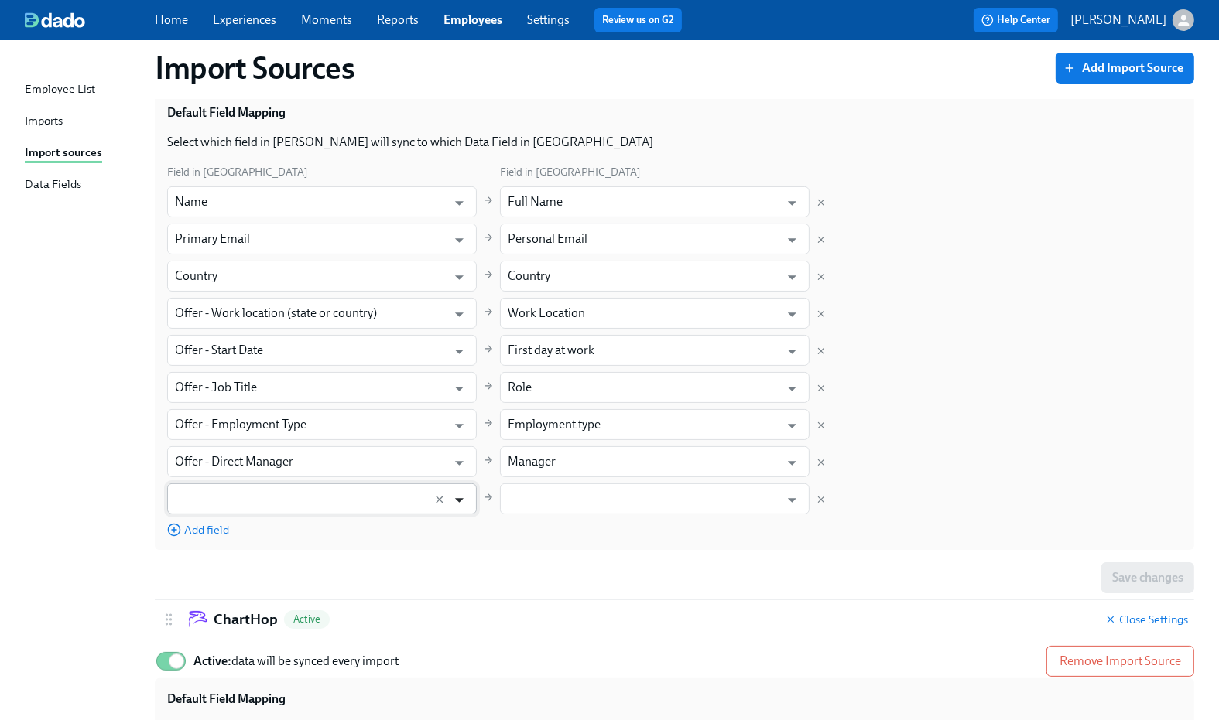
click at [460, 497] on icon "Open" at bounding box center [459, 500] width 21 height 21
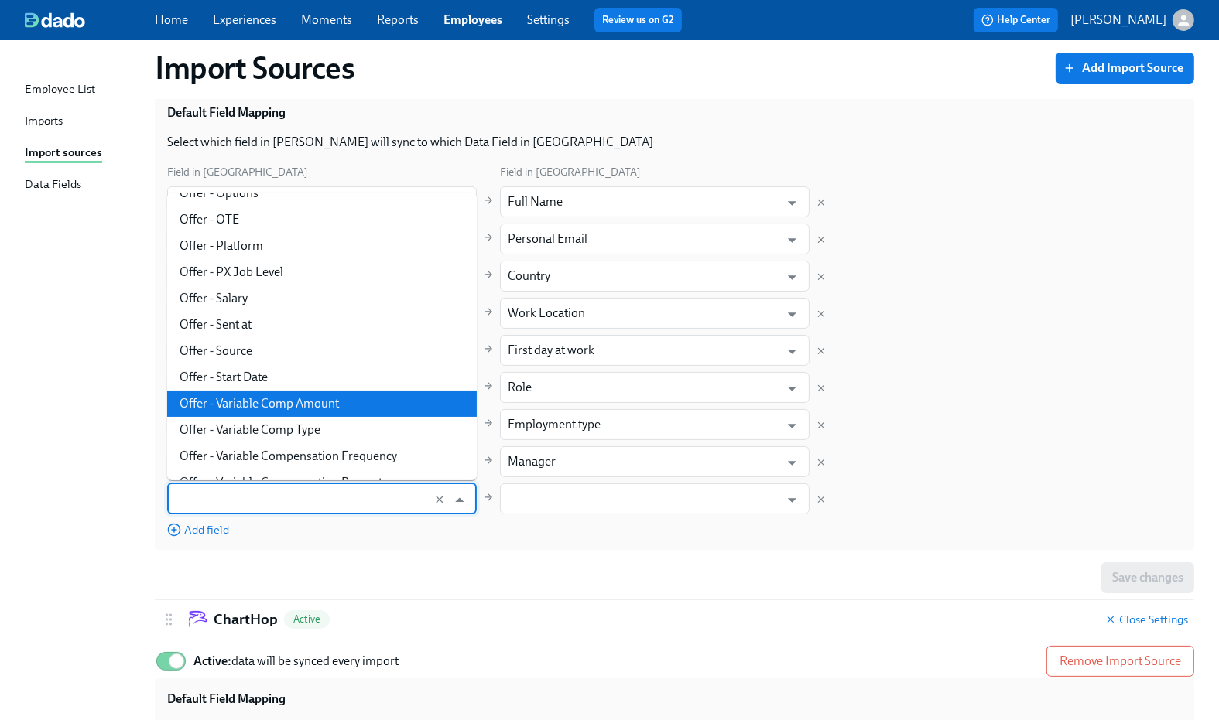
scroll to position [959, 0]
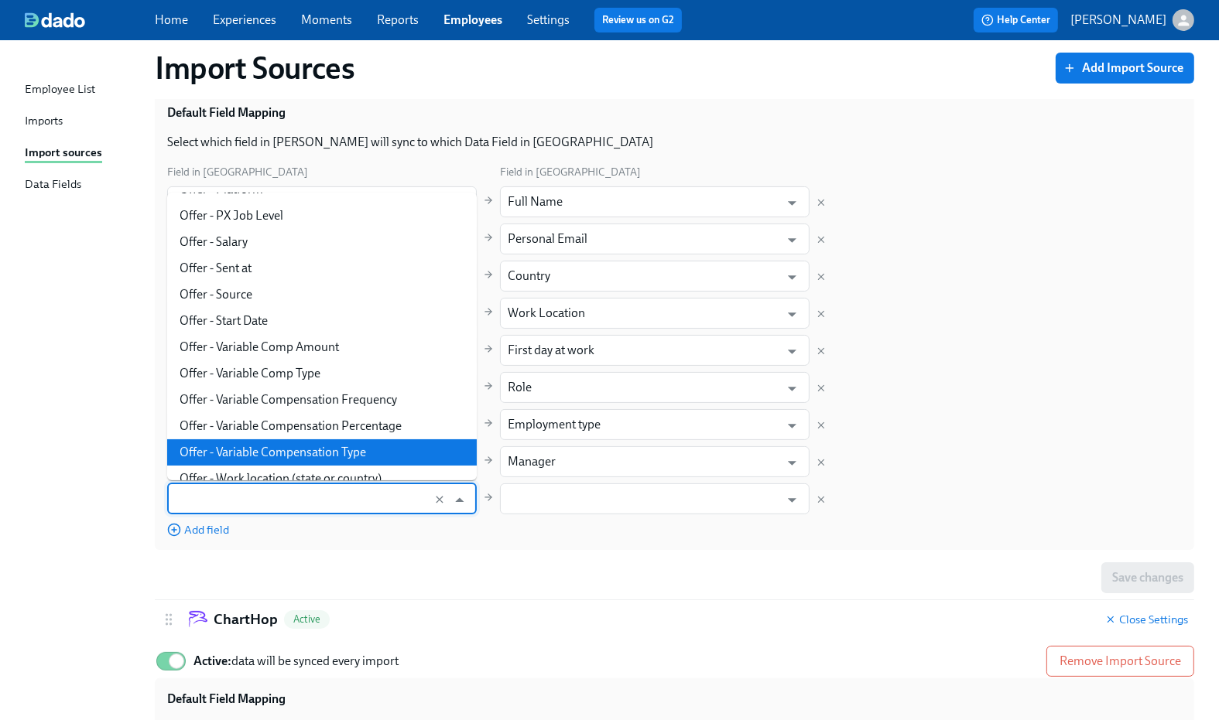
click at [672, 539] on div "Default Field Mapping Select which field in [GEOGRAPHIC_DATA] will sync to whic…" at bounding box center [674, 321] width 1039 height 458
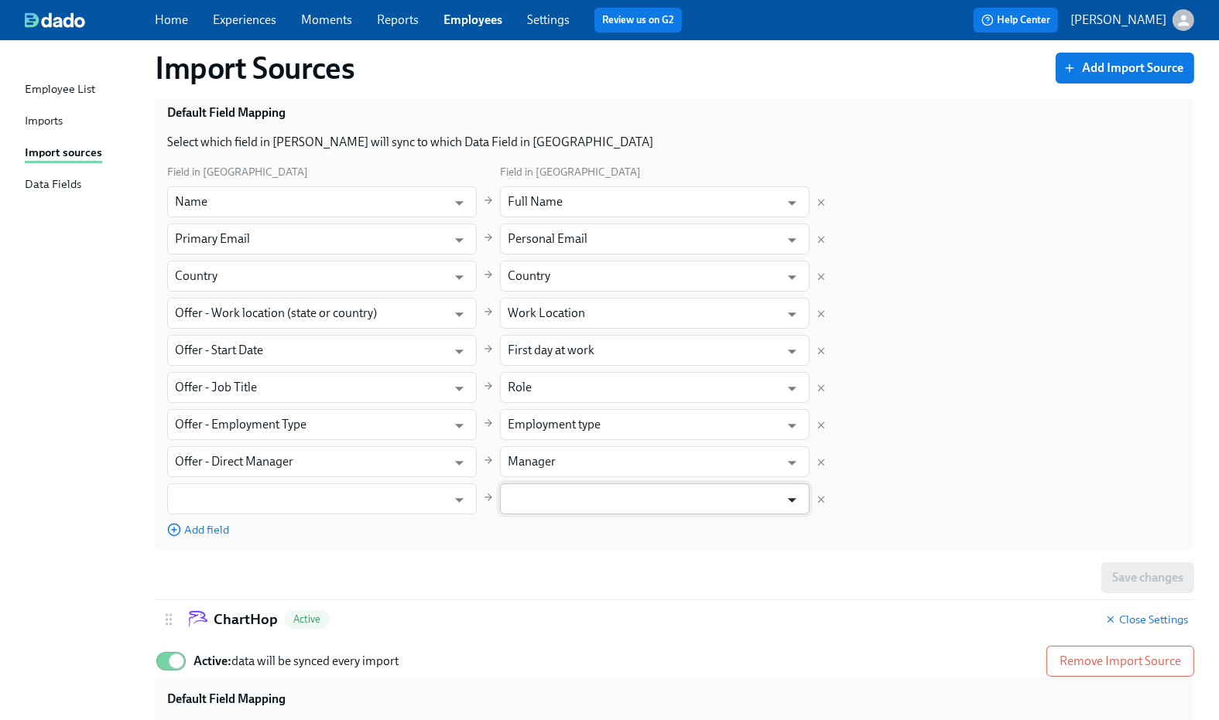
click at [796, 504] on icon "Open" at bounding box center [792, 500] width 21 height 21
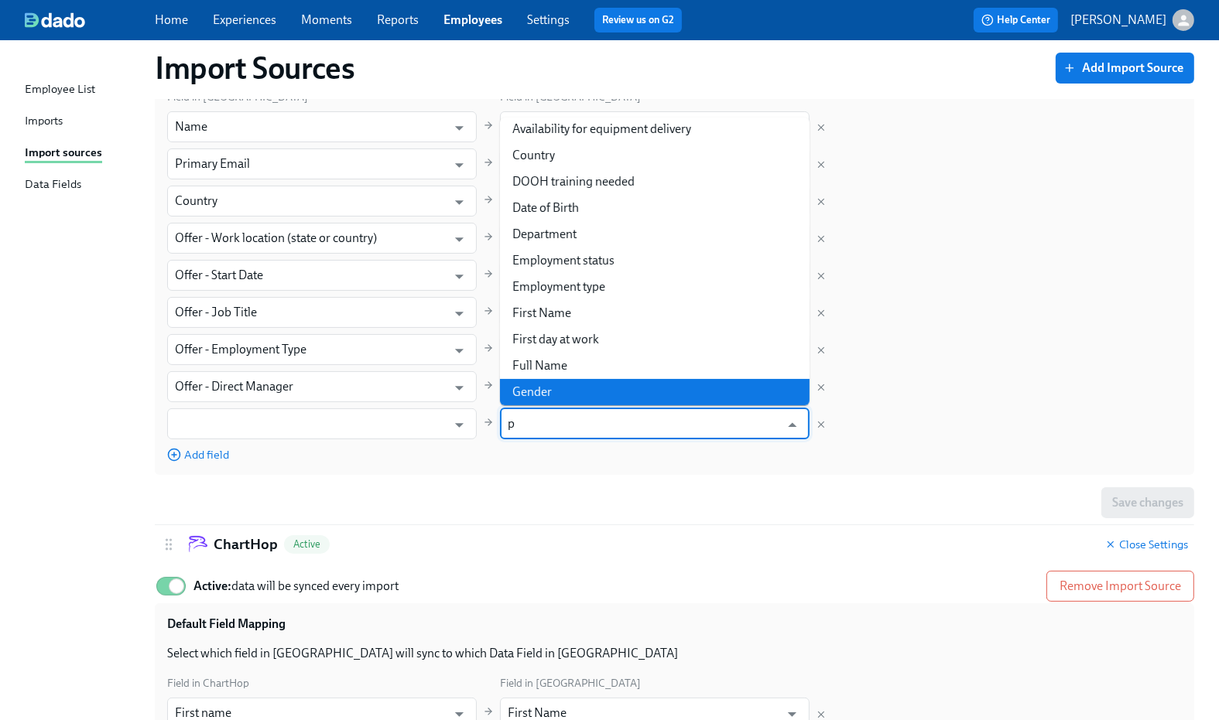
scroll to position [0, 0]
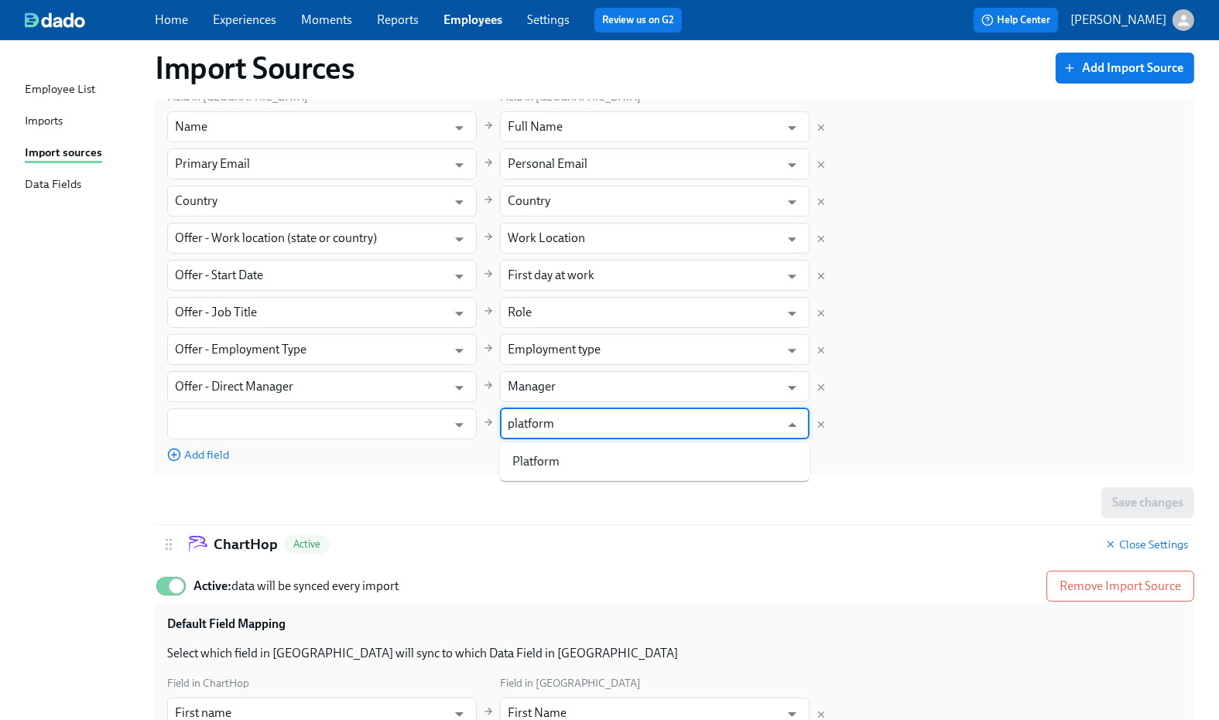
type input "platform"
click at [932, 407] on div "Field in [PERSON_NAME][GEOGRAPHIC_DATA] in [GEOGRAPHIC_DATA] Name ​ Full Name ​…" at bounding box center [674, 275] width 1014 height 375
click at [456, 421] on icon "Open" at bounding box center [459, 425] width 21 height 21
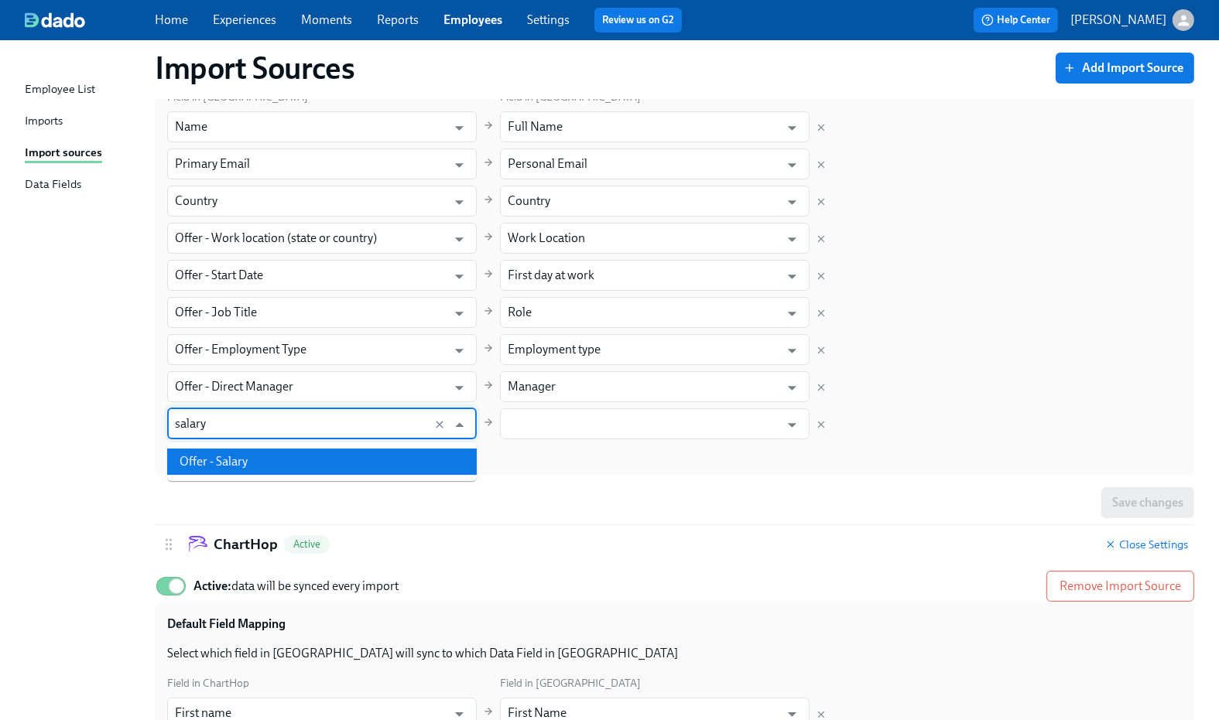
click at [373, 453] on li "Offer - Salary" at bounding box center [322, 462] width 310 height 26
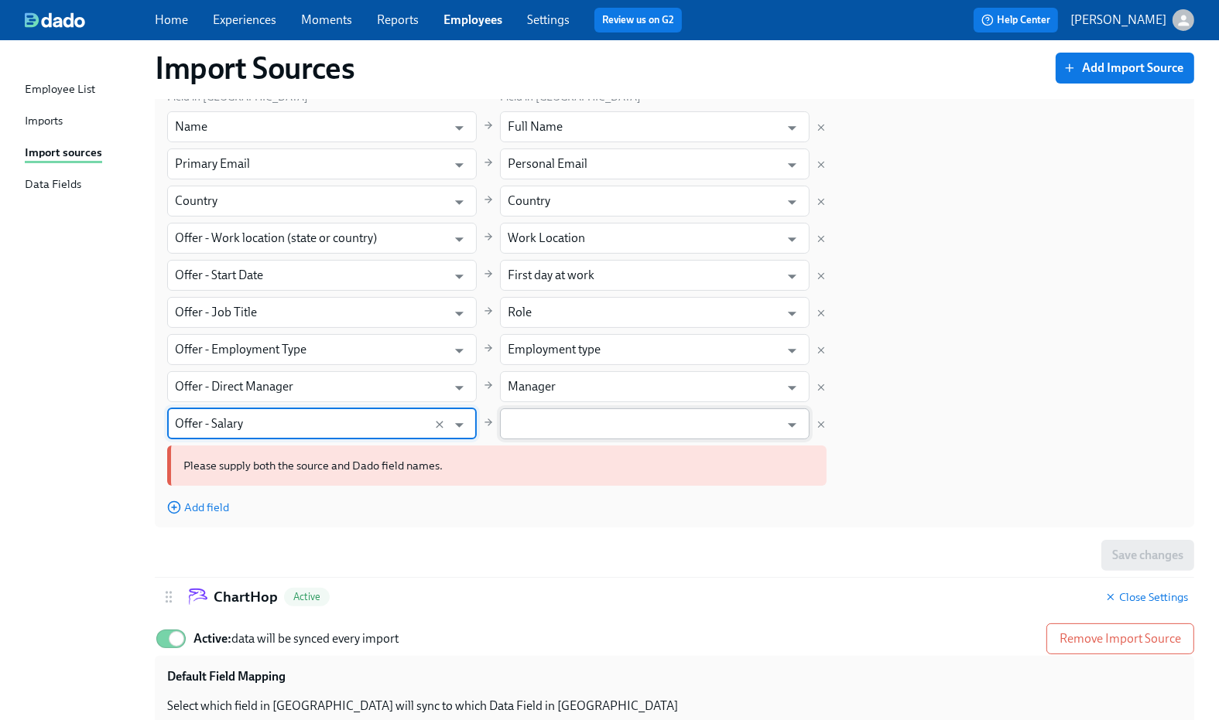
type input "Offer - Salary"
click at [776, 420] on input "text" at bounding box center [644, 424] width 272 height 31
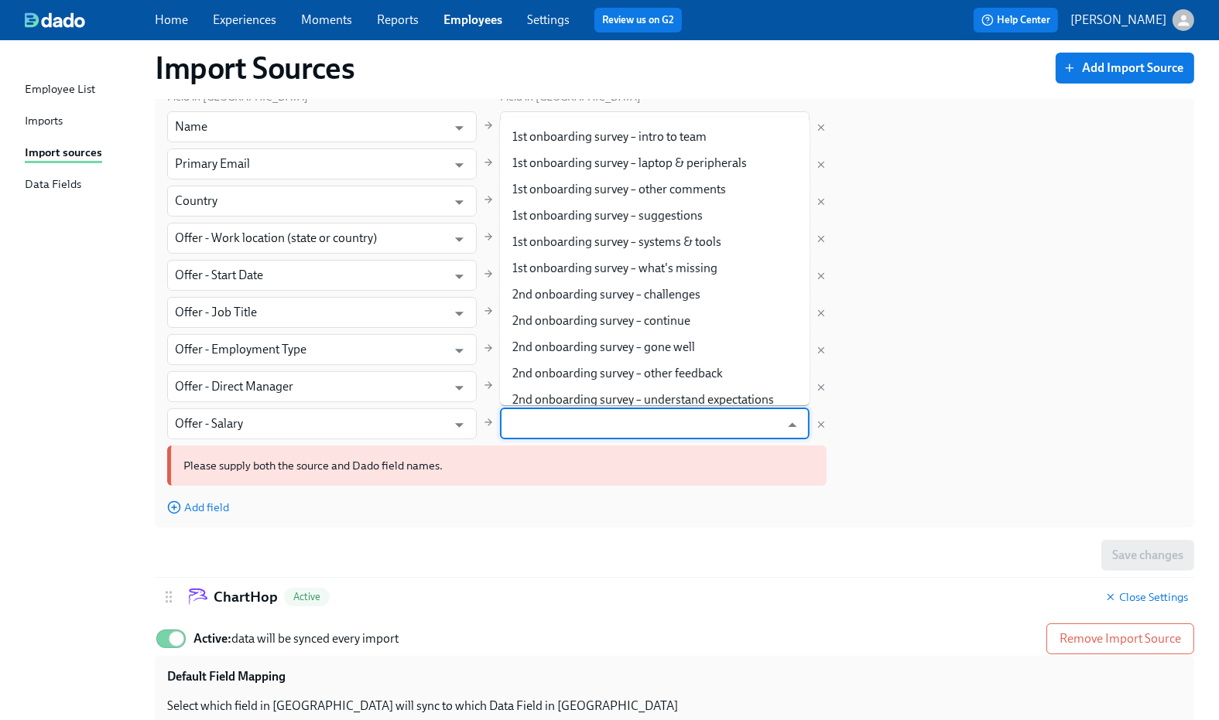
type input "d"
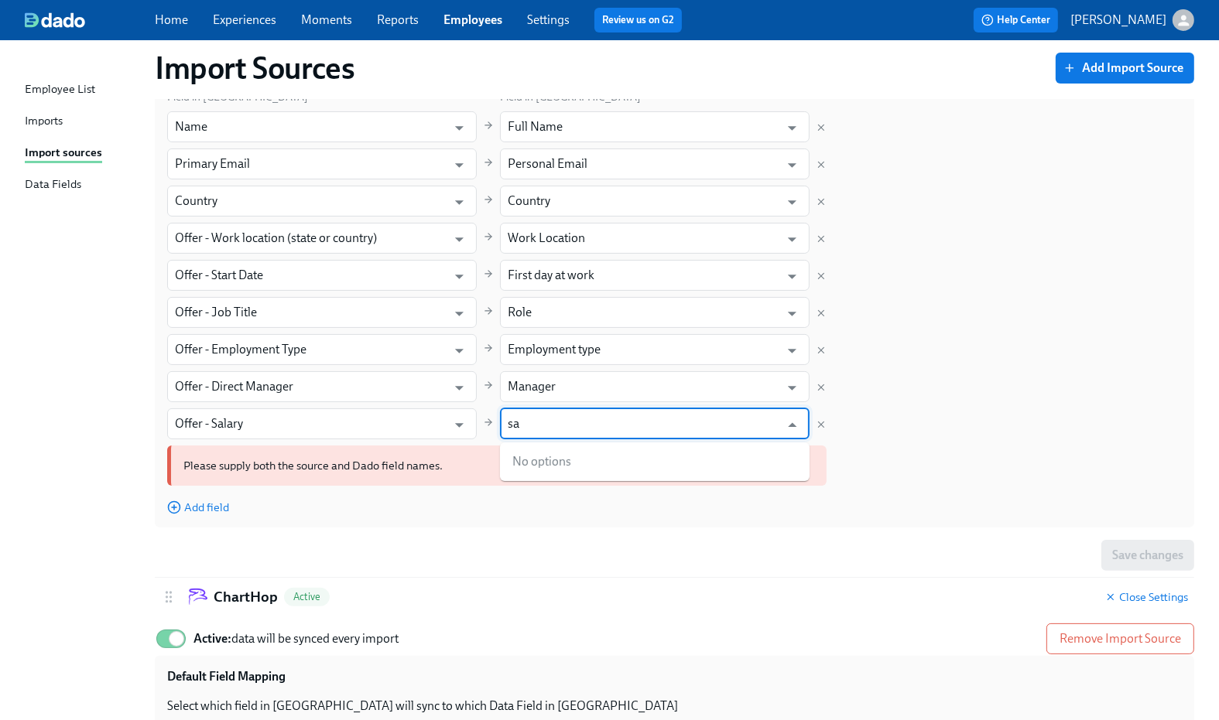
type input "s"
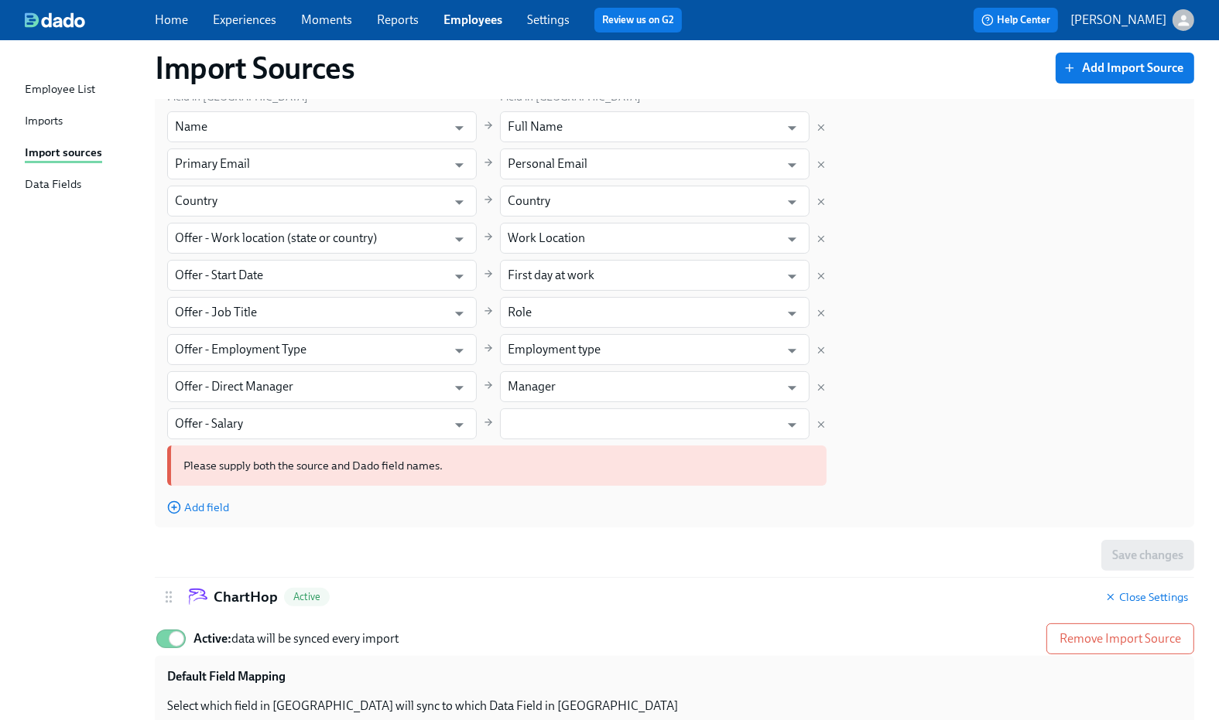
click at [1060, 360] on div "Field in [PERSON_NAME][GEOGRAPHIC_DATA] in [GEOGRAPHIC_DATA] Name ​ Full Name ​…" at bounding box center [674, 301] width 1014 height 427
click at [545, 26] on link "Settings" at bounding box center [548, 19] width 43 height 15
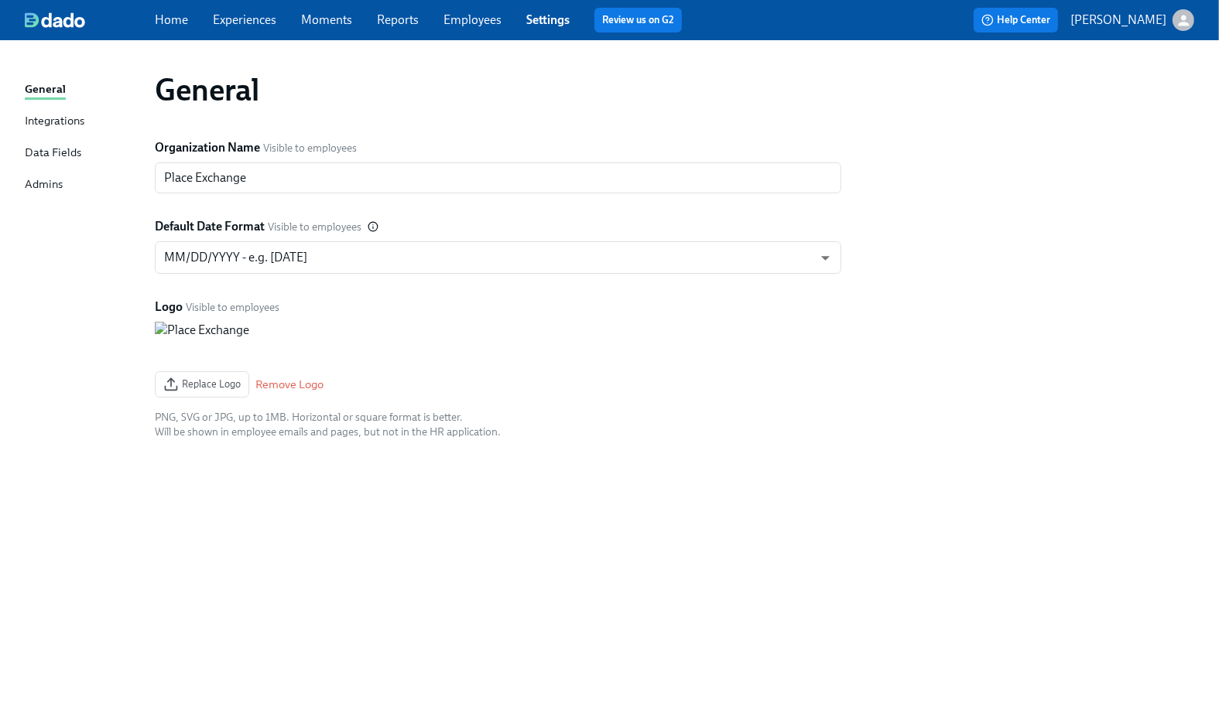
click at [44, 152] on div "Data Fields" at bounding box center [53, 153] width 56 height 19
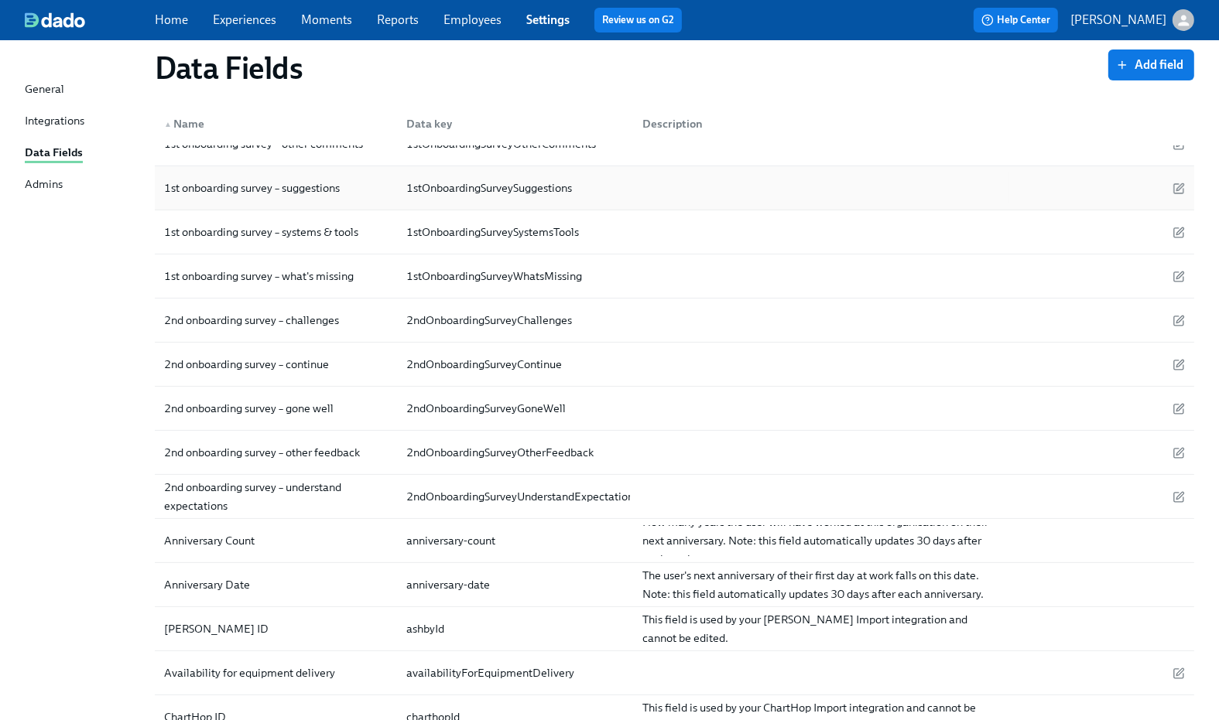
scroll to position [113, 0]
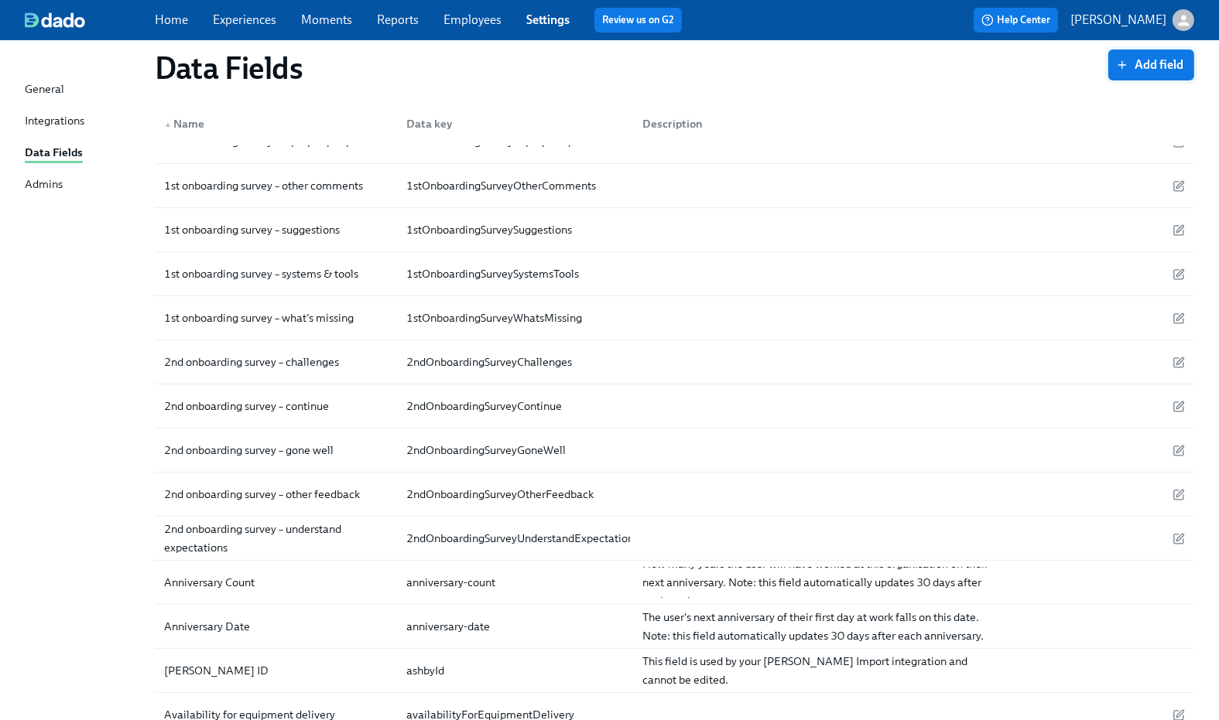
click at [1166, 63] on span "Add field" at bounding box center [1151, 64] width 64 height 15
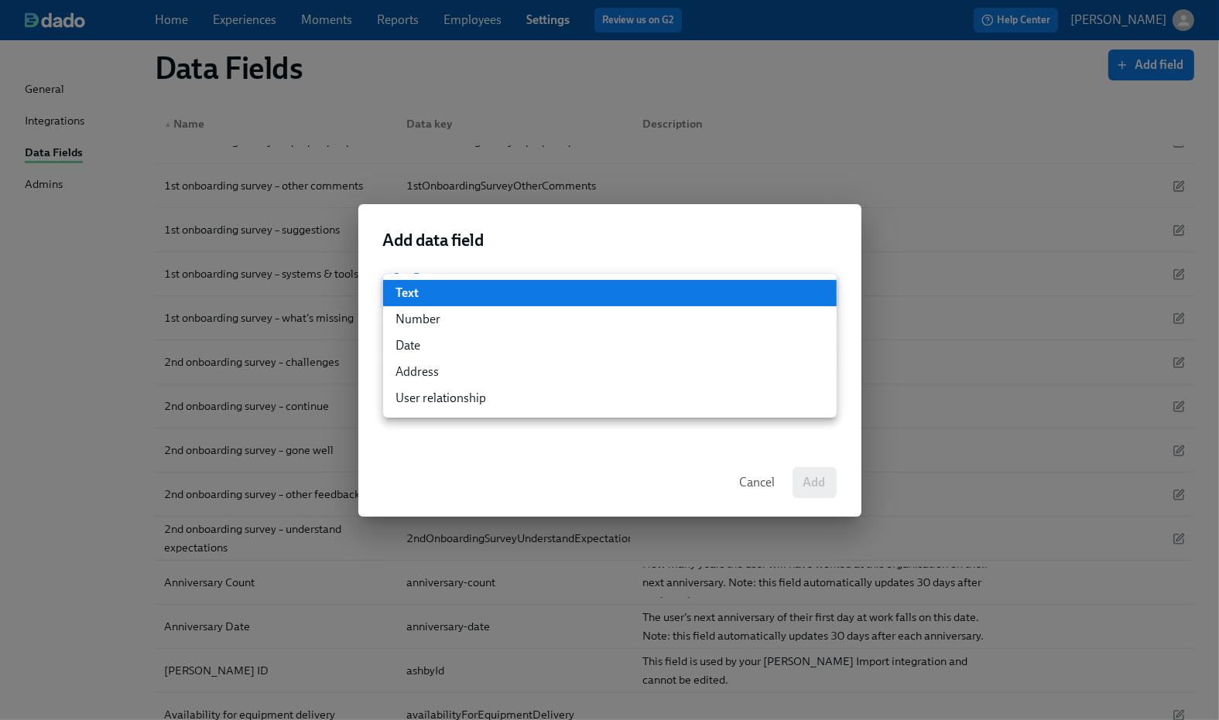
click at [455, 288] on li "Text" at bounding box center [609, 293] width 453 height 26
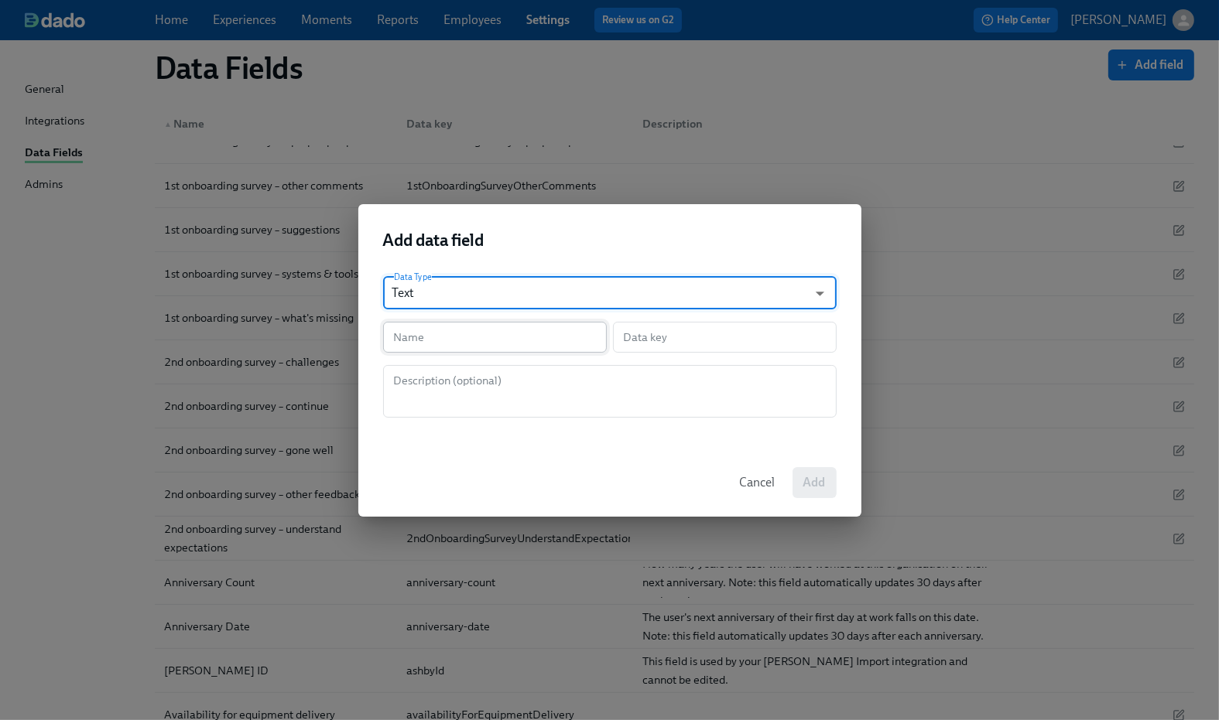
click at [436, 341] on input "text" at bounding box center [495, 337] width 224 height 31
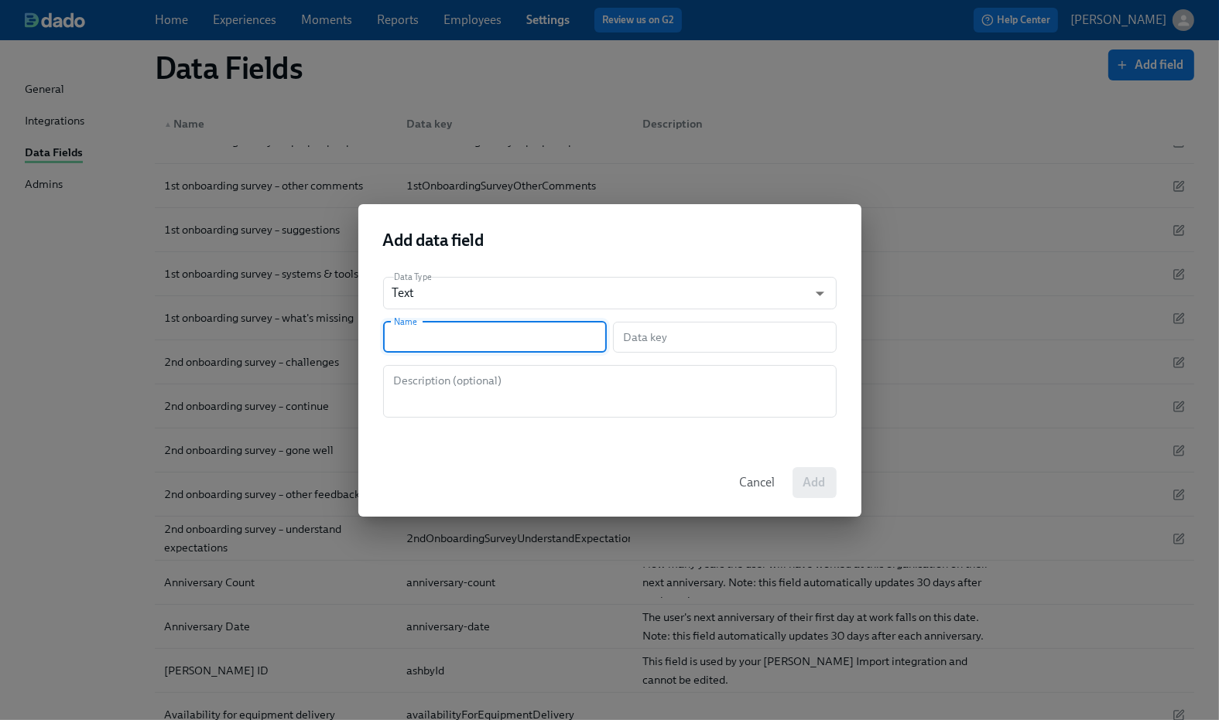
type input "S"
type input "s"
type input "Sa"
type input "sa"
type input "[PERSON_NAME]"
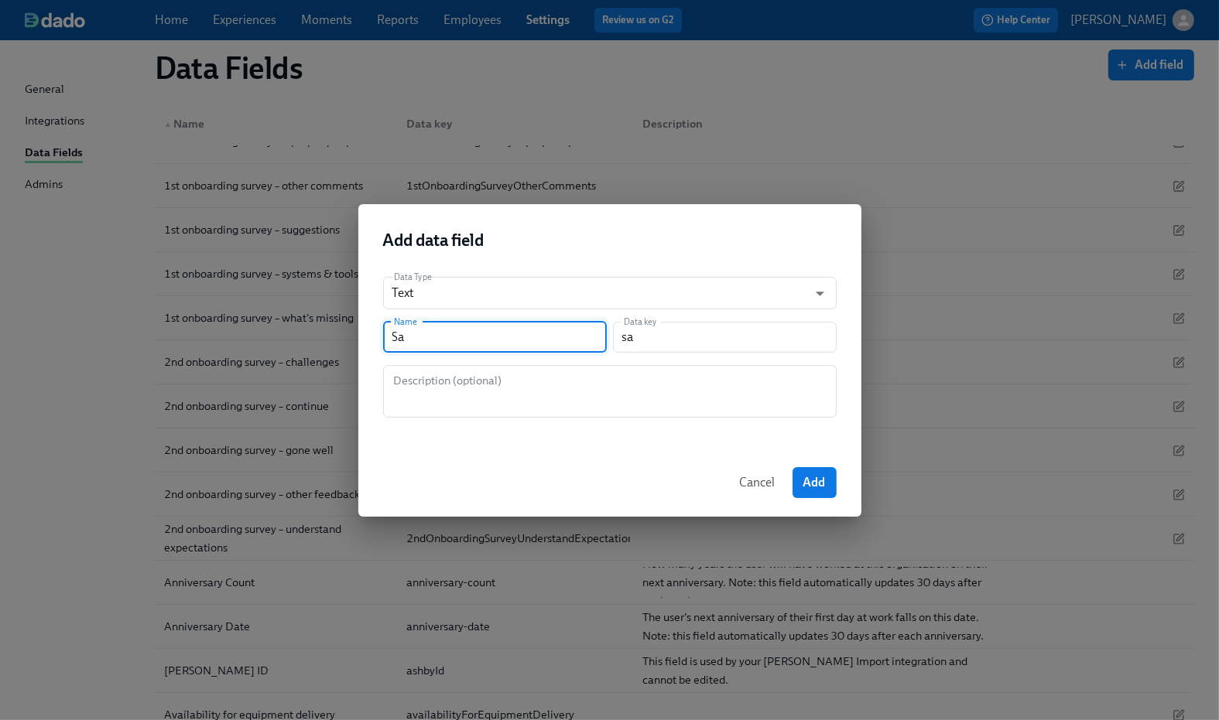
type input "[PERSON_NAME]"
type input "Sala"
type input "sala"
type input "Salar"
type input "salar"
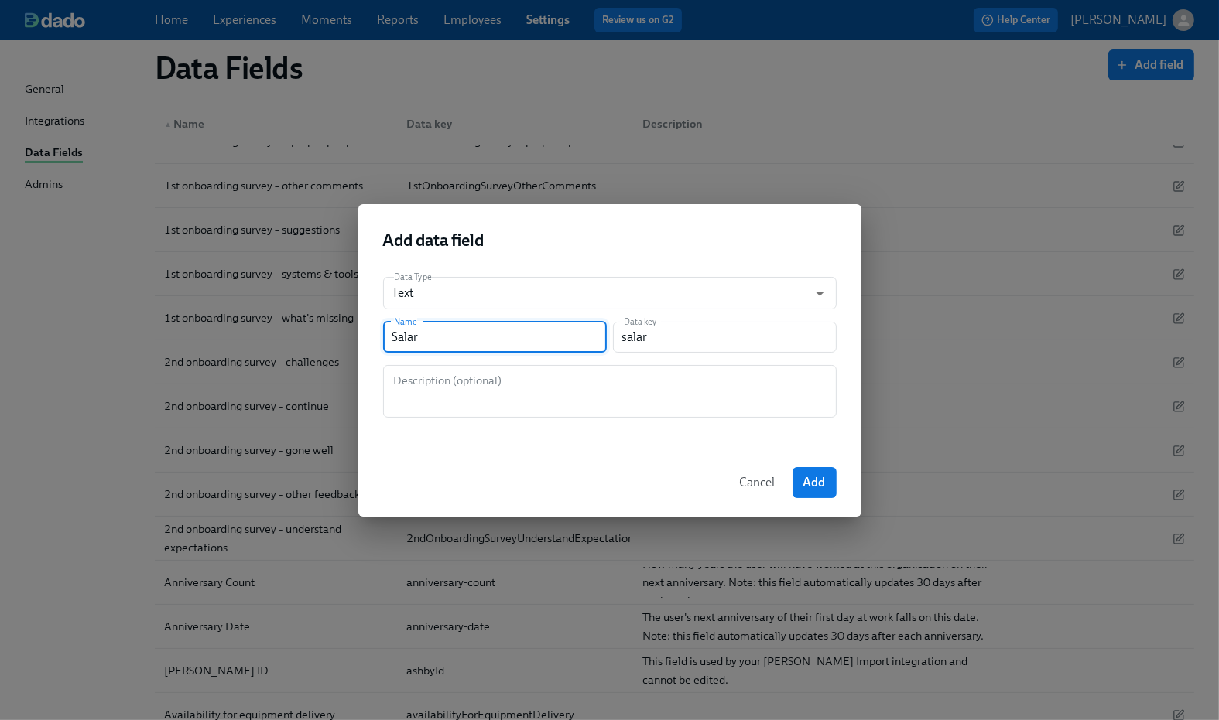
type input "Salary"
type input "salary"
type input "Salar"
type input "salar"
type input "Sala"
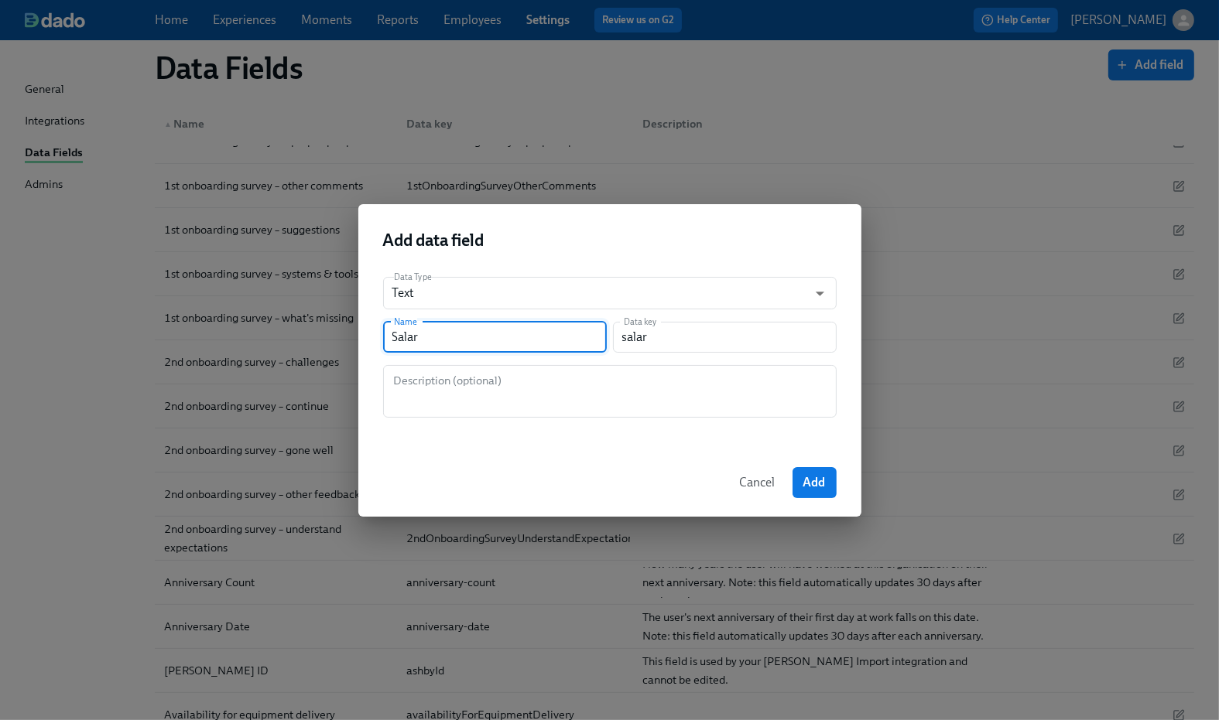
type input "sala"
type input "[PERSON_NAME]"
type input "Sa"
type input "sa"
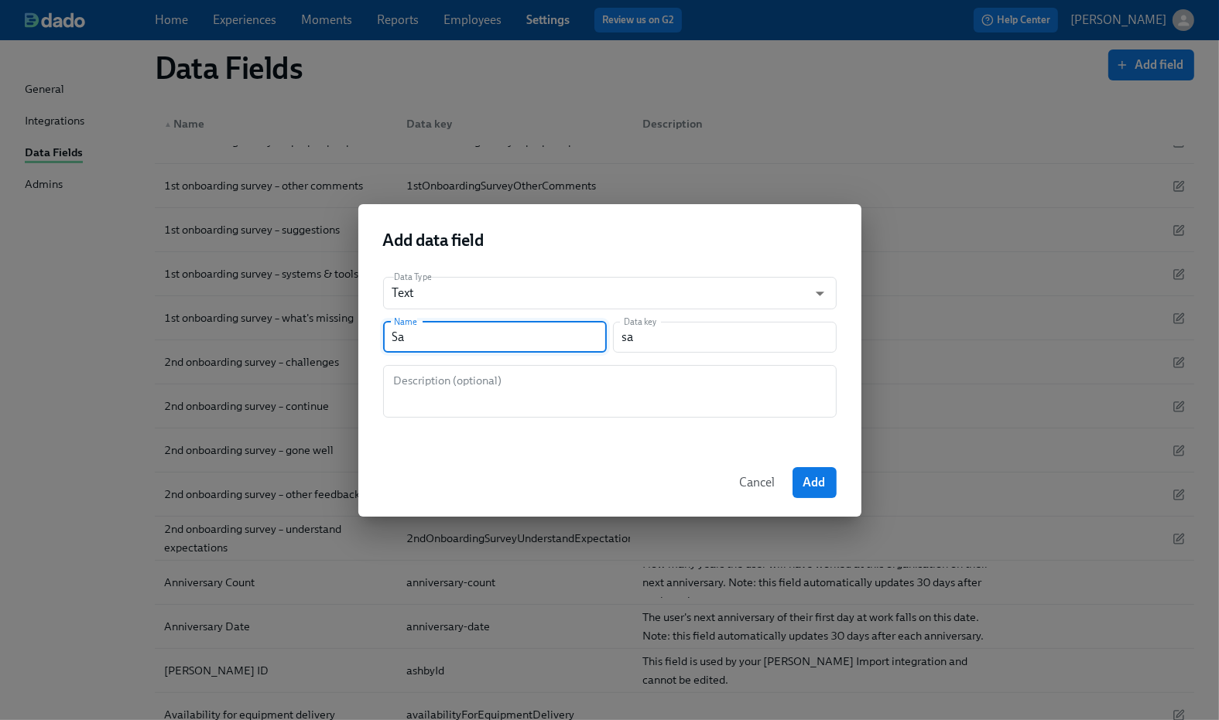
type input "S"
type input "s"
type input "O"
type input "o"
type input "Of"
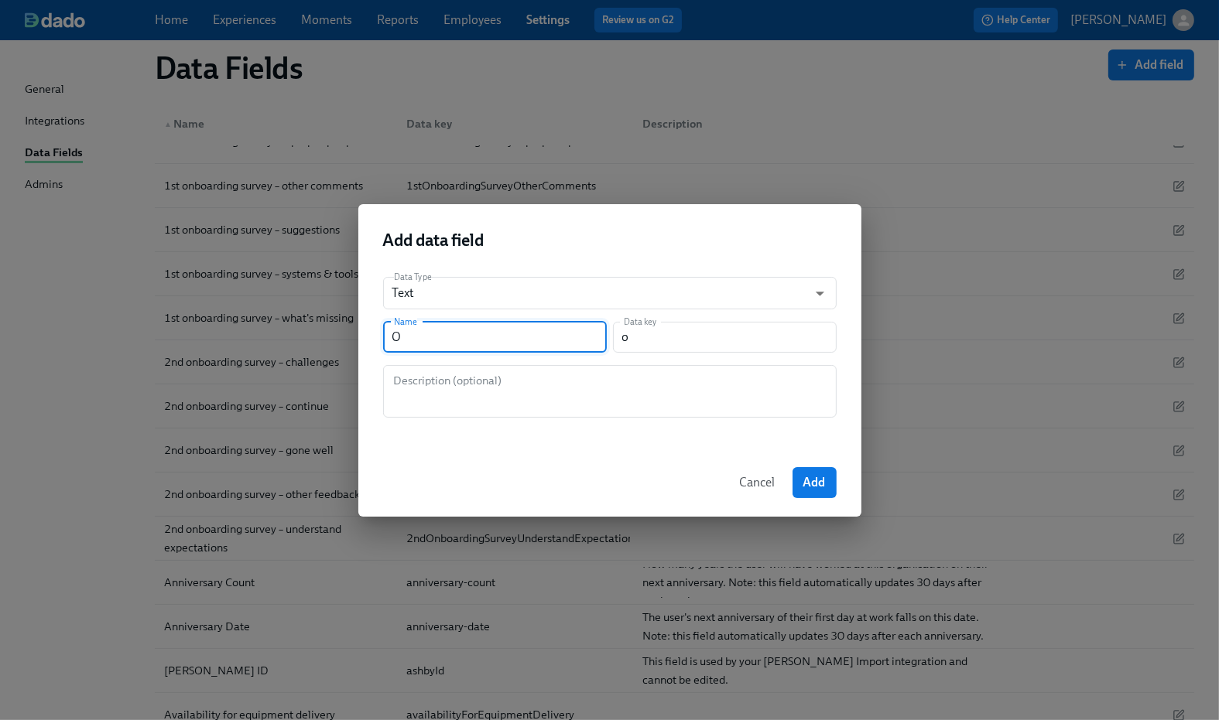
type input "of"
type input "Off"
type input "off"
type input "Offe"
type input "offe"
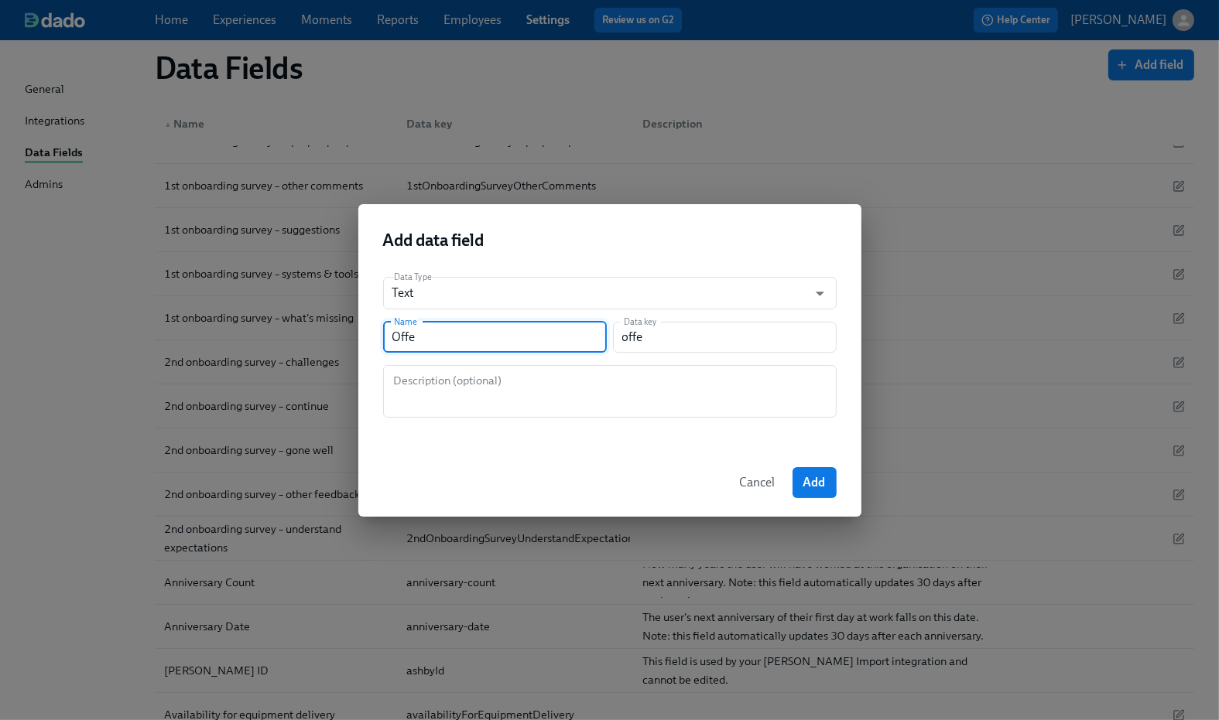
type input "Offer"
type input "offer"
type input "Offer S"
type input "offerS"
type input "Offer Sa"
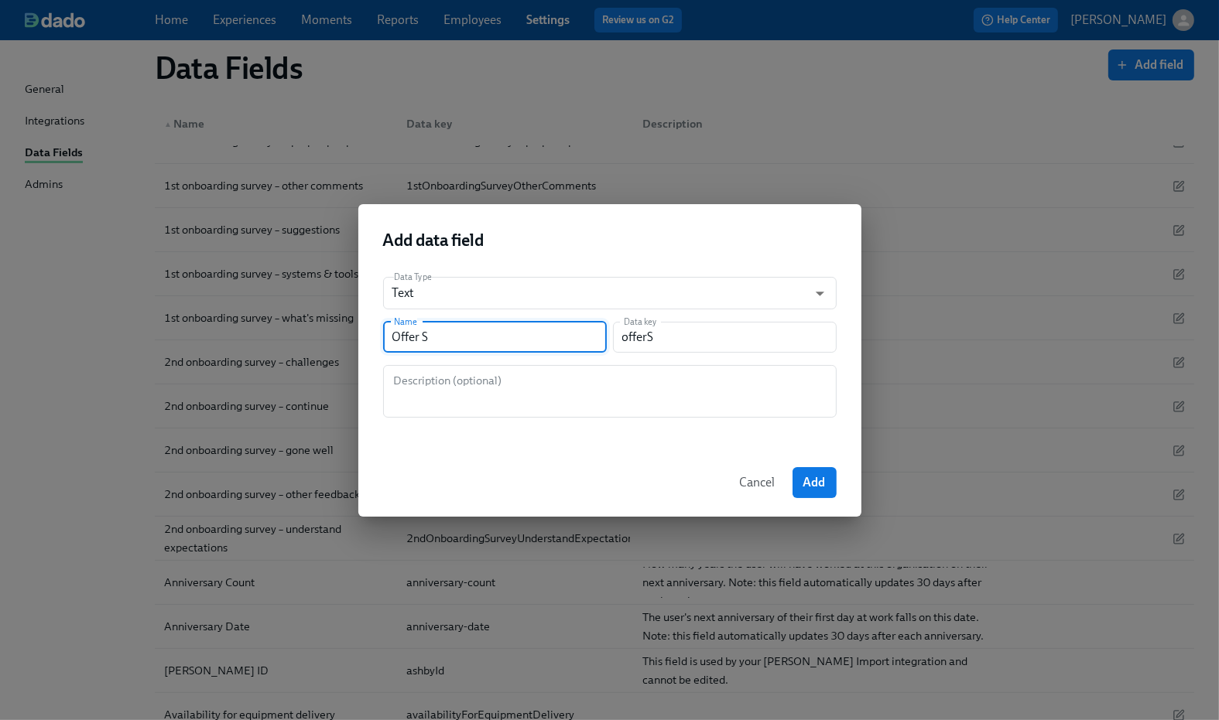
type input "offerSa"
type input "Offer [PERSON_NAME]"
type input "offerSal"
type input "Offer Sala"
type input "offerSala"
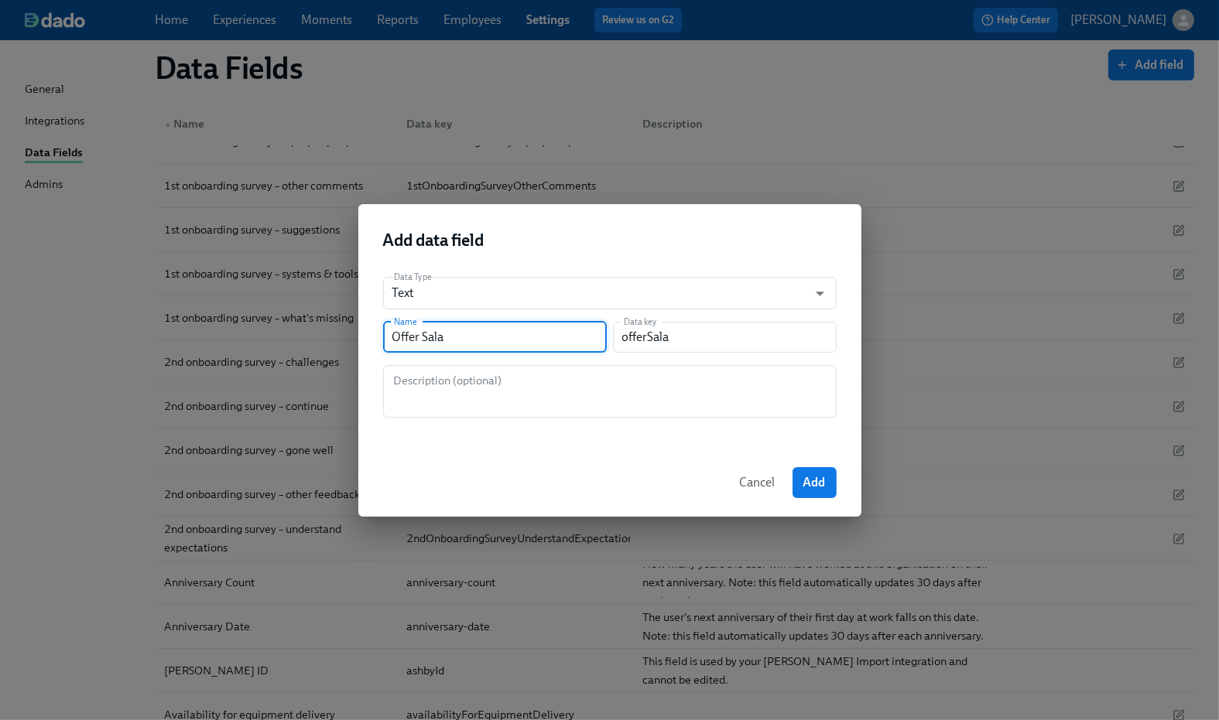
type input "Offer Salar"
type input "offerSalar"
type input "Offer Salary"
type input "offerSalary"
type input "Offer Salary"
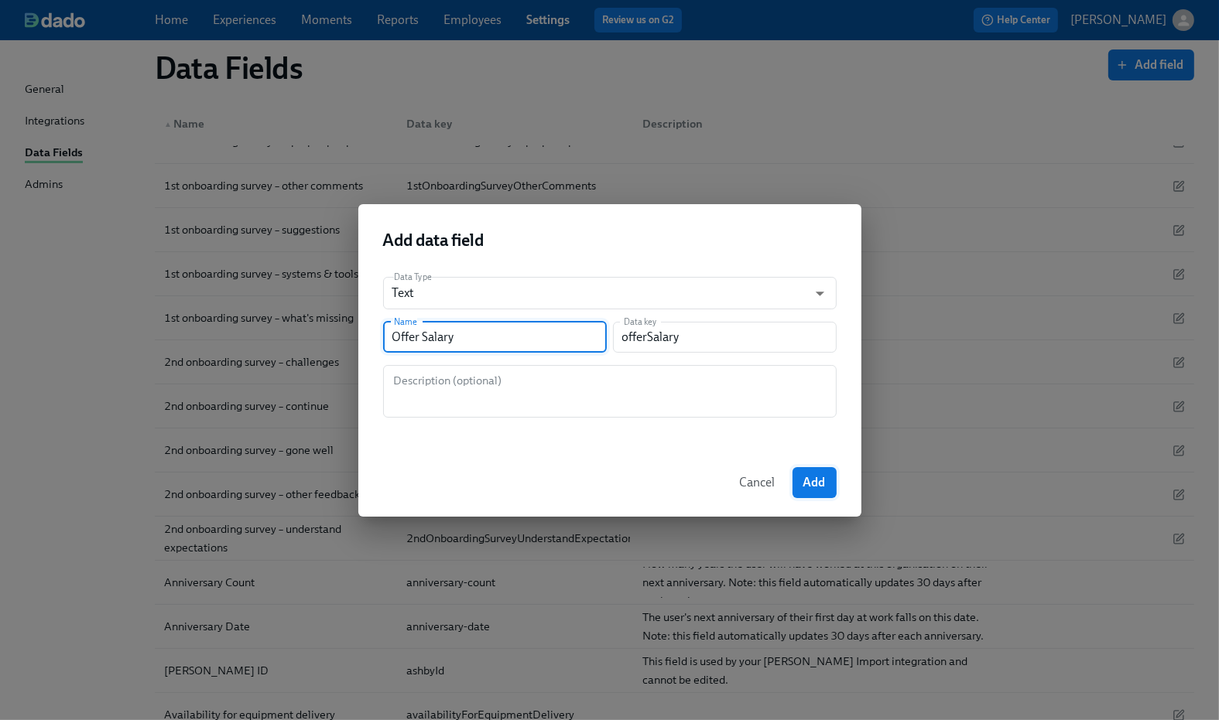
click at [819, 481] on span "Add" at bounding box center [814, 482] width 22 height 15
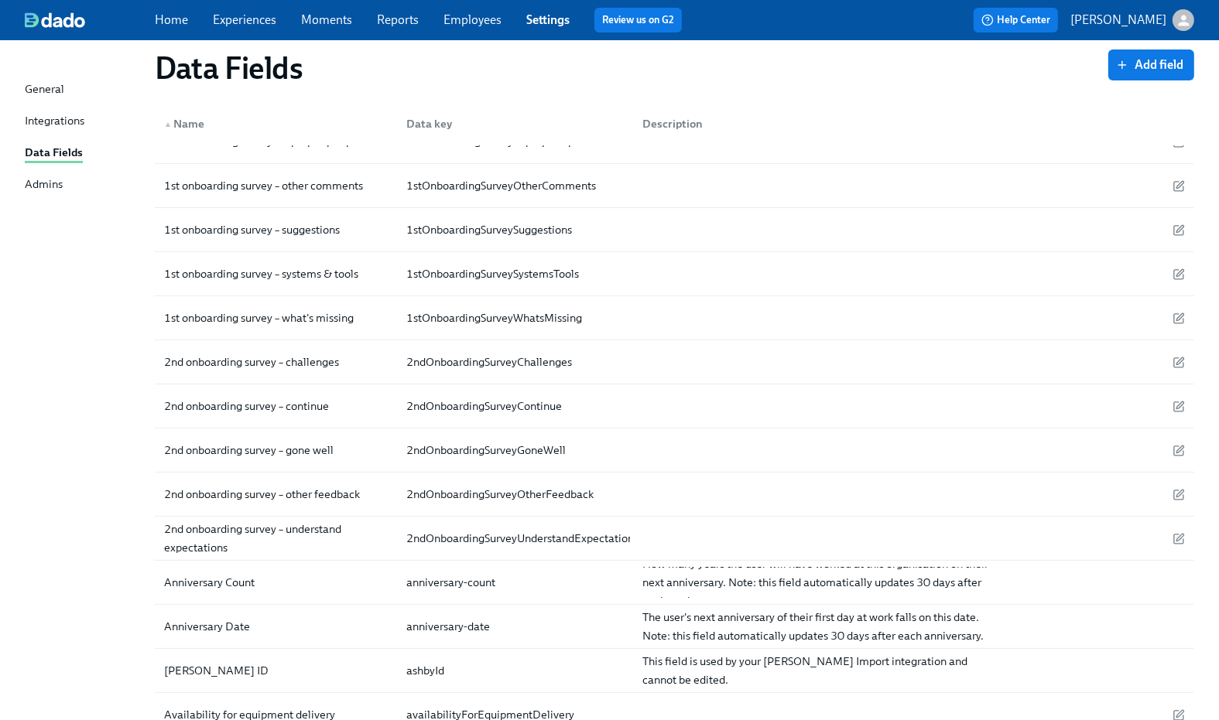
click at [469, 15] on link "Employees" at bounding box center [472, 19] width 58 height 15
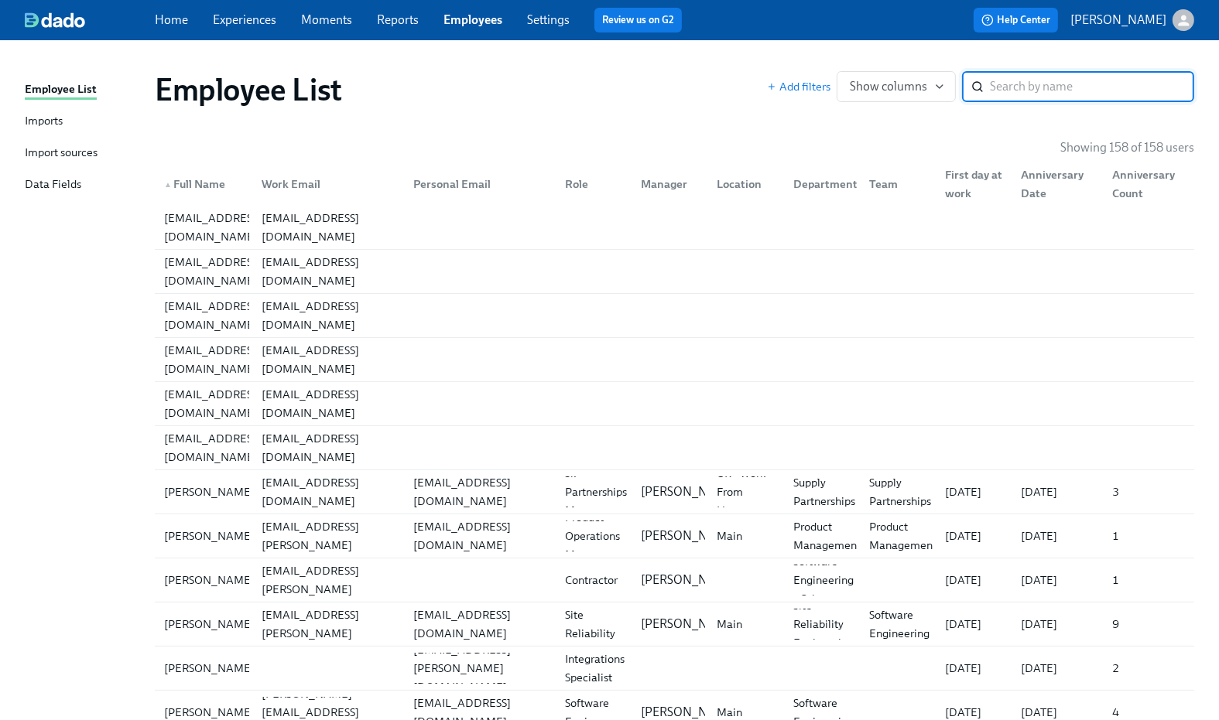
click at [66, 146] on div "Import sources" at bounding box center [61, 153] width 73 height 19
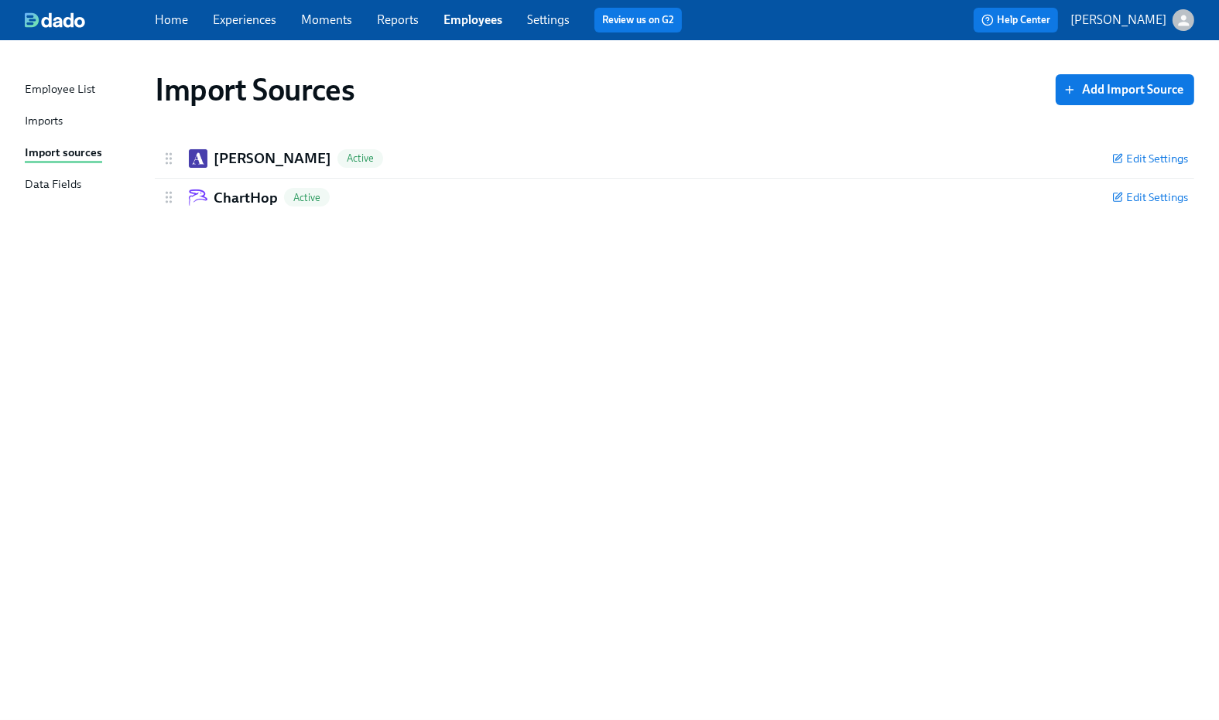
click at [51, 178] on div "Data Fields" at bounding box center [53, 185] width 56 height 19
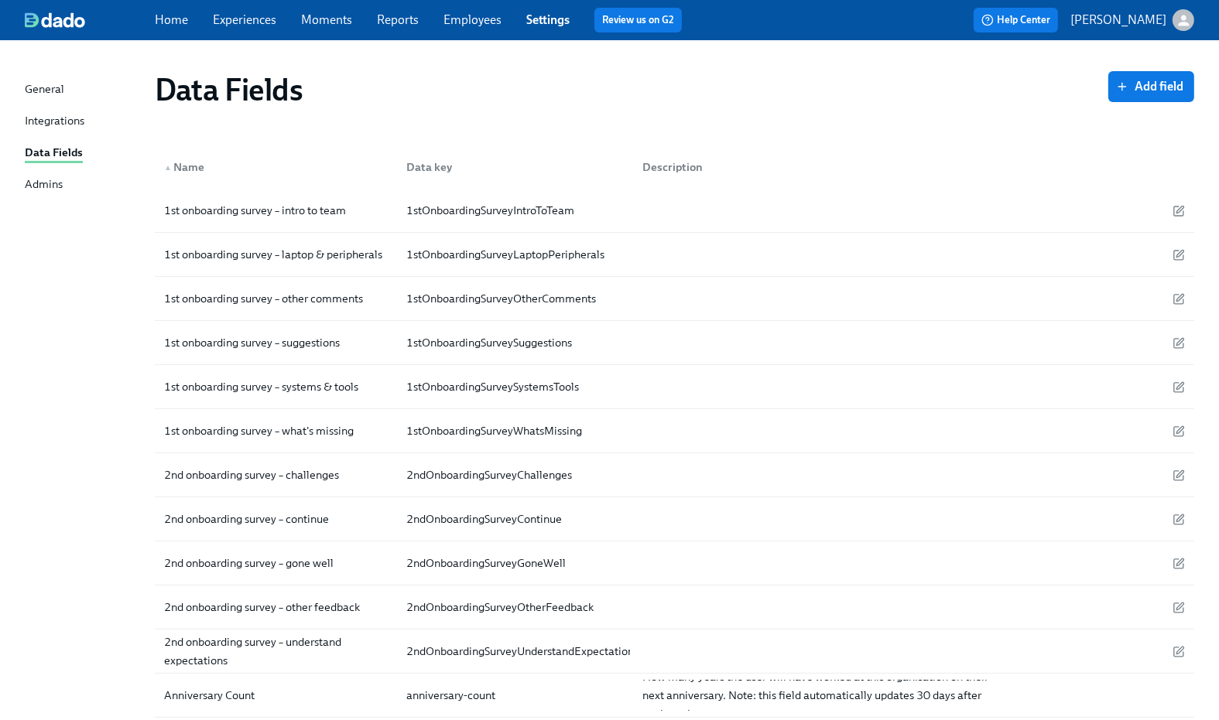
click at [55, 87] on div "General" at bounding box center [44, 89] width 39 height 19
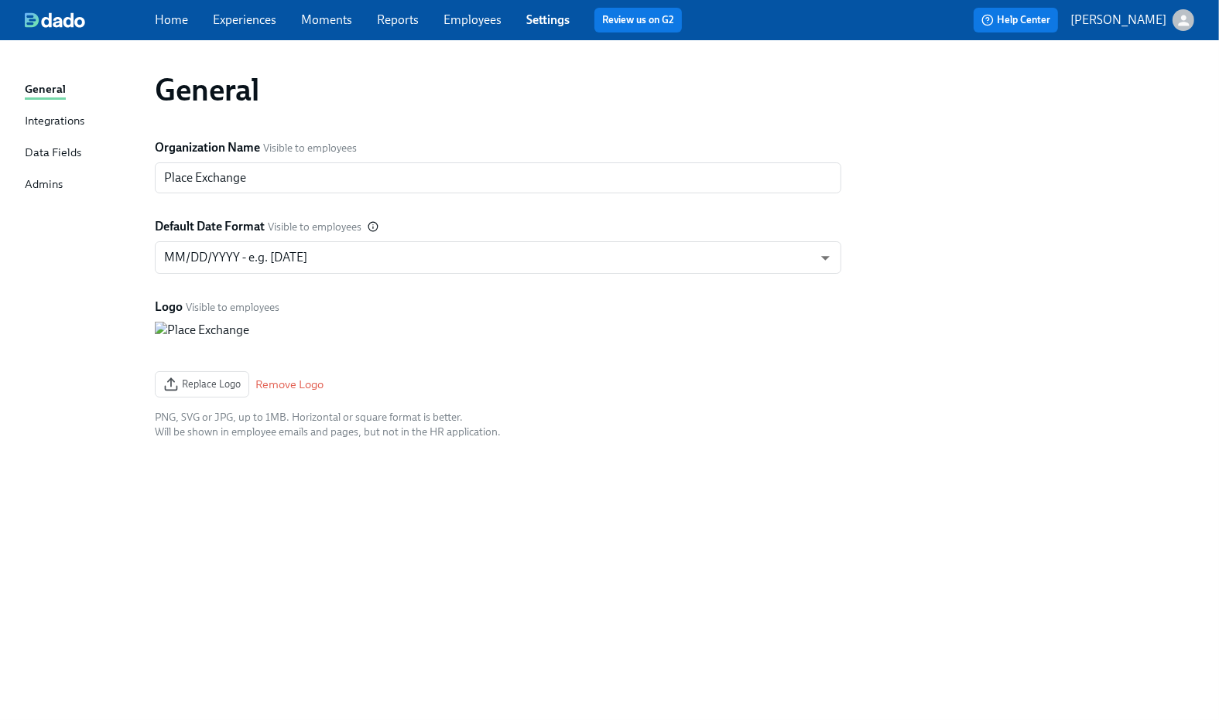
click at [464, 20] on link "Employees" at bounding box center [472, 19] width 58 height 15
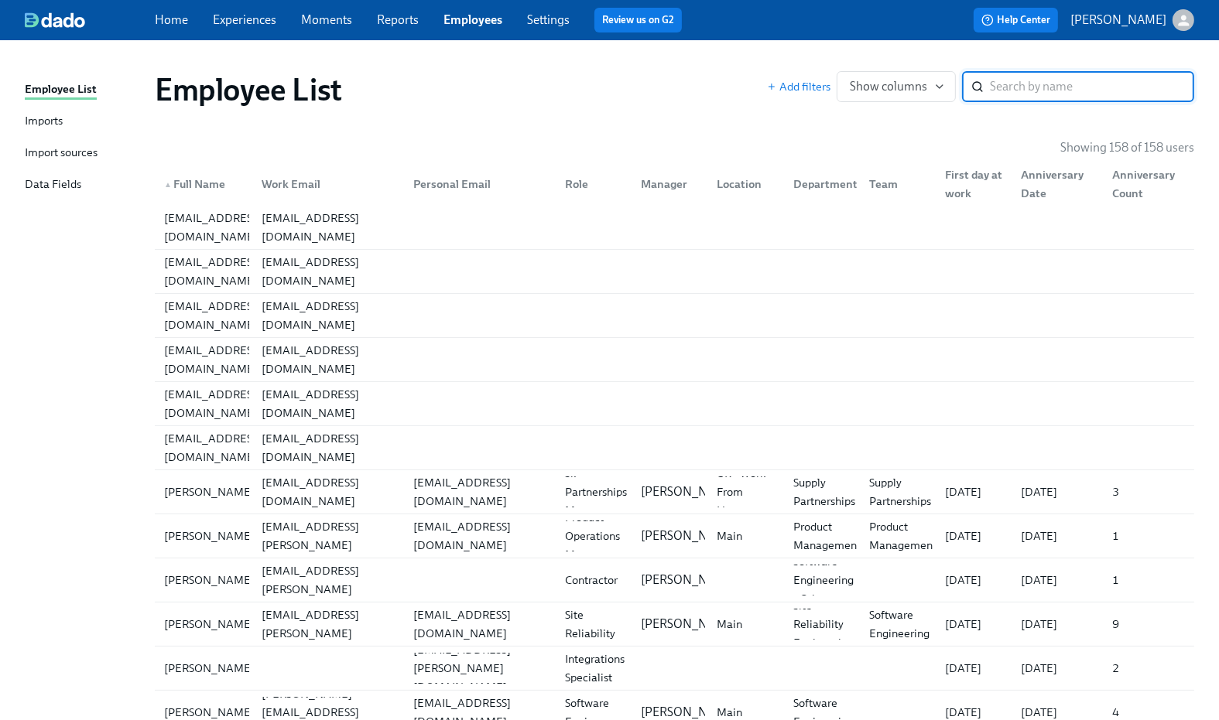
click at [59, 156] on div "Import sources" at bounding box center [61, 153] width 73 height 19
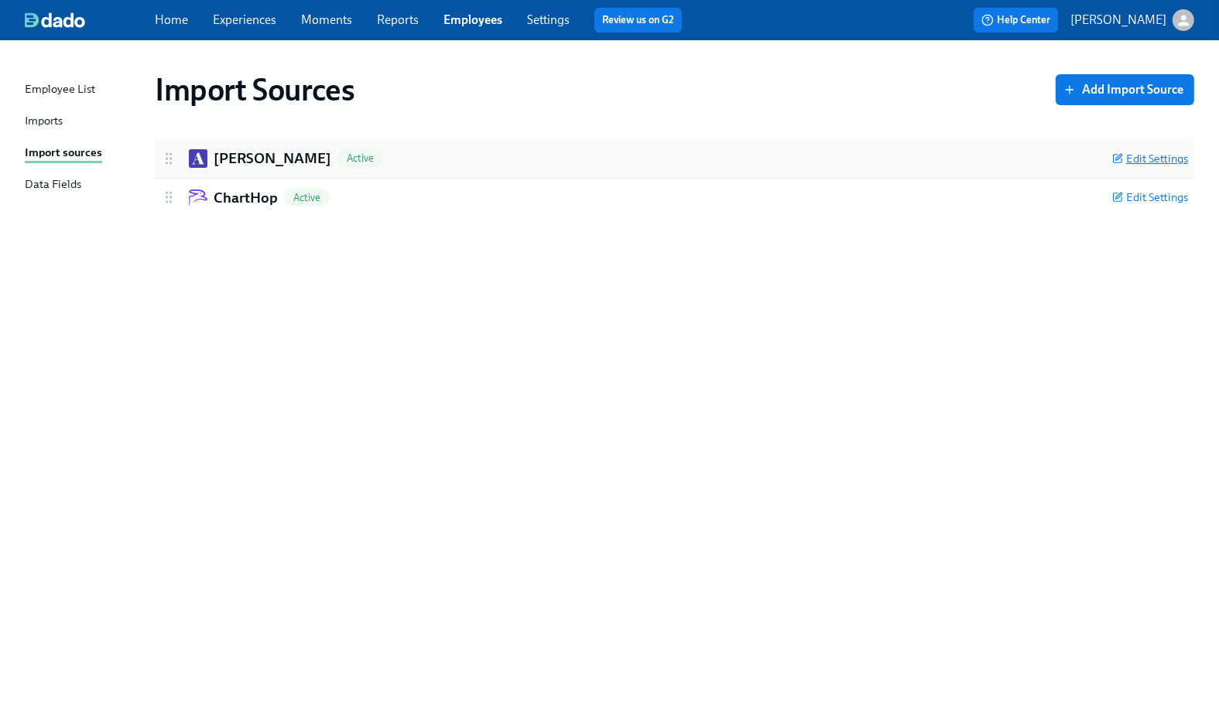
click at [1155, 155] on span "Edit Settings" at bounding box center [1150, 158] width 76 height 15
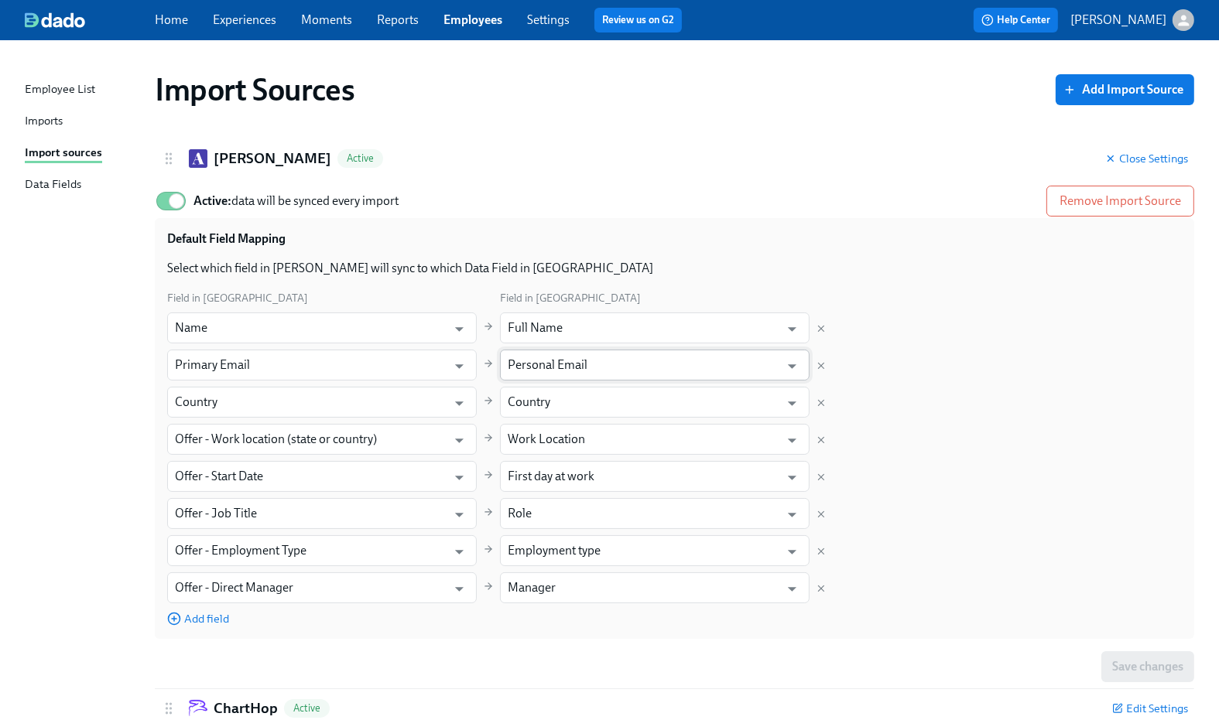
scroll to position [43, 0]
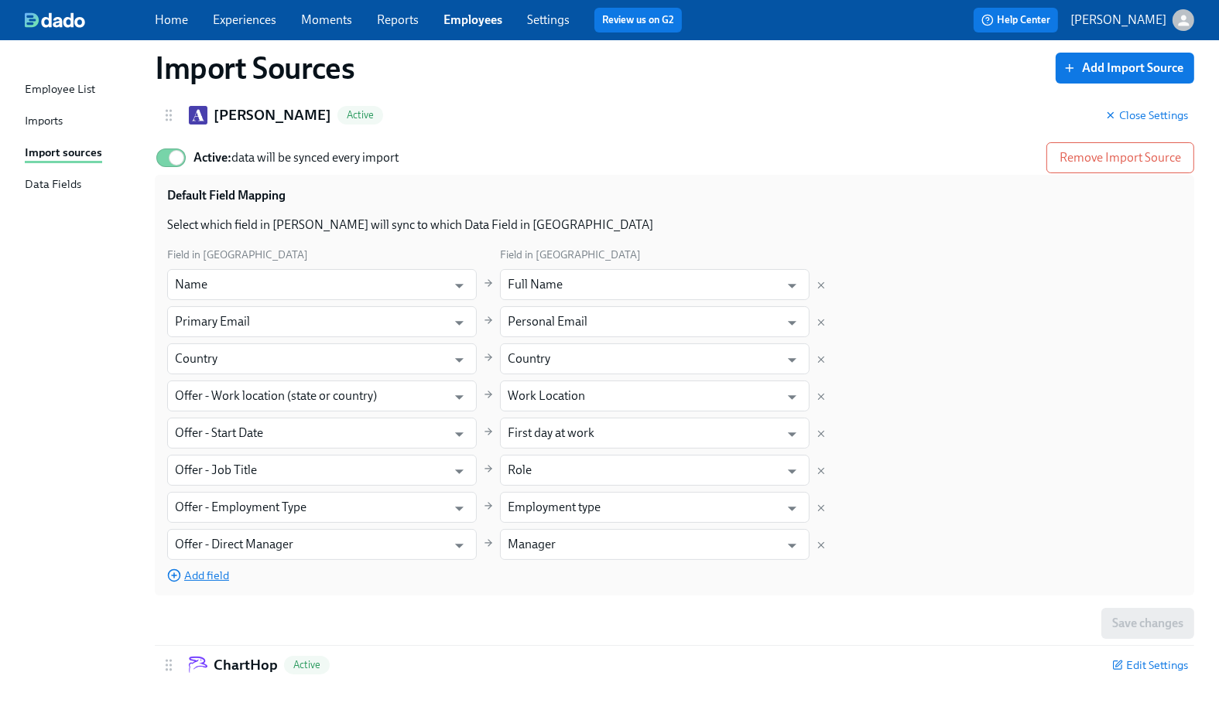
click at [211, 574] on span "Add field" at bounding box center [198, 575] width 62 height 15
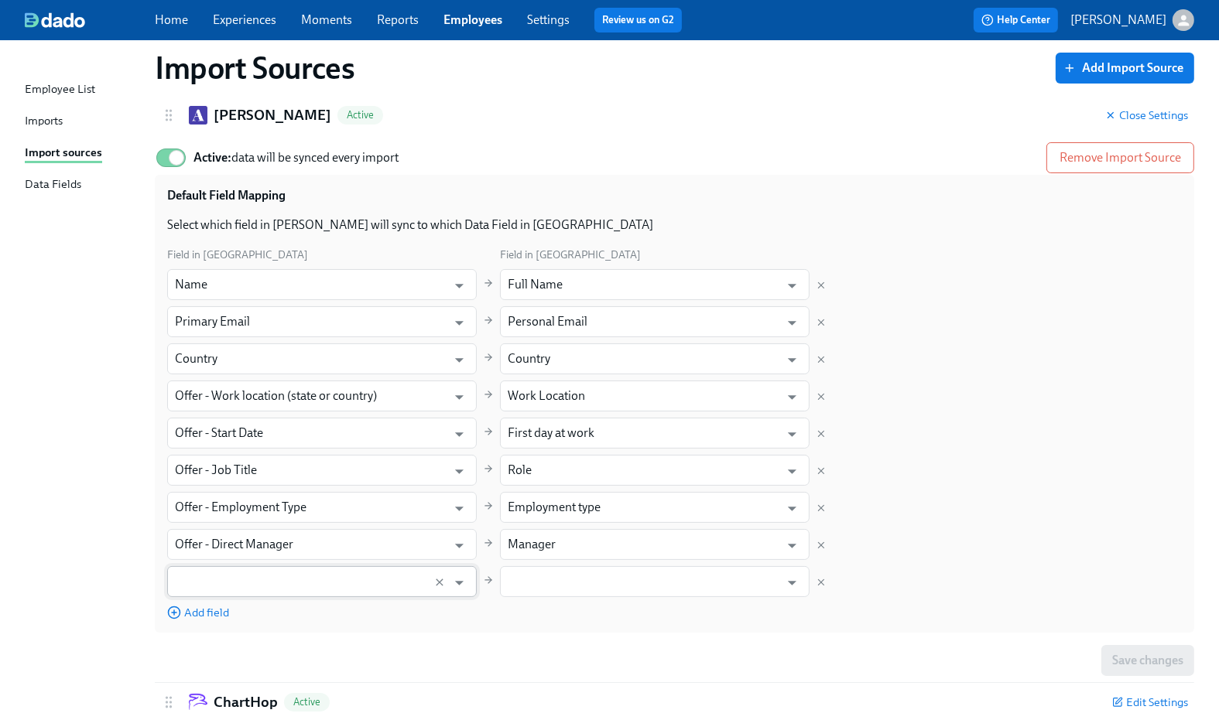
click at [236, 577] on input "text" at bounding box center [307, 581] width 265 height 31
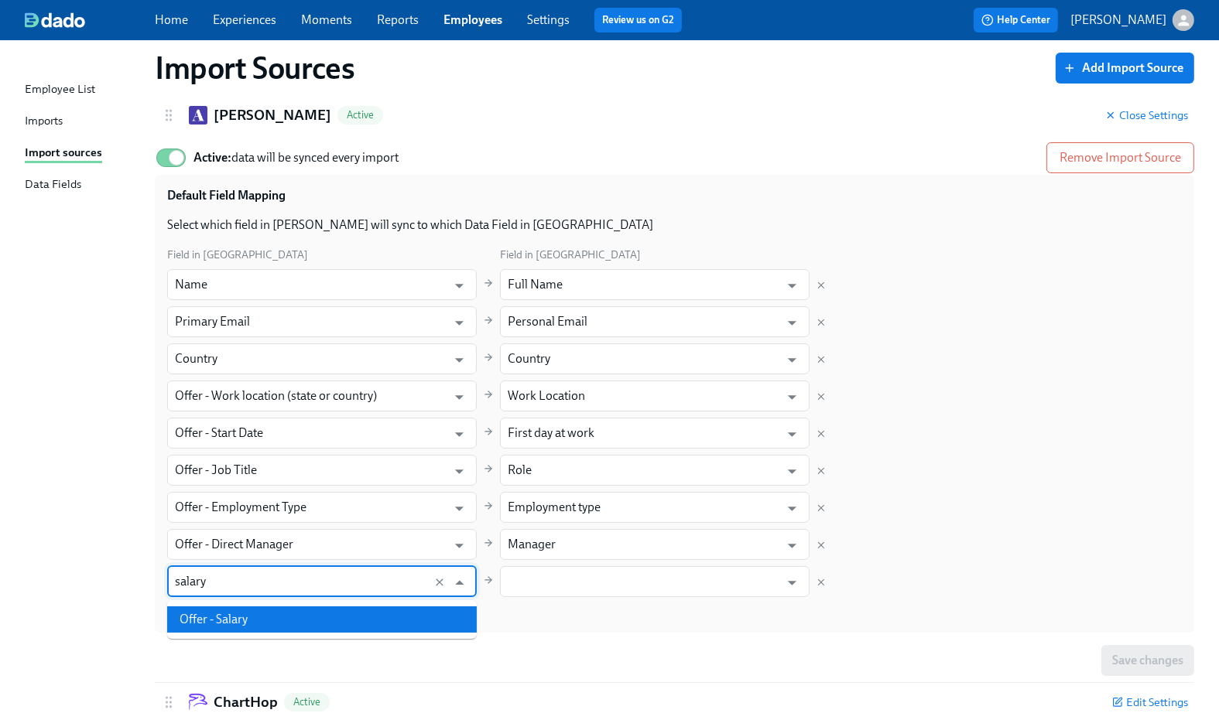
click at [234, 617] on li "Offer - Salary" at bounding box center [322, 620] width 310 height 26
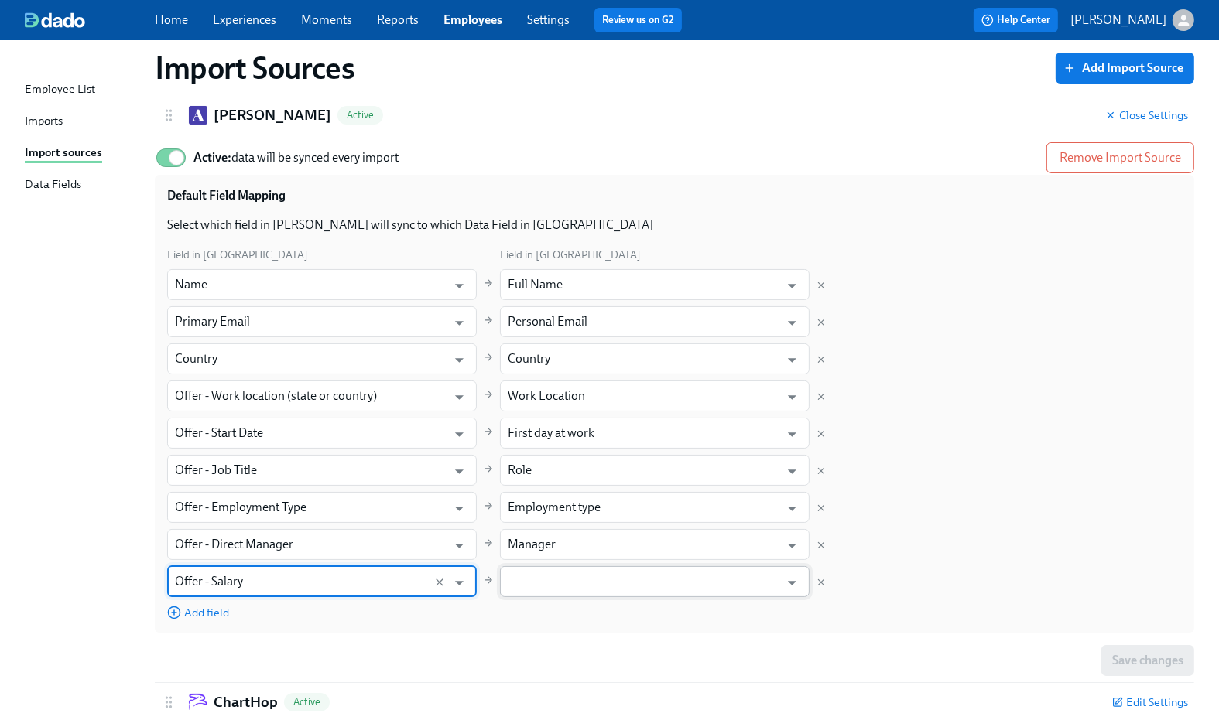
type input "Offer - Salary"
click at [740, 583] on input "text" at bounding box center [644, 581] width 272 height 31
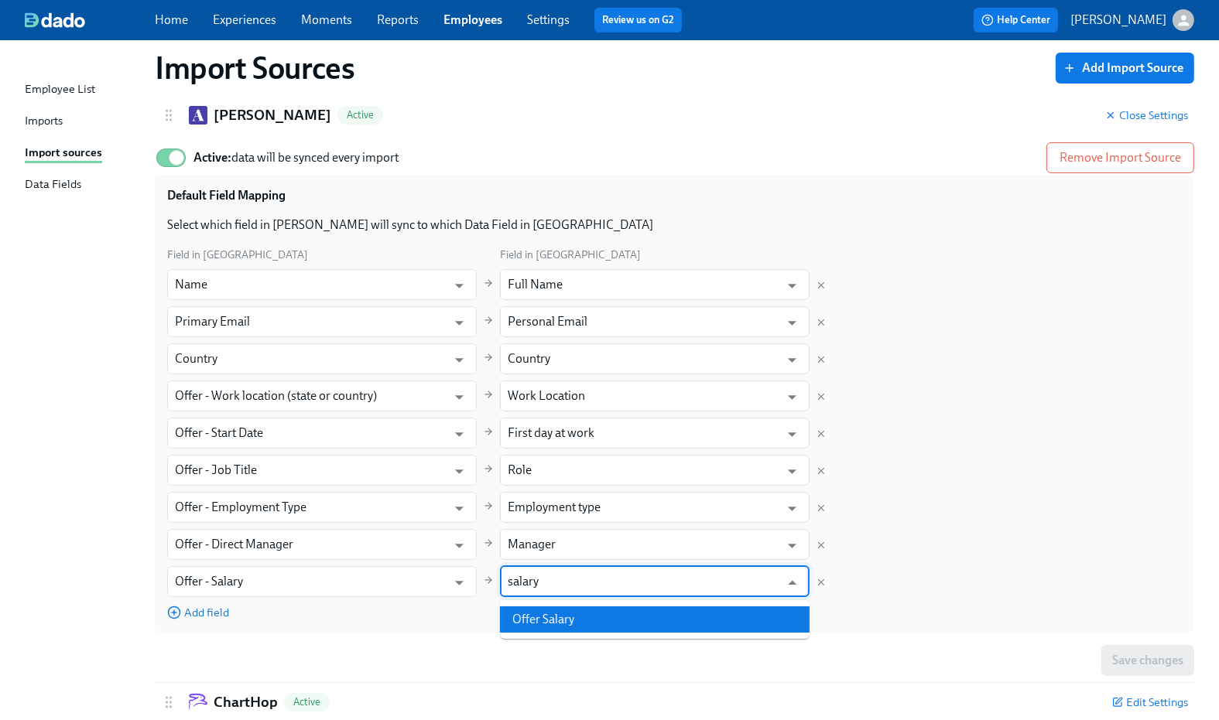
click at [740, 609] on li "Offer Salary" at bounding box center [655, 620] width 310 height 26
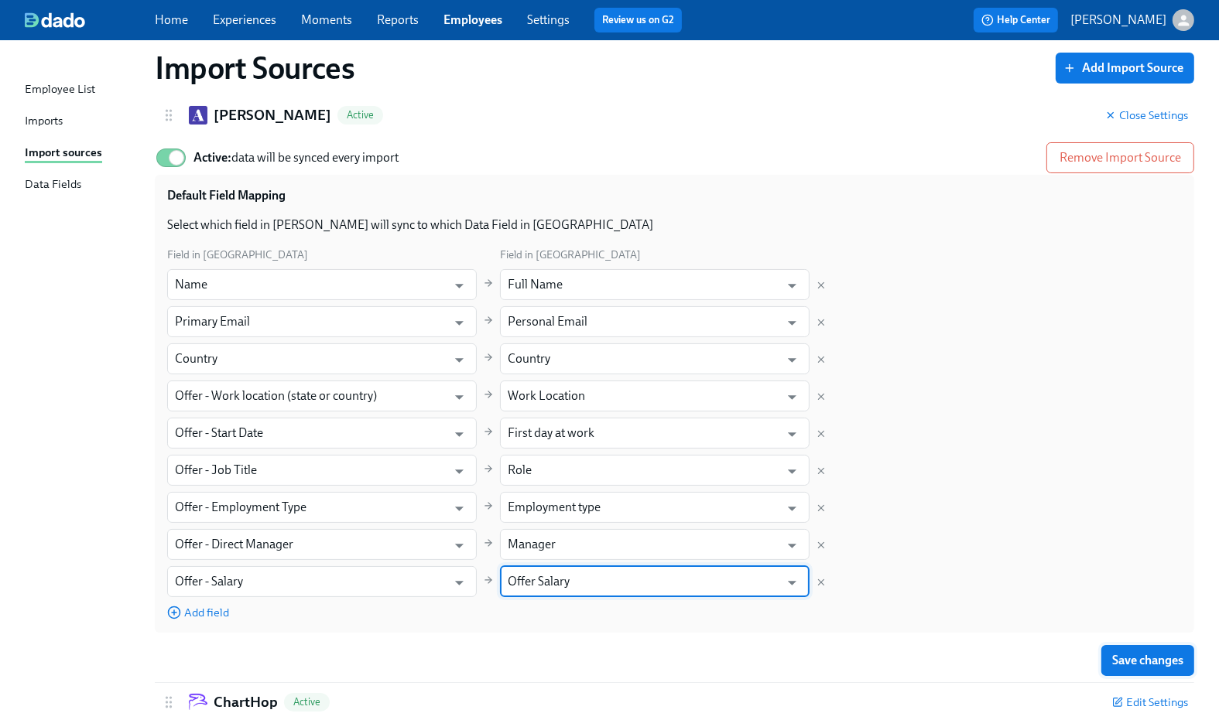
type input "Offer Salary"
click at [1155, 660] on span "Save changes" at bounding box center [1147, 660] width 71 height 15
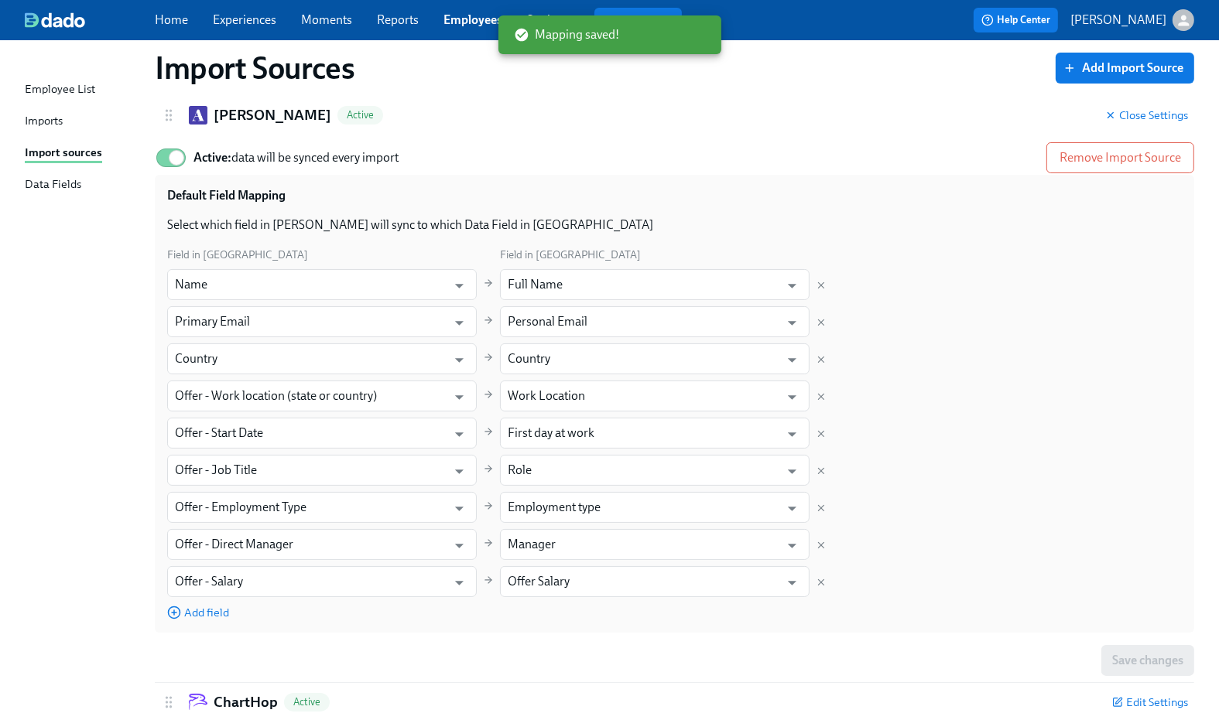
click at [248, 17] on link "Experiences" at bounding box center [244, 19] width 63 height 15
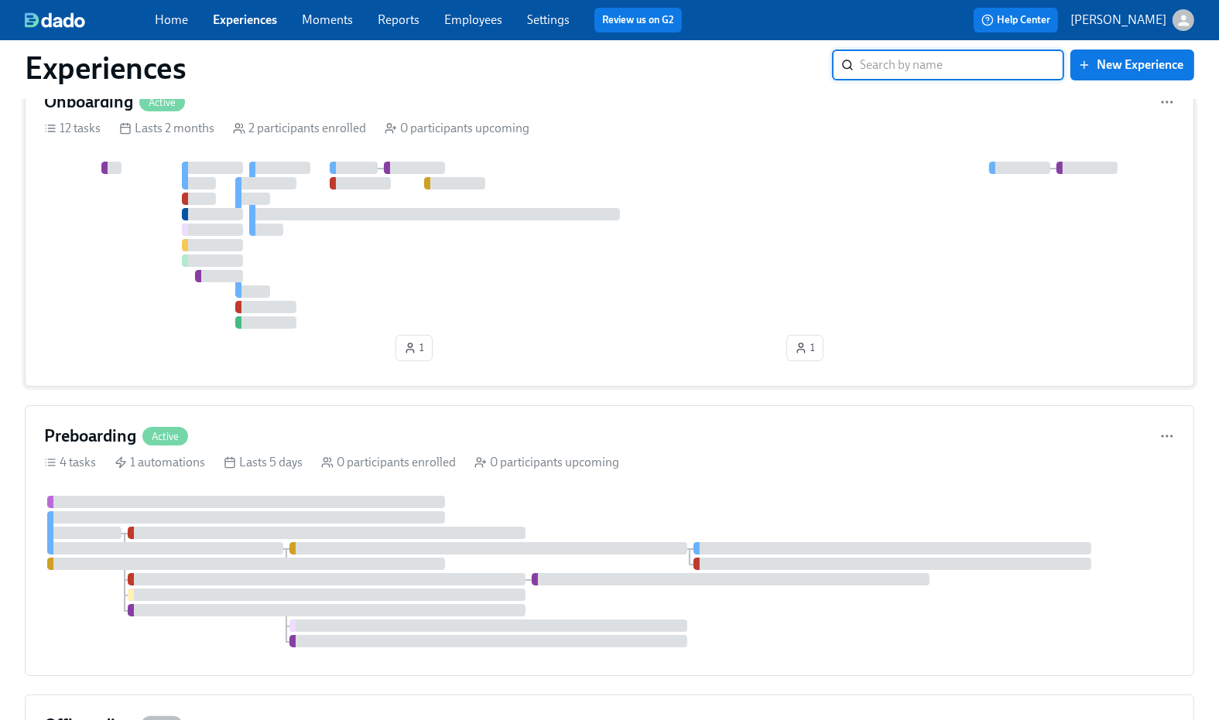
scroll to position [70, 0]
click at [685, 457] on div "4 tasks 1 automations Lasts 5 days 0 participants enrolled 0 participants upcom…" at bounding box center [609, 461] width 1131 height 17
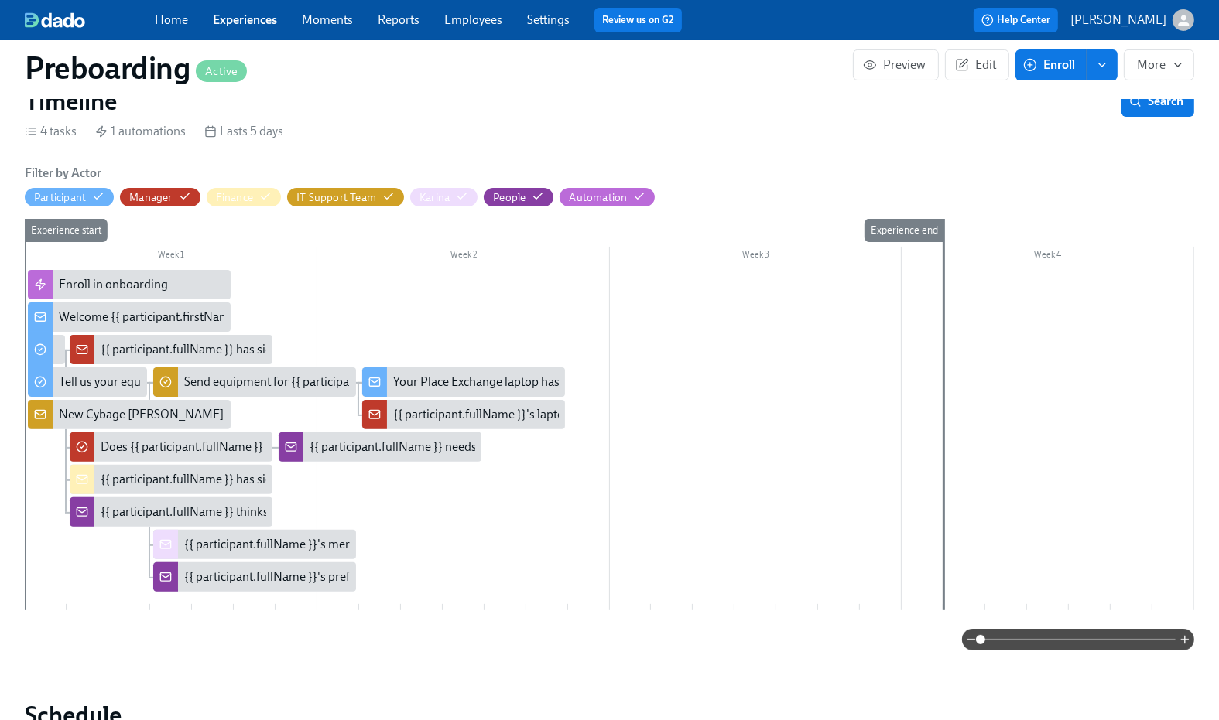
scroll to position [371, 0]
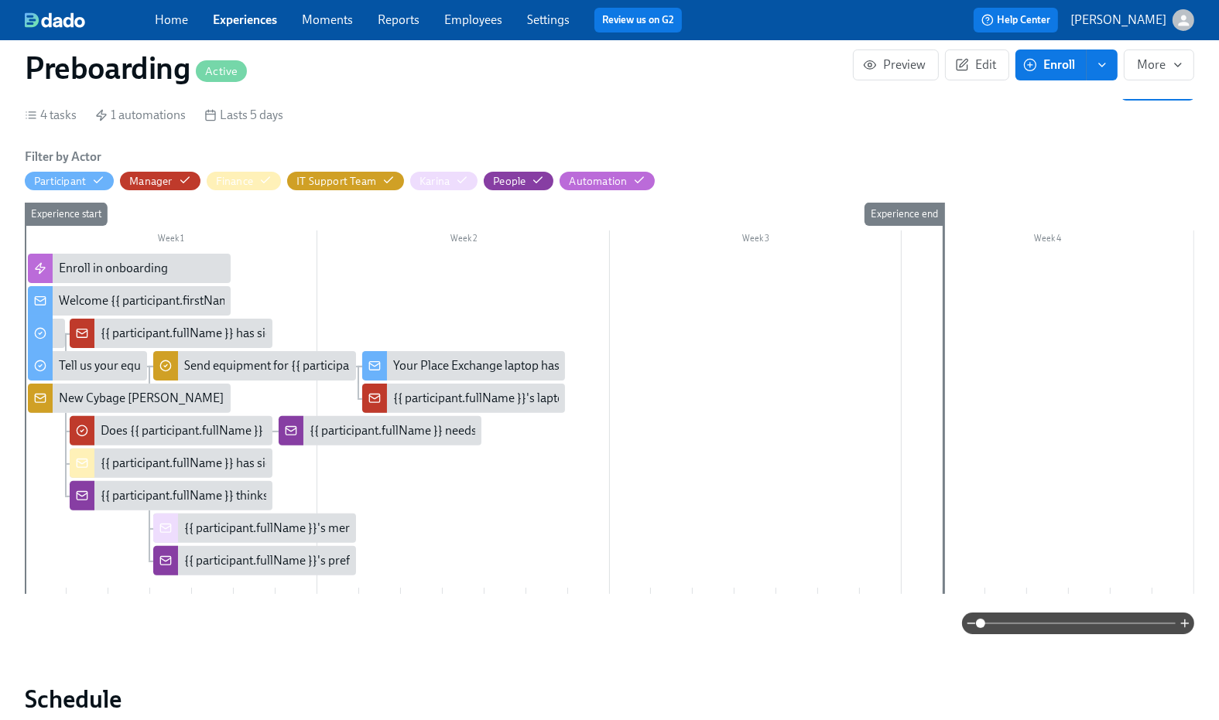
click at [132, 455] on div "{{ participant.fullName }} has signed their offer!" at bounding box center [226, 463] width 251 height 17
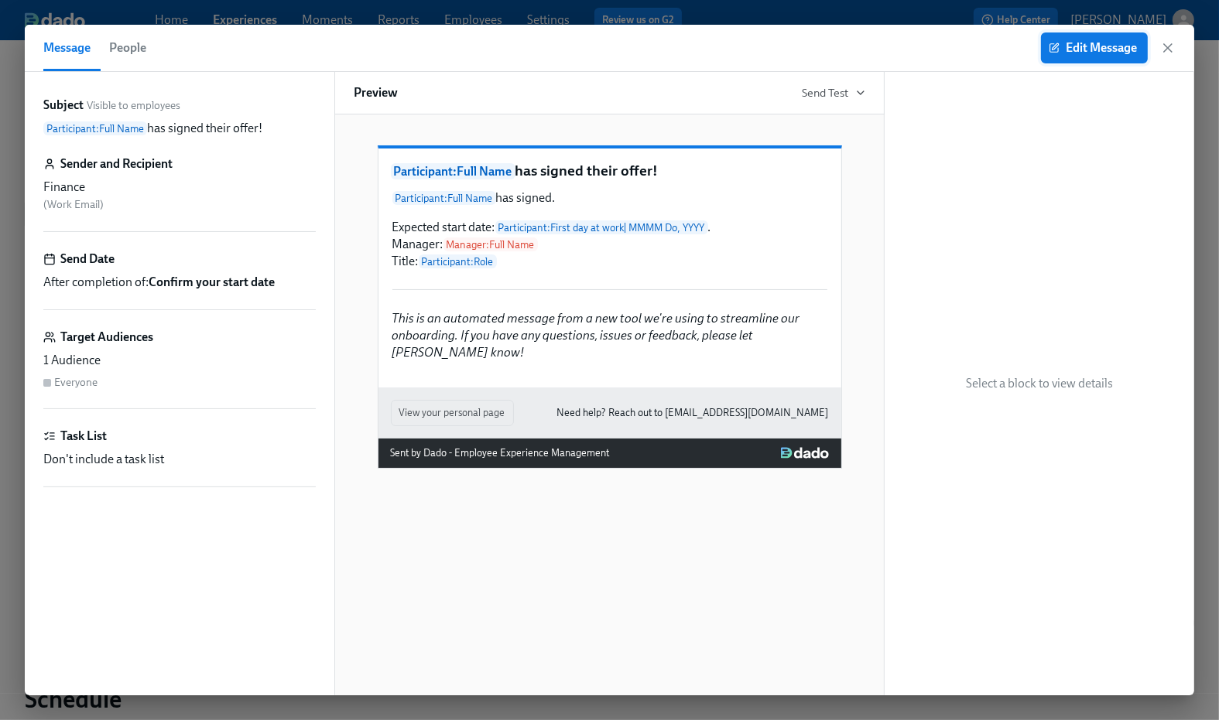
click at [1084, 40] on span "Edit Message" at bounding box center [1094, 47] width 85 height 15
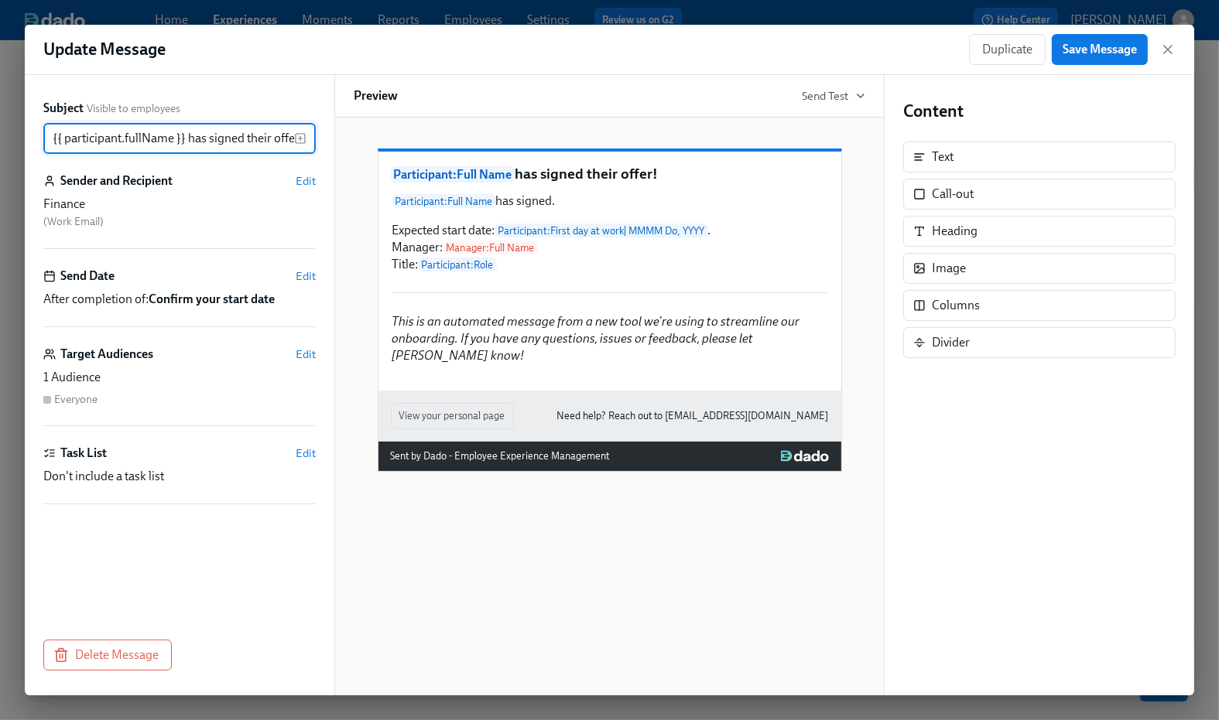
scroll to position [0, 12]
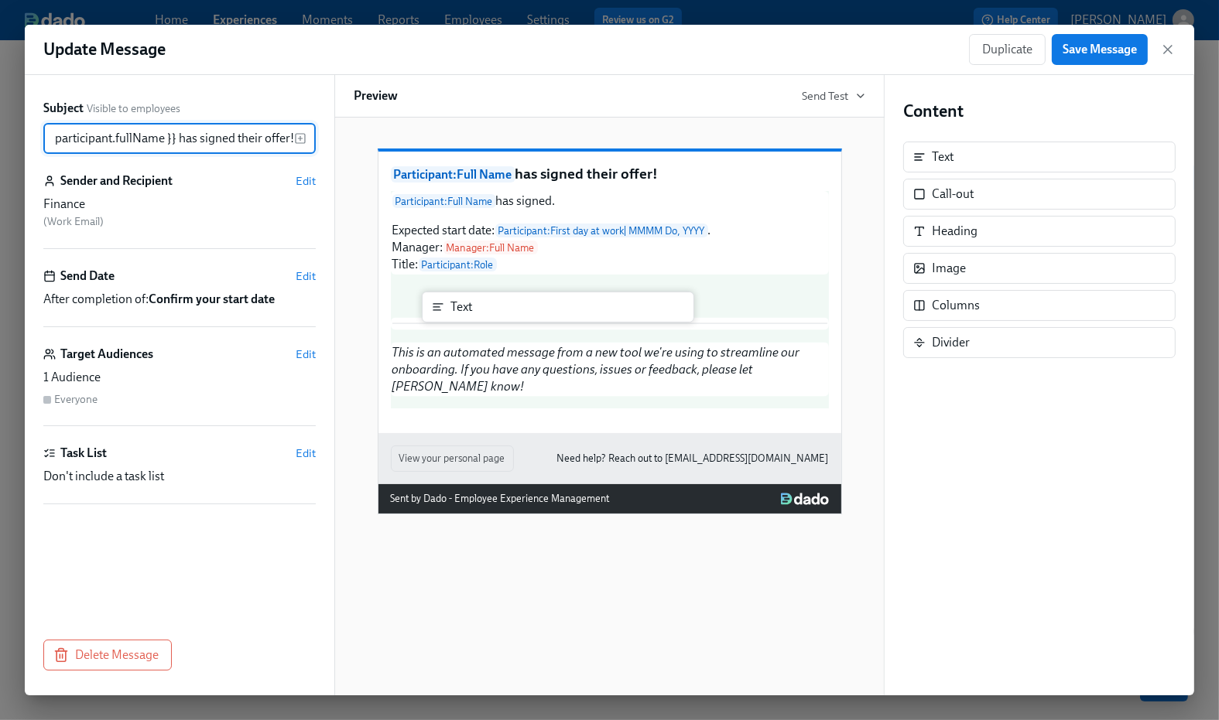
drag, startPoint x: 958, startPoint y: 158, endPoint x: 468, endPoint y: 310, distance: 513.0
click at [468, 310] on div "Subject Visible to employees {{ participant.fullName }} has signed their offer!…" at bounding box center [609, 385] width 1169 height 621
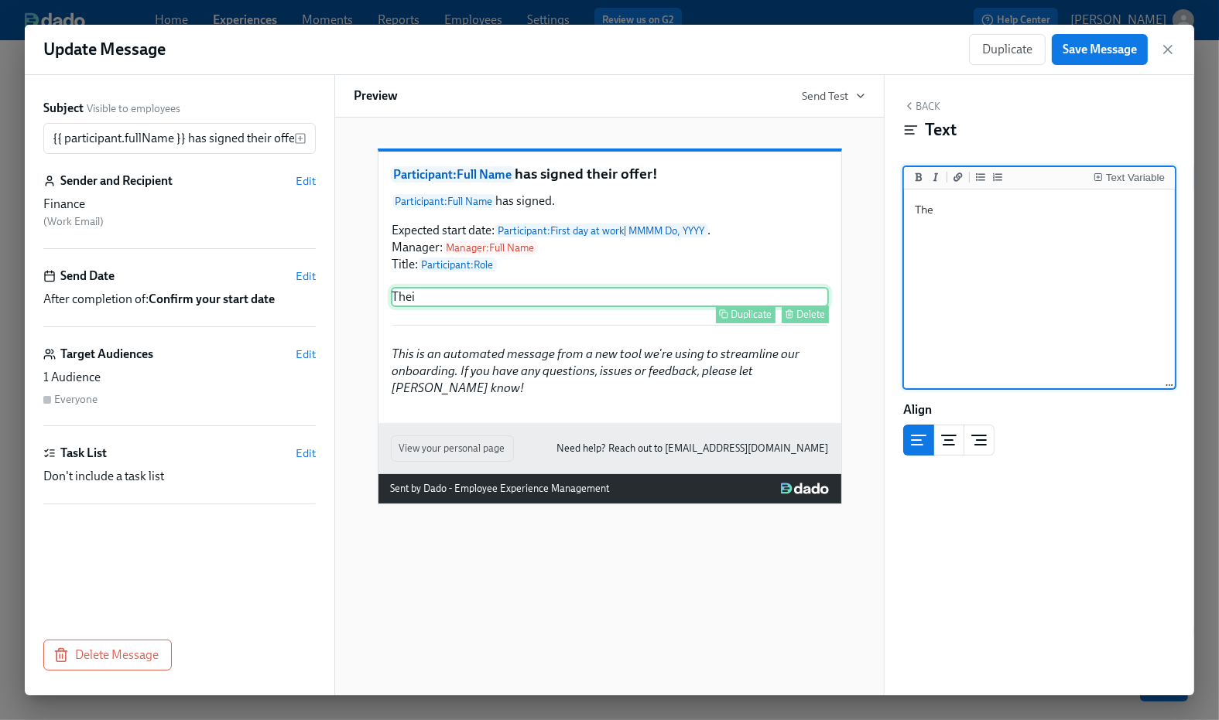
type textarea "T"
click at [925, 103] on button "Back" at bounding box center [921, 106] width 37 height 12
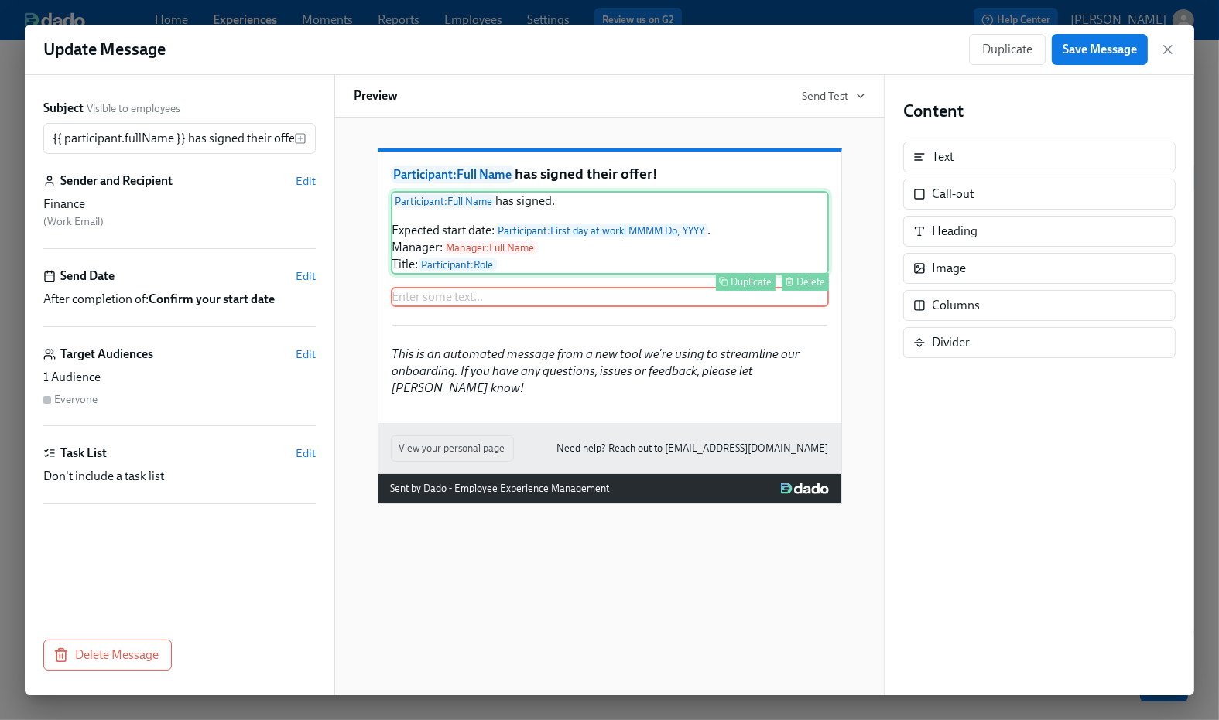
click at [737, 275] on div "Participant : Full Name has signed. Expected start date: Participant : First da…" at bounding box center [610, 233] width 438 height 84
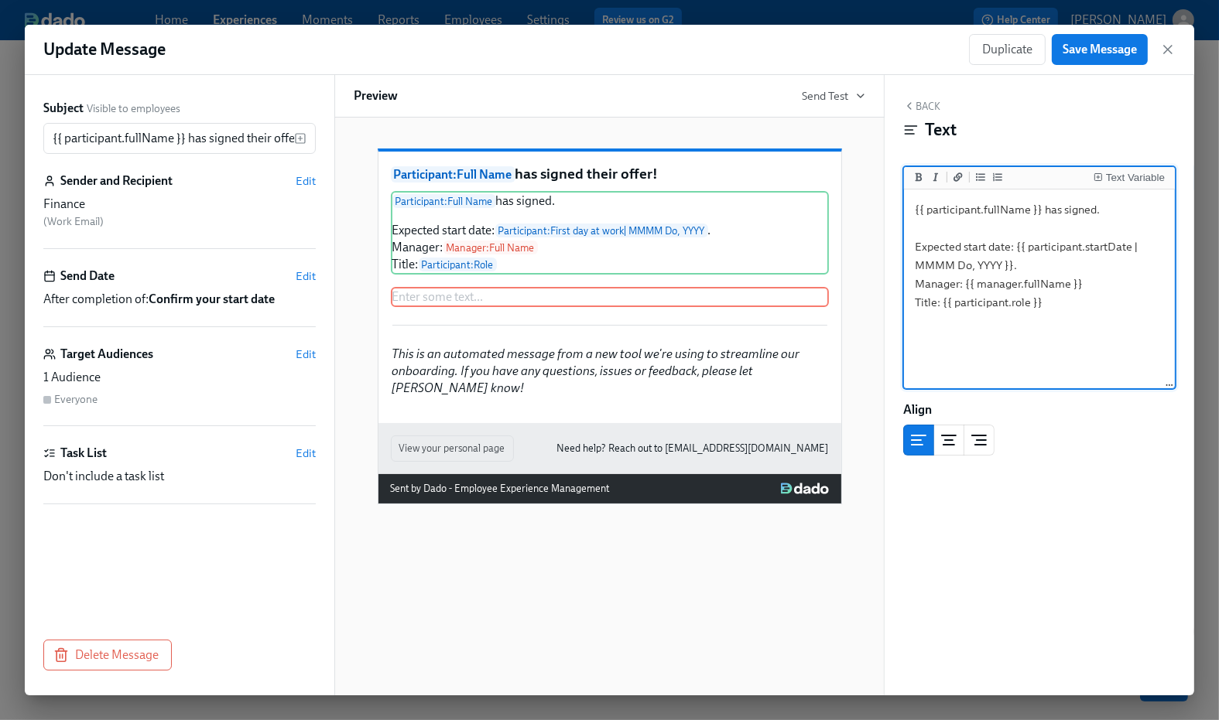
click at [1080, 311] on textarea "{{ participant.fullName }} has signed. Expected start date: {{ participant.star…" at bounding box center [1039, 290] width 265 height 194
click at [1073, 299] on textarea "{{ participant.fullName }} has signed. Expected start date: {{ participant.star…" at bounding box center [1039, 290] width 265 height 194
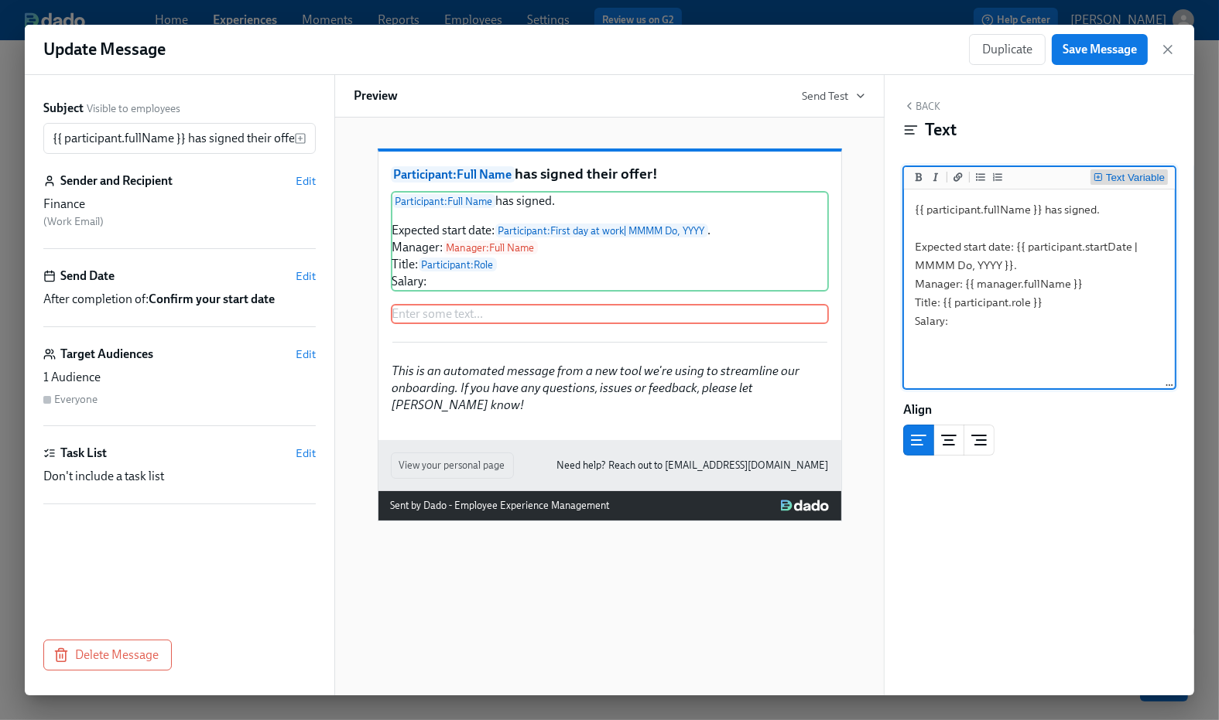
type textarea "{{ participant.fullName }} has signed. Expected start date: {{ participant.star…"
click at [1148, 176] on div "Text Variable" at bounding box center [1135, 178] width 59 height 11
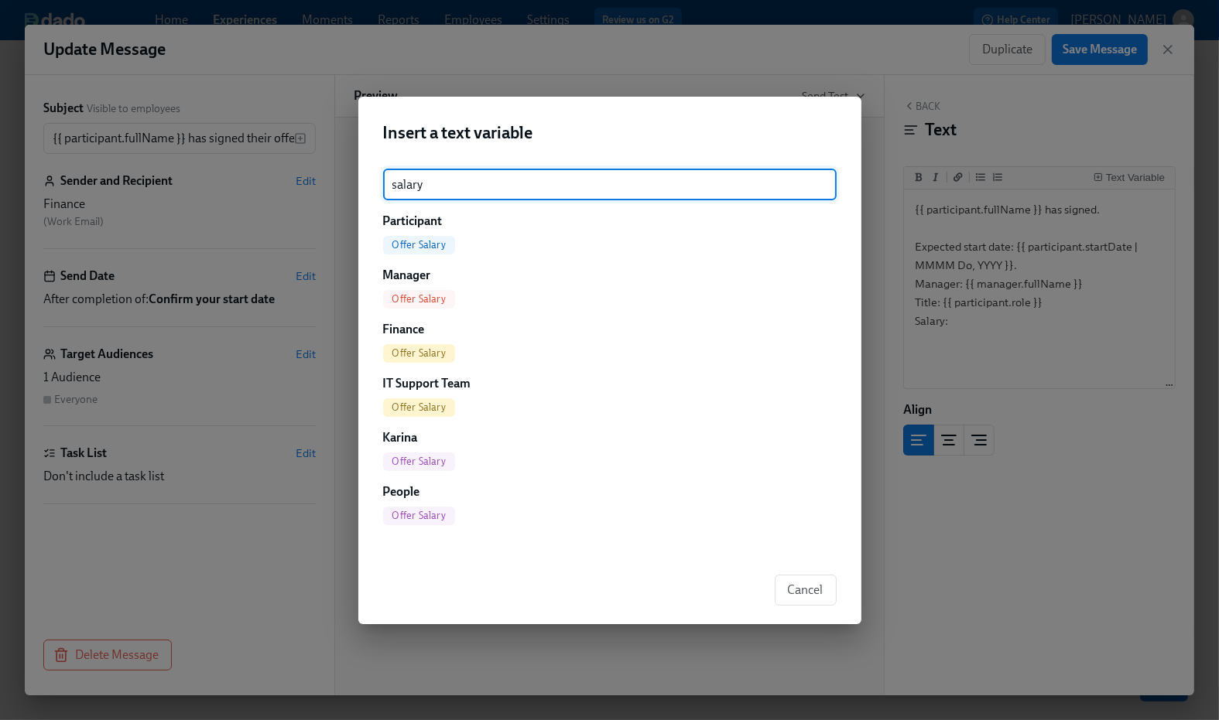
type input "salary"
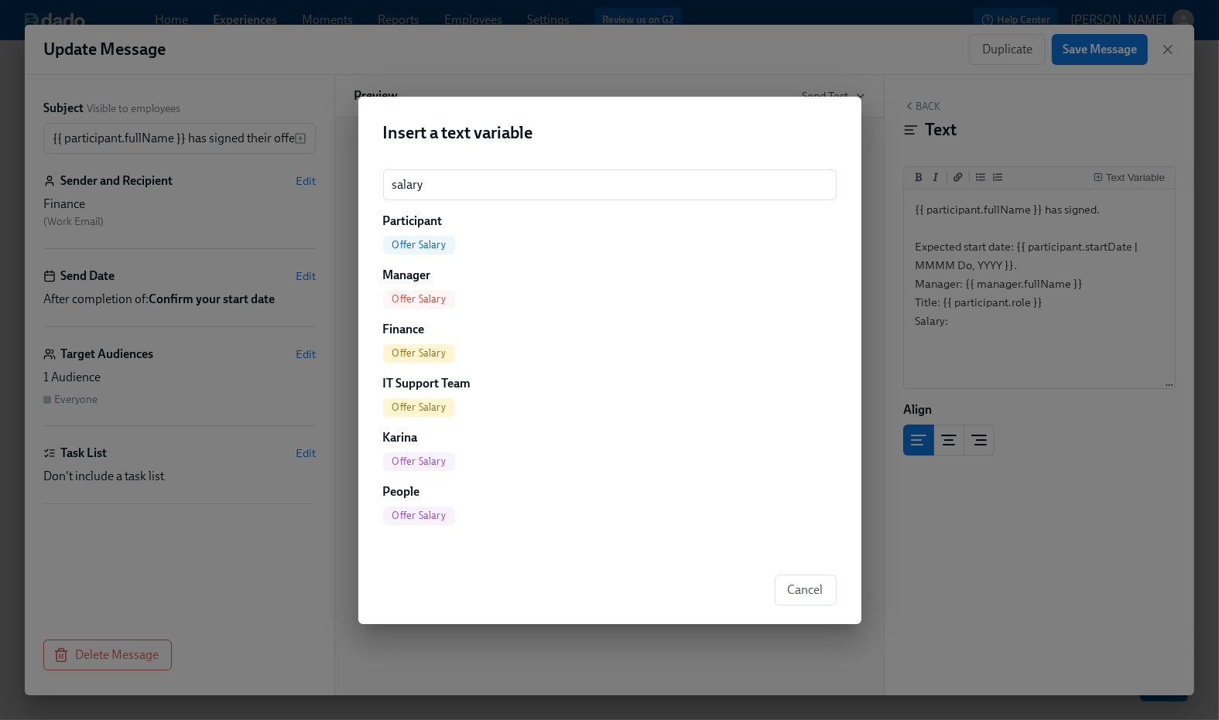
click at [424, 244] on span "Offer Salary" at bounding box center [419, 245] width 72 height 12
type textarea "{{ participant.fullName }} has signed. Expected start date: {{ participant.star…"
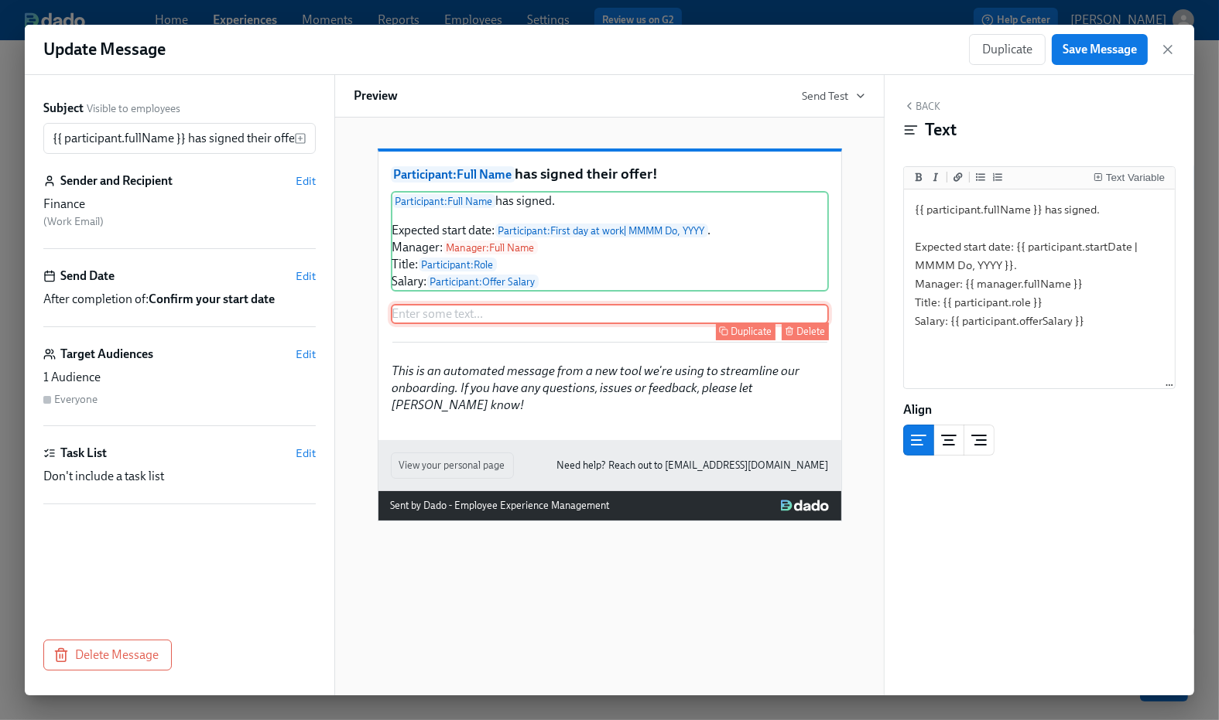
click at [804, 337] on div "Delete" at bounding box center [811, 332] width 29 height 12
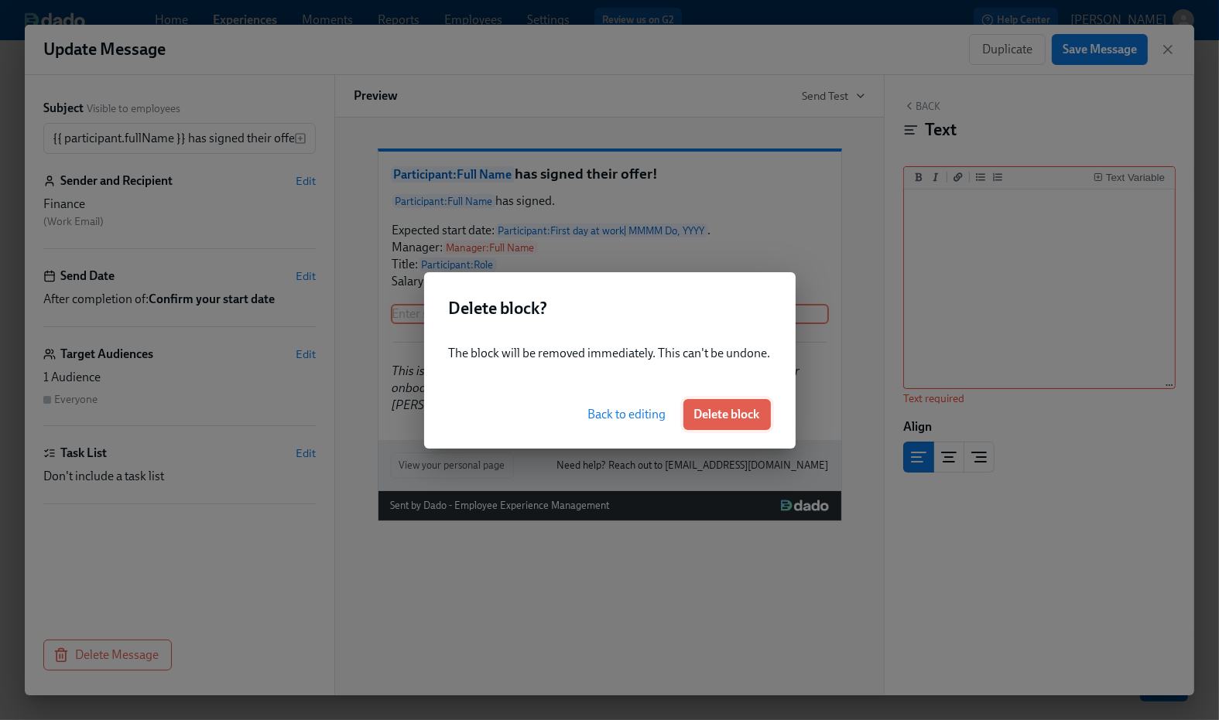
click at [727, 410] on span "Delete block" at bounding box center [727, 414] width 66 height 15
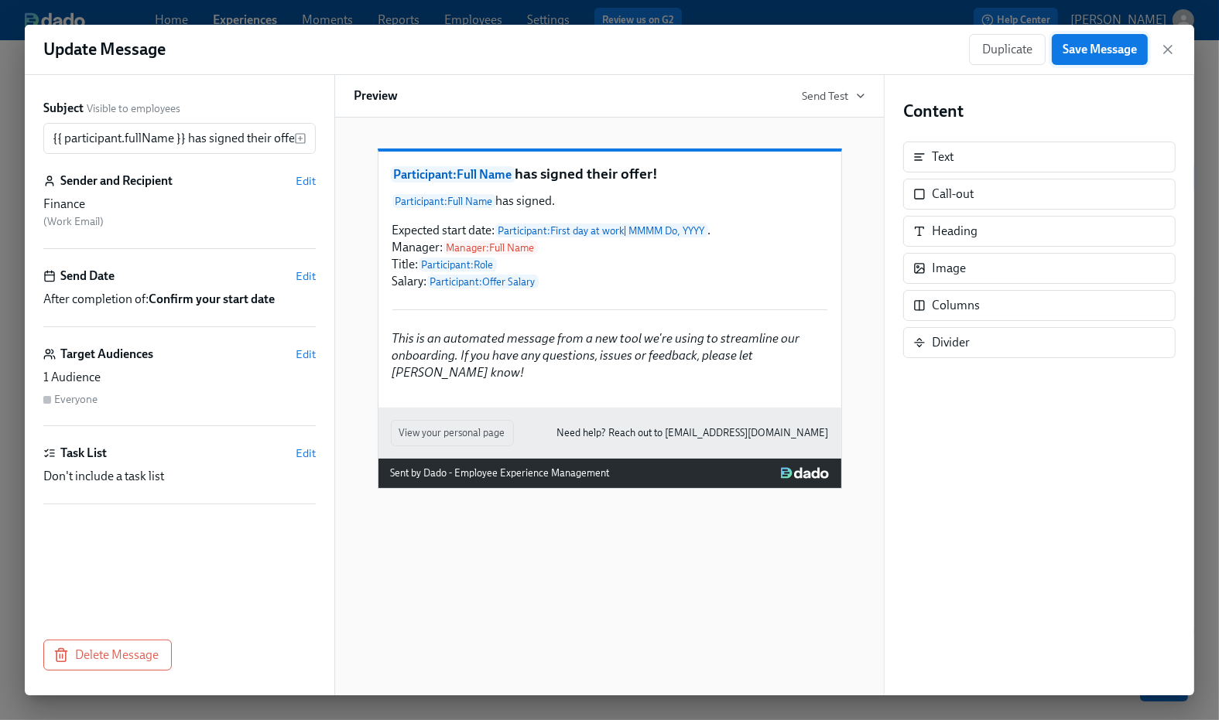
click at [1096, 44] on span "Save Message" at bounding box center [1099, 49] width 74 height 15
click at [1162, 46] on icon "button" at bounding box center [1167, 49] width 15 height 15
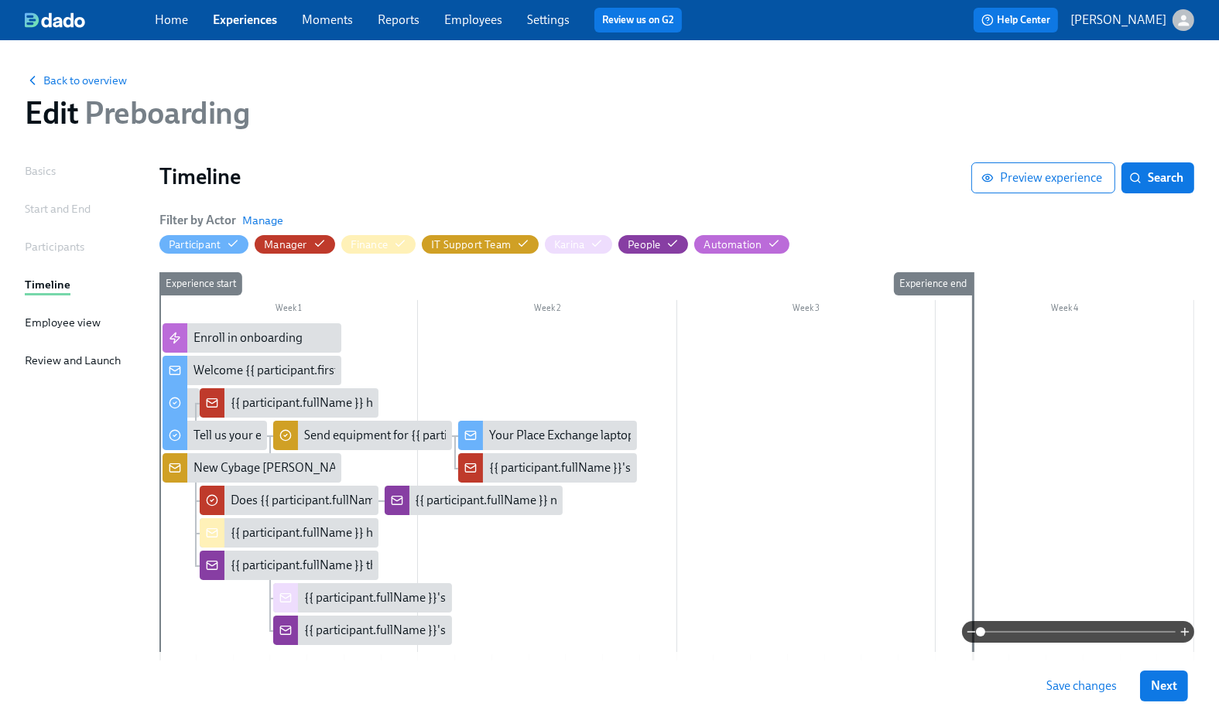
click at [1076, 682] on span "Save changes" at bounding box center [1081, 686] width 70 height 15
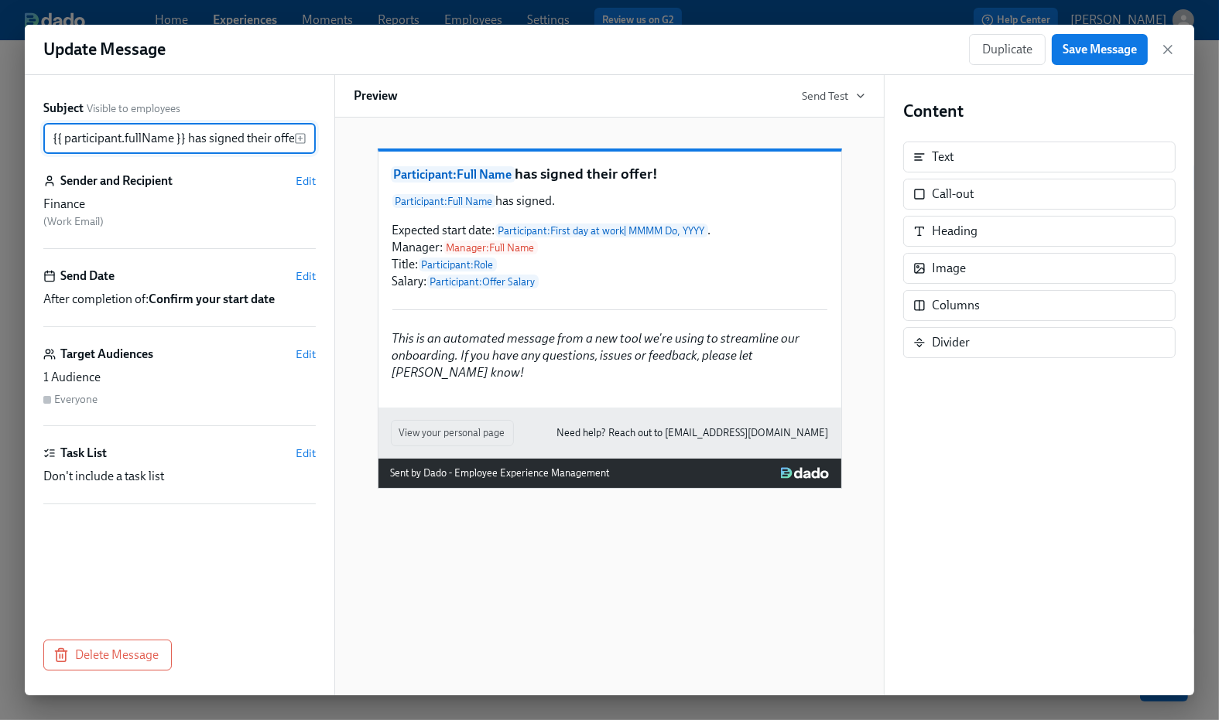
scroll to position [0, 12]
click at [1171, 43] on icon "button" at bounding box center [1167, 49] width 15 height 15
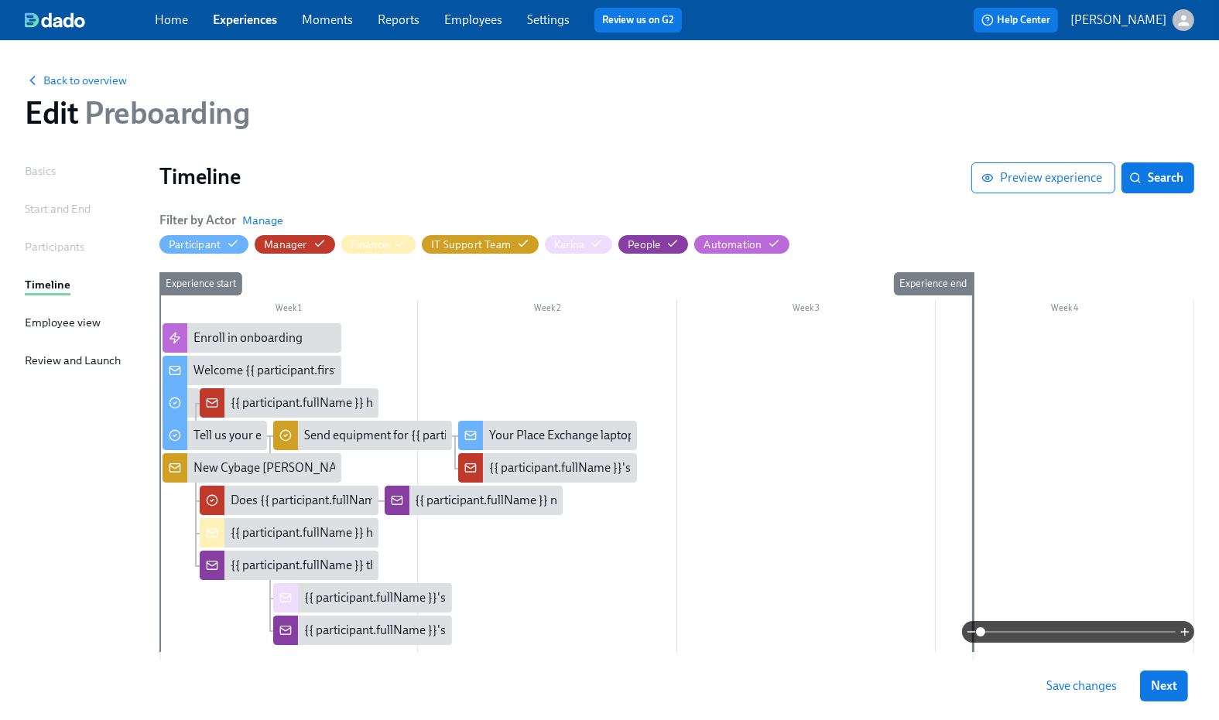
click at [264, 17] on link "Experiences" at bounding box center [245, 19] width 64 height 15
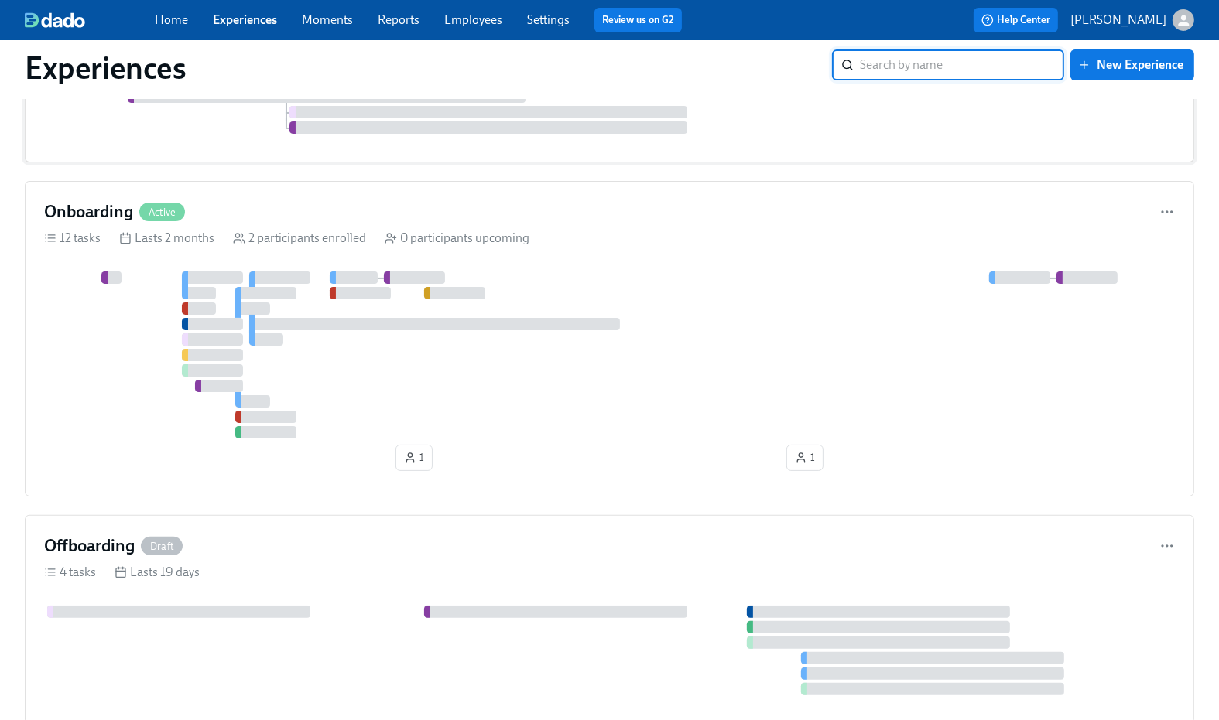
scroll to position [368, 0]
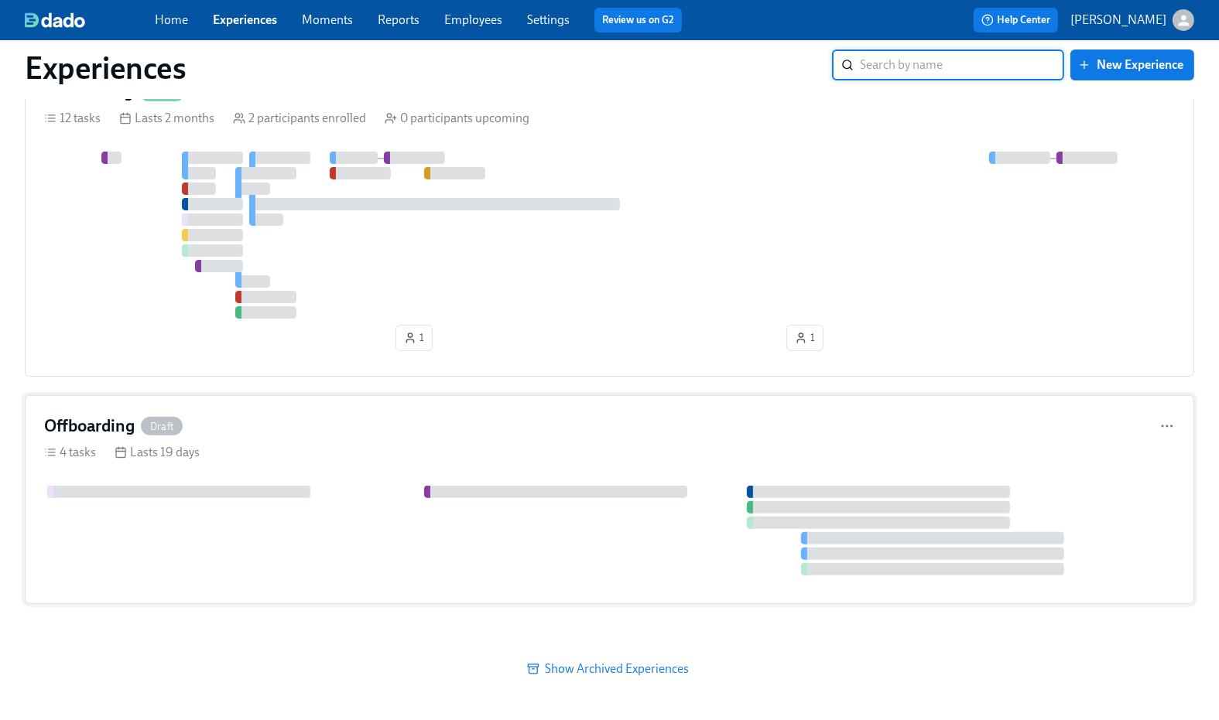
click at [301, 436] on div "Offboarding Draft" at bounding box center [609, 426] width 1131 height 23
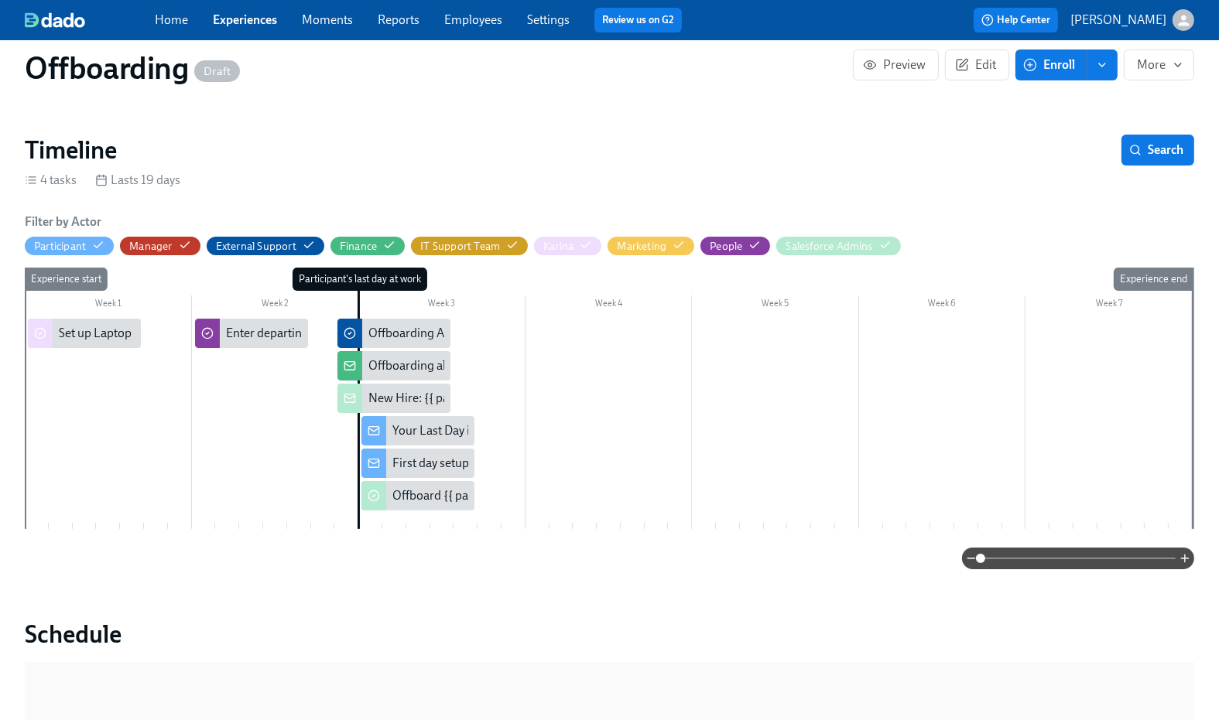
scroll to position [263, 0]
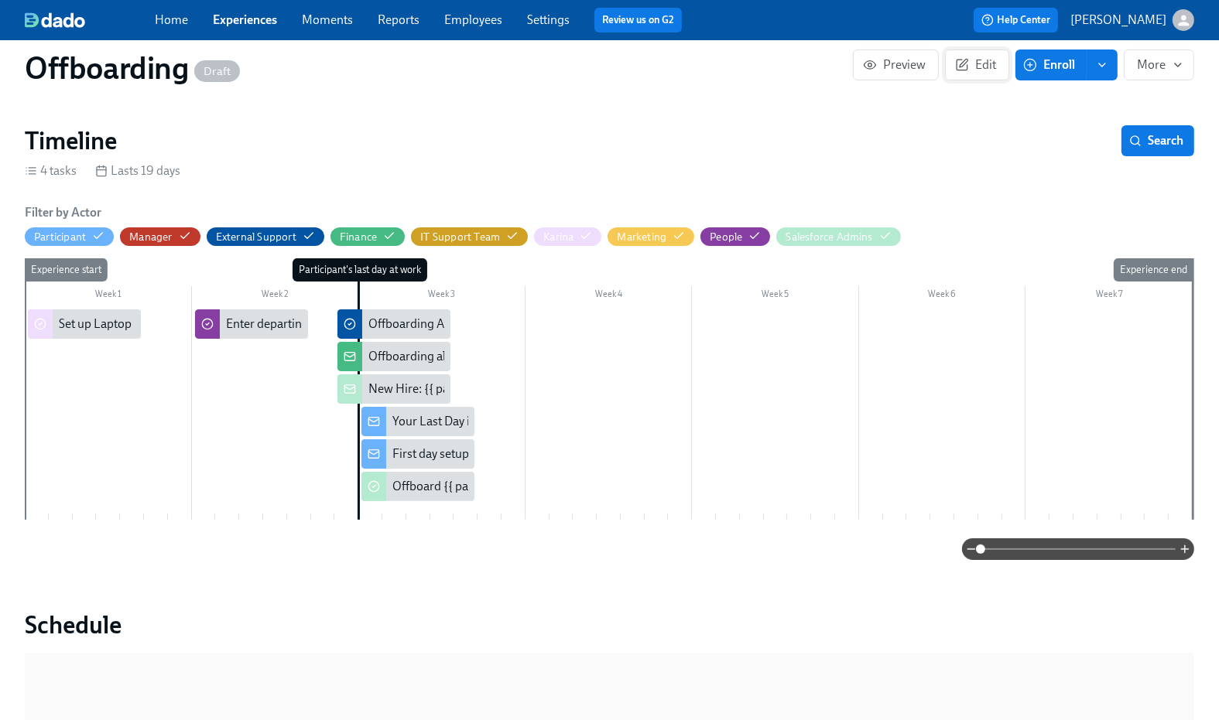
click at [985, 62] on span "Edit" at bounding box center [977, 64] width 38 height 15
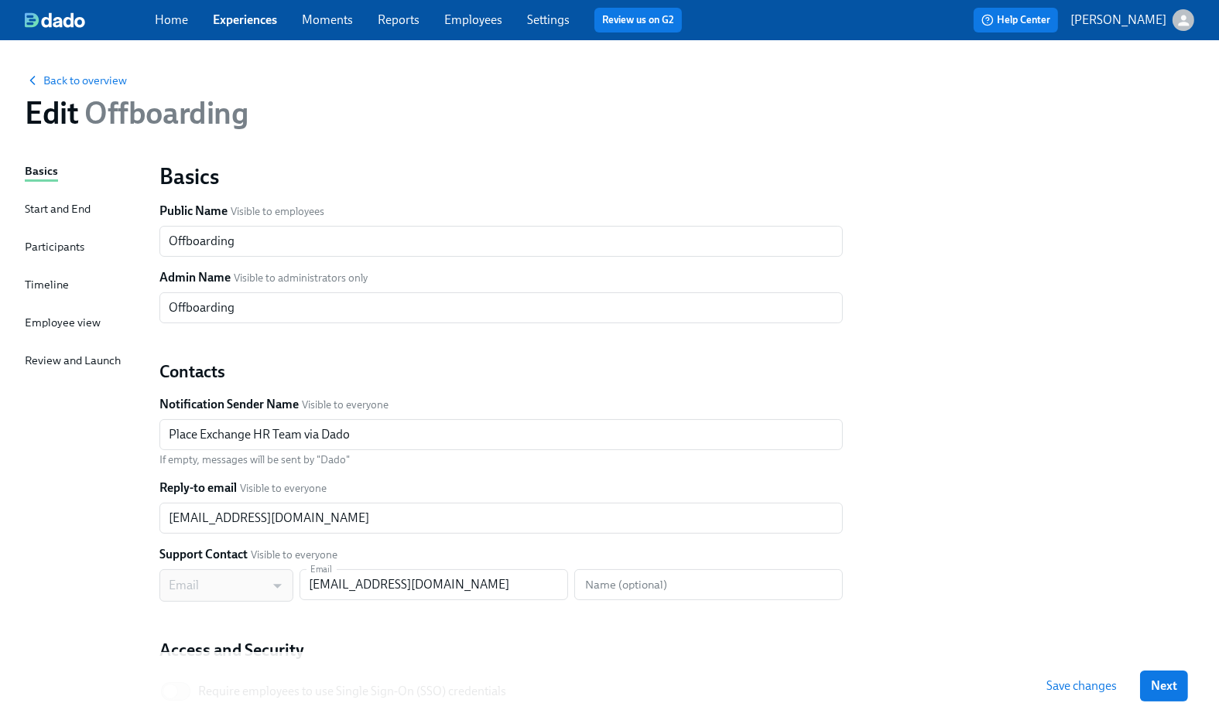
click at [50, 210] on div "Start and End" at bounding box center [58, 208] width 66 height 17
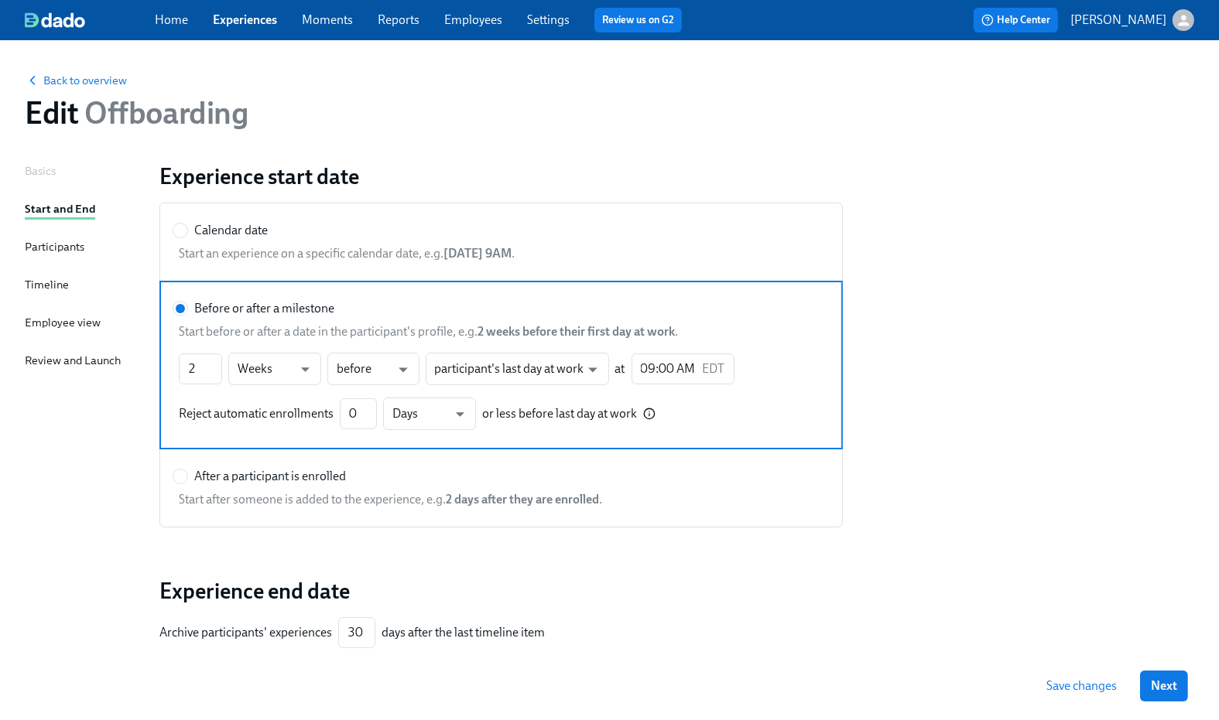
click at [56, 283] on div "Timeline" at bounding box center [47, 284] width 44 height 17
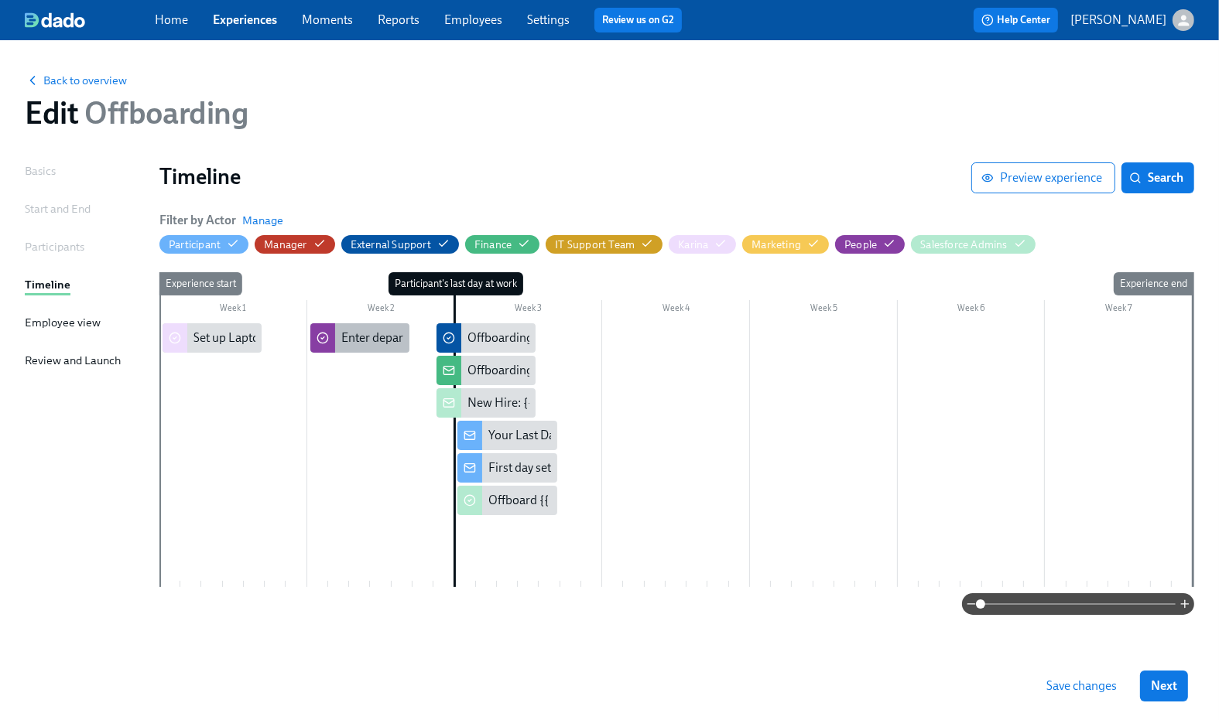
click at [381, 336] on div "Enter departing information for {{ participant.fullName }} in HR Platform" at bounding box center [532, 338] width 383 height 17
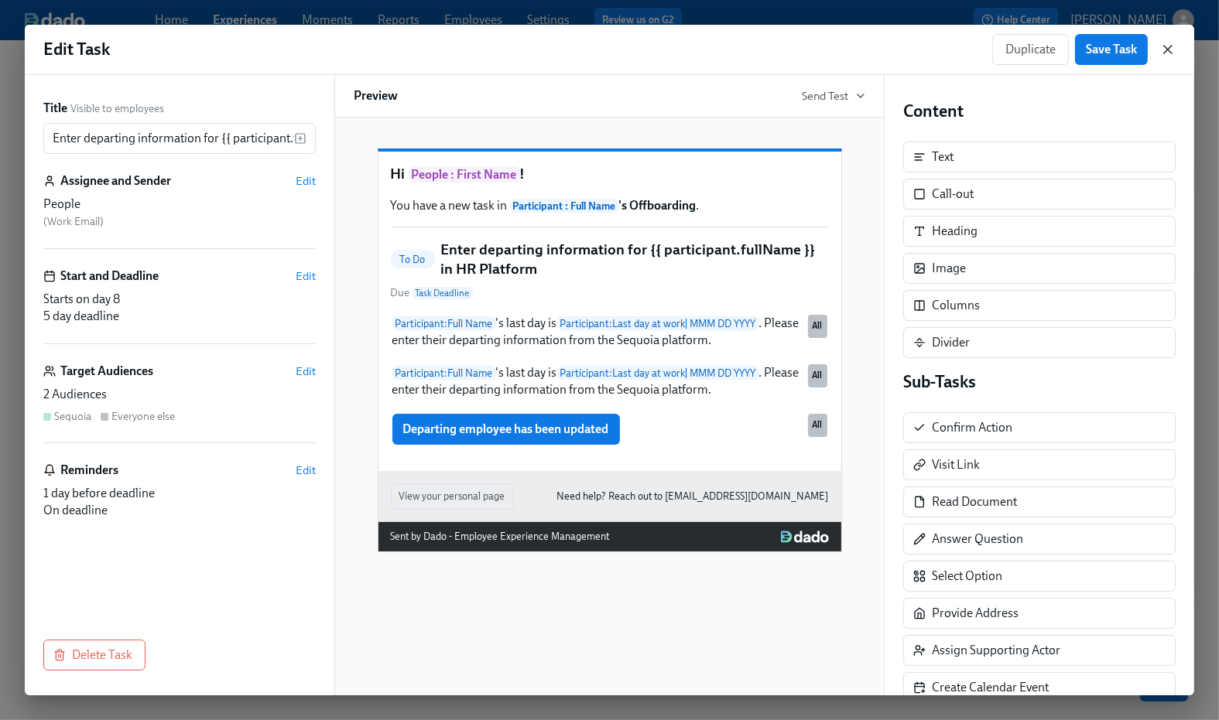
click at [1172, 46] on icon "button" at bounding box center [1168, 50] width 8 height 8
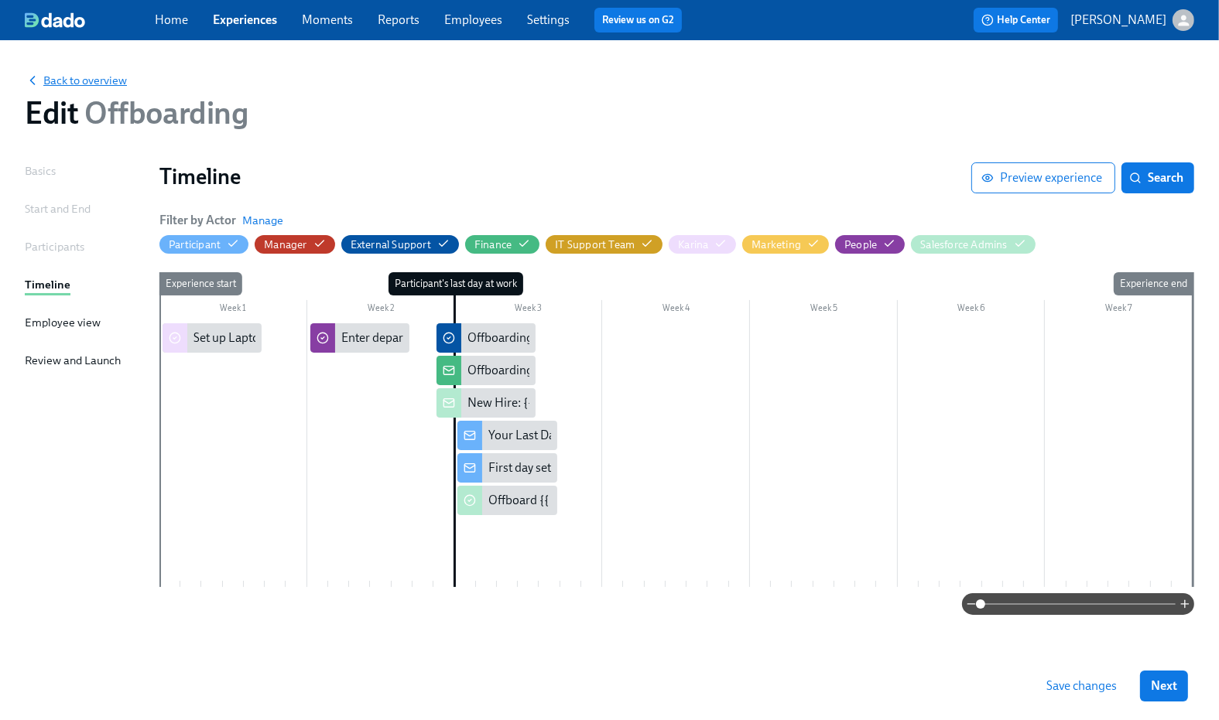
click at [98, 79] on span "Back to overview" at bounding box center [76, 80] width 102 height 15
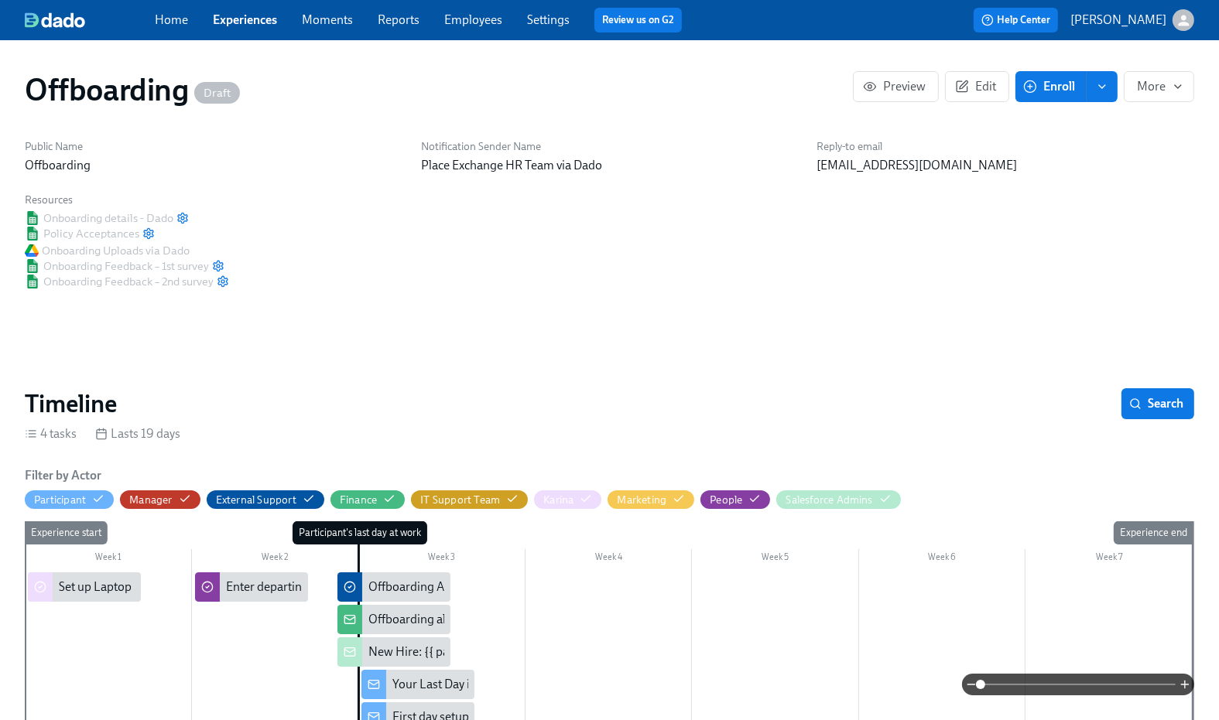
click at [268, 18] on link "Experiences" at bounding box center [245, 19] width 64 height 15
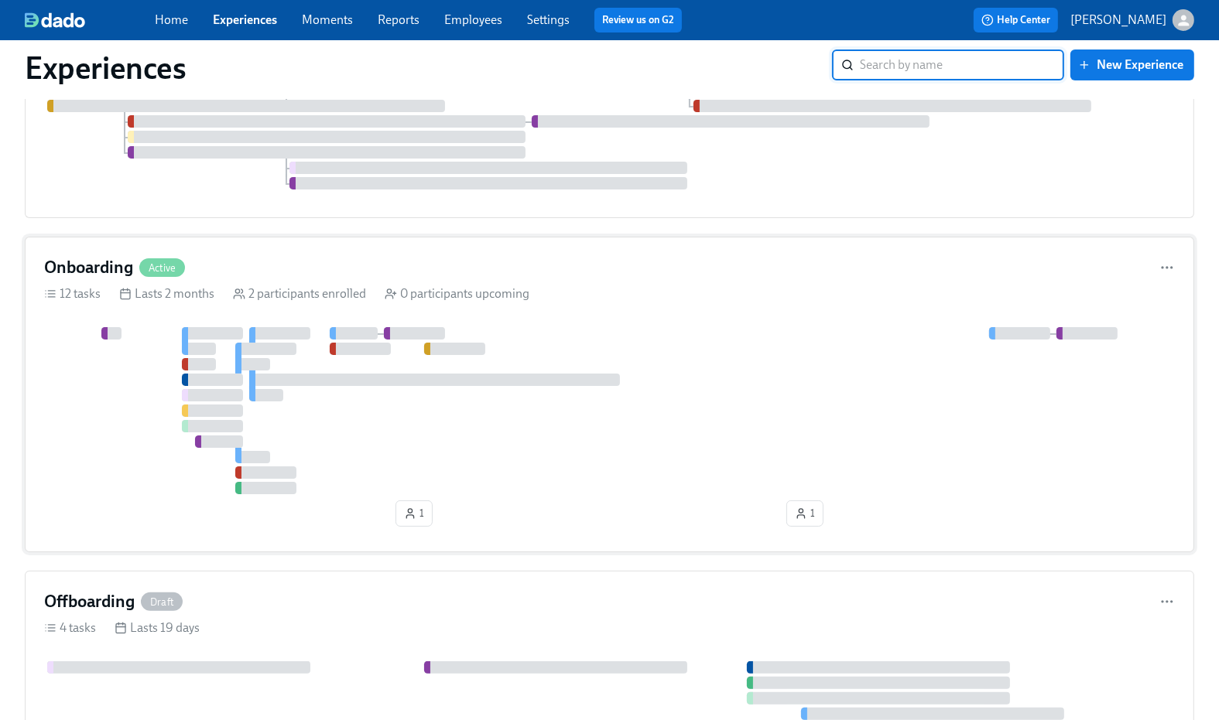
scroll to position [201, 0]
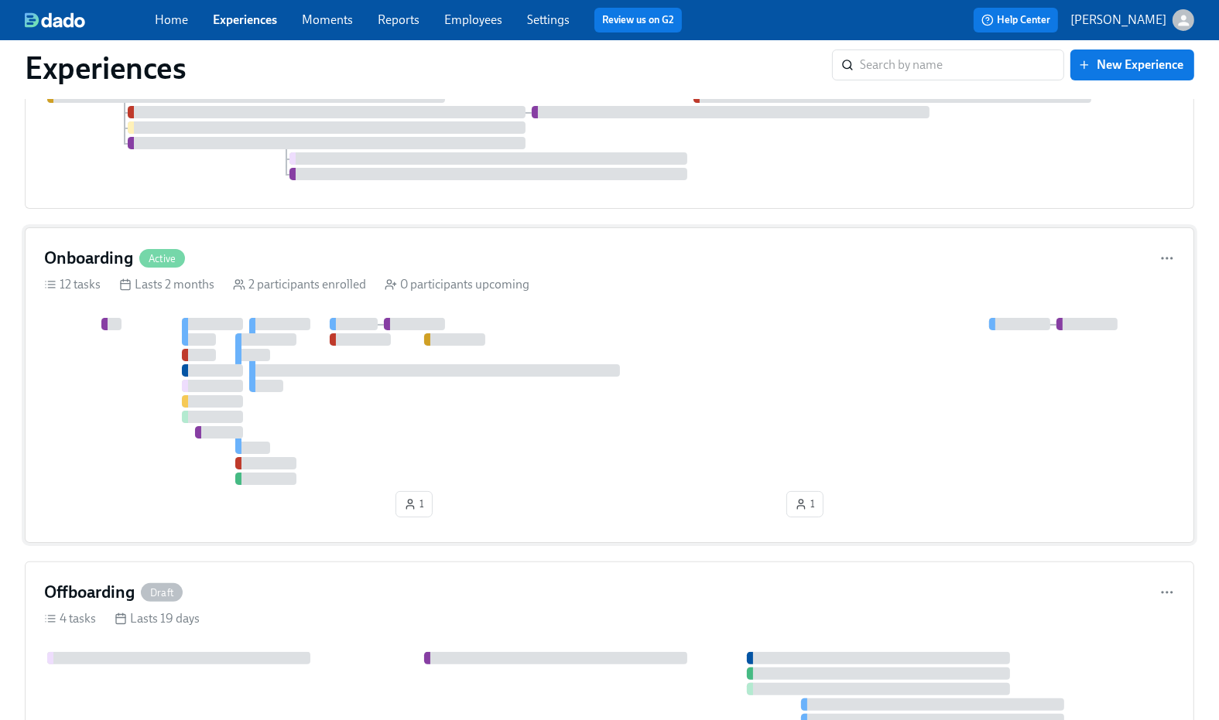
click at [801, 276] on div "12 tasks Lasts 2 months 2 participants enrolled 0 participants upcoming" at bounding box center [609, 284] width 1131 height 17
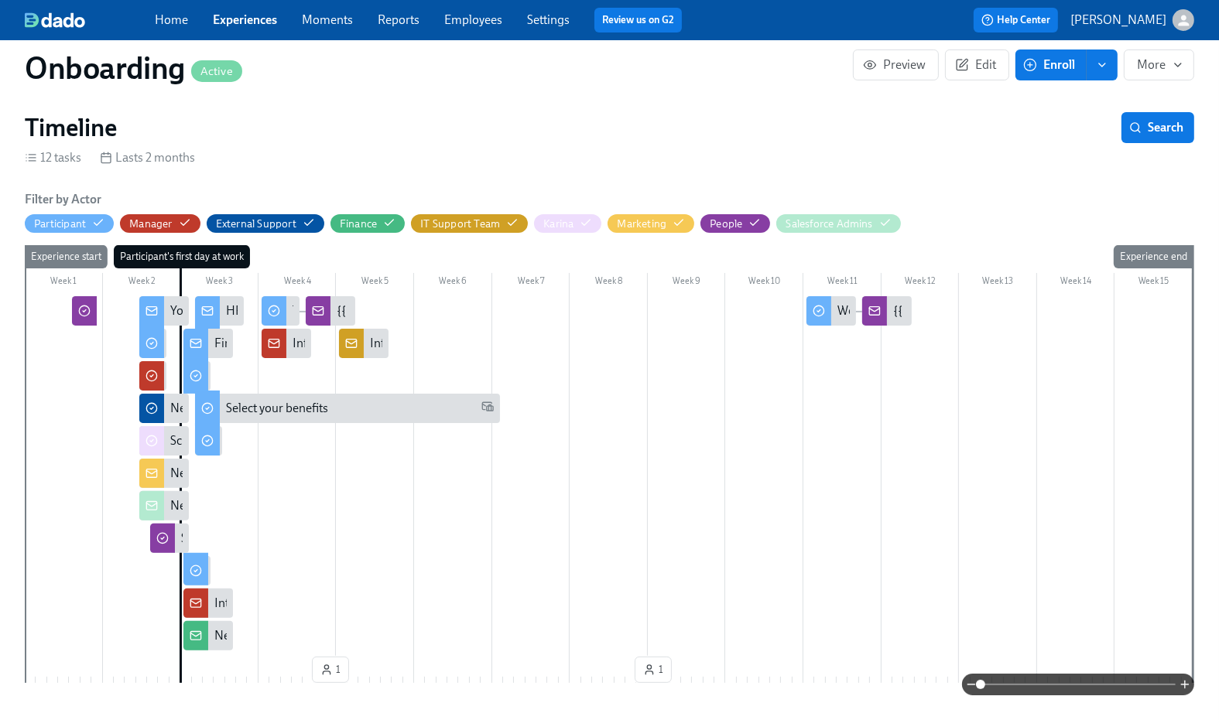
scroll to position [277, 0]
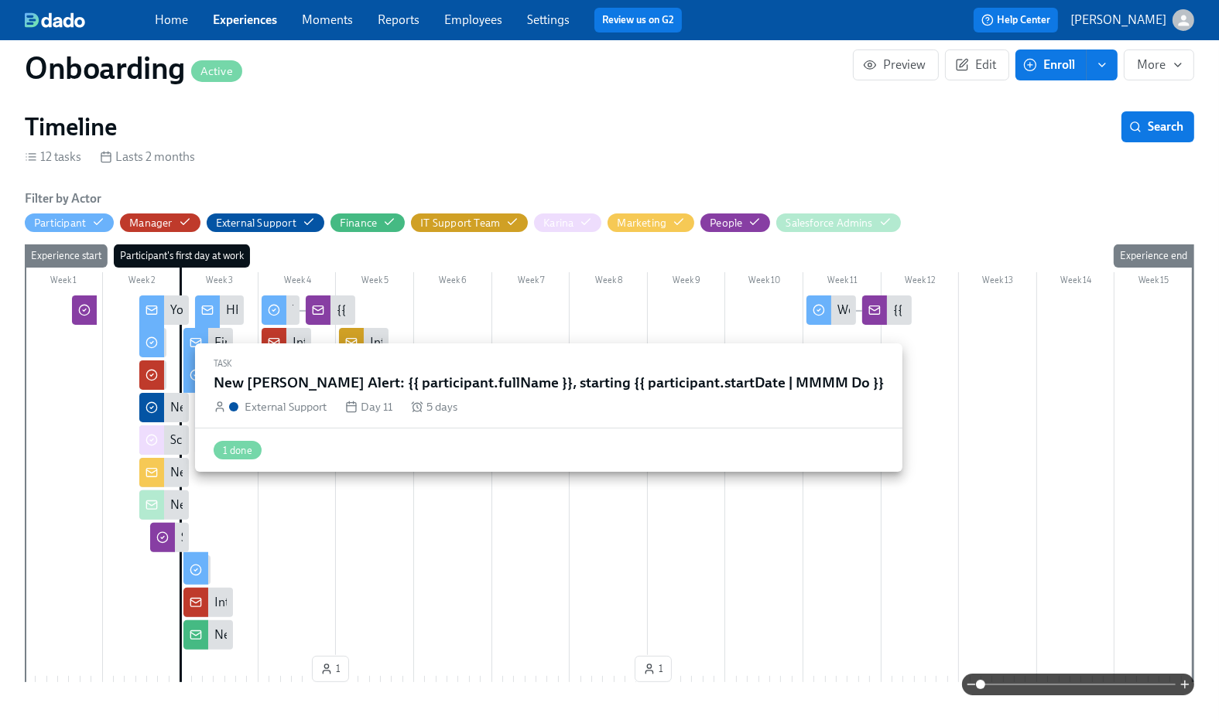
click at [159, 401] on div at bounding box center [151, 407] width 25 height 29
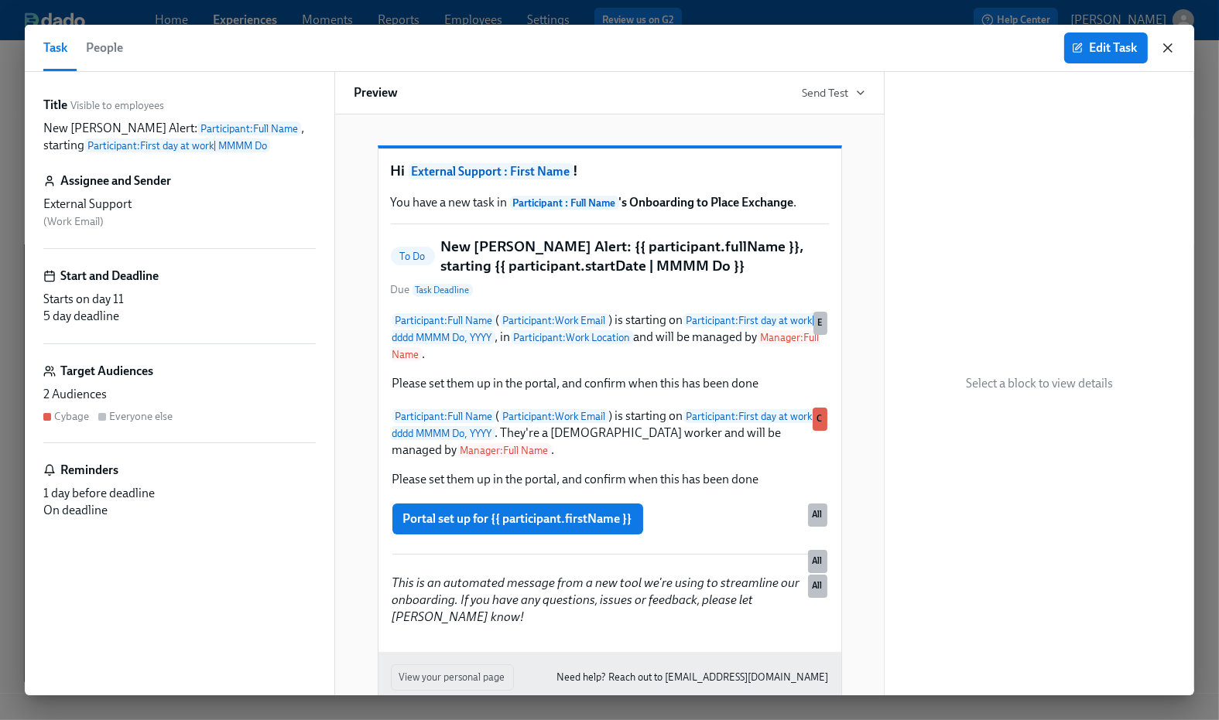
click at [1169, 46] on icon "button" at bounding box center [1168, 48] width 8 height 8
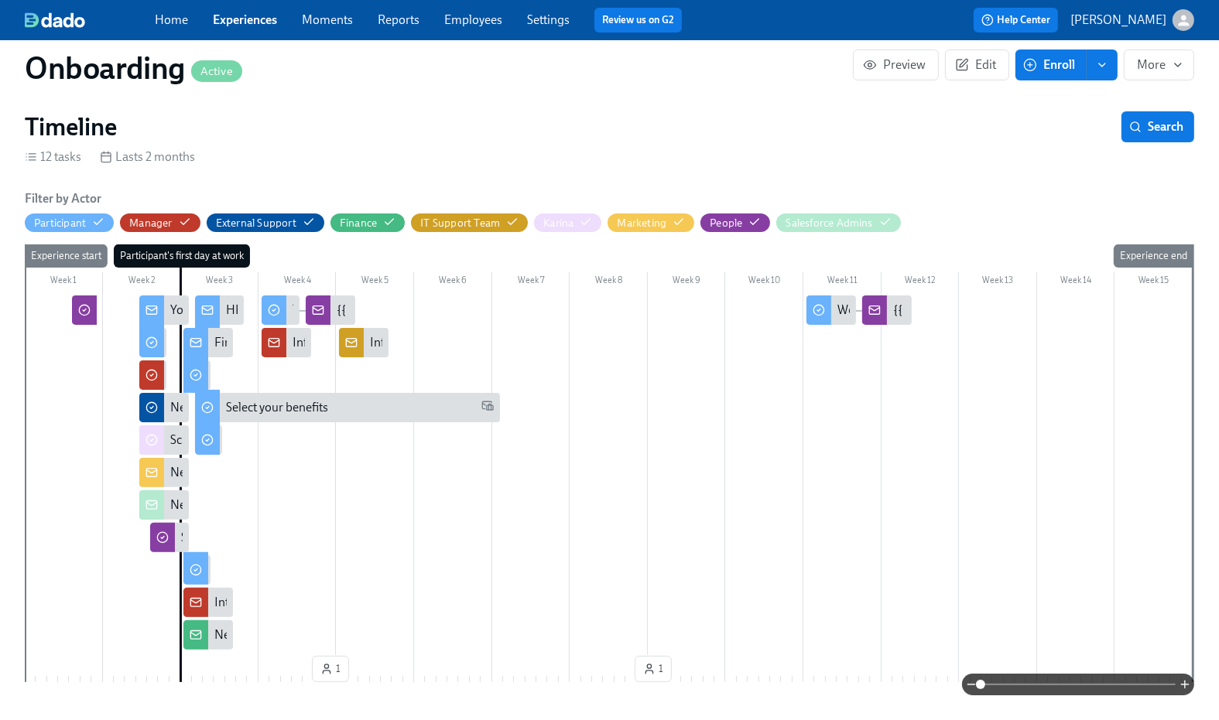
click at [624, 115] on div "Timeline Search" at bounding box center [609, 126] width 1169 height 31
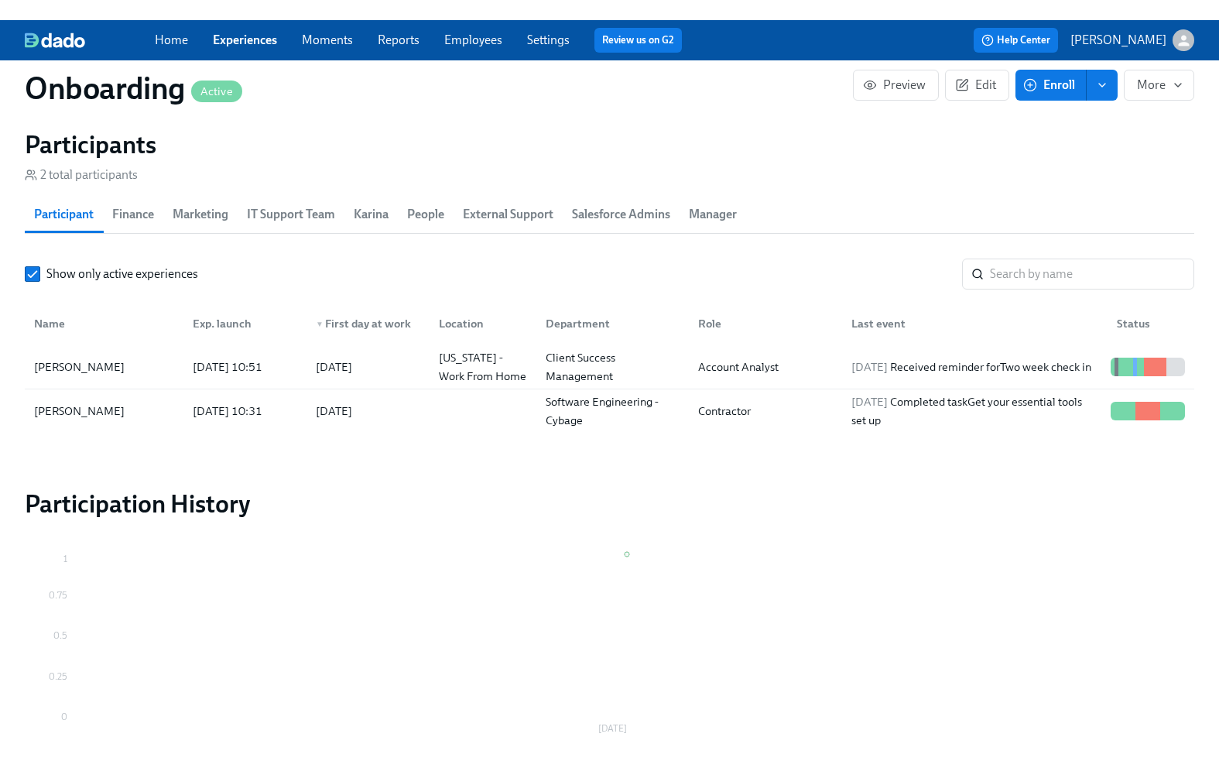
scroll to position [0, 1264]
